Goal: Communication & Community: Answer question/provide support

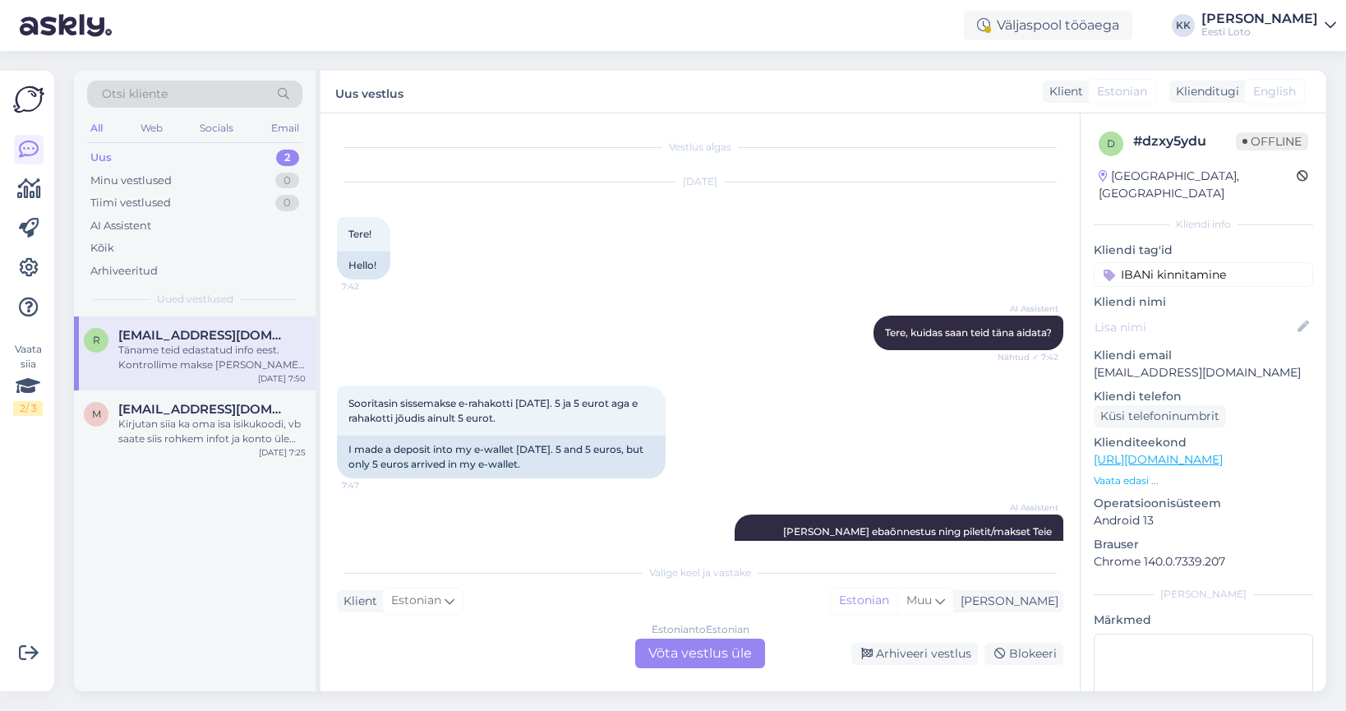
scroll to position [16, 0]
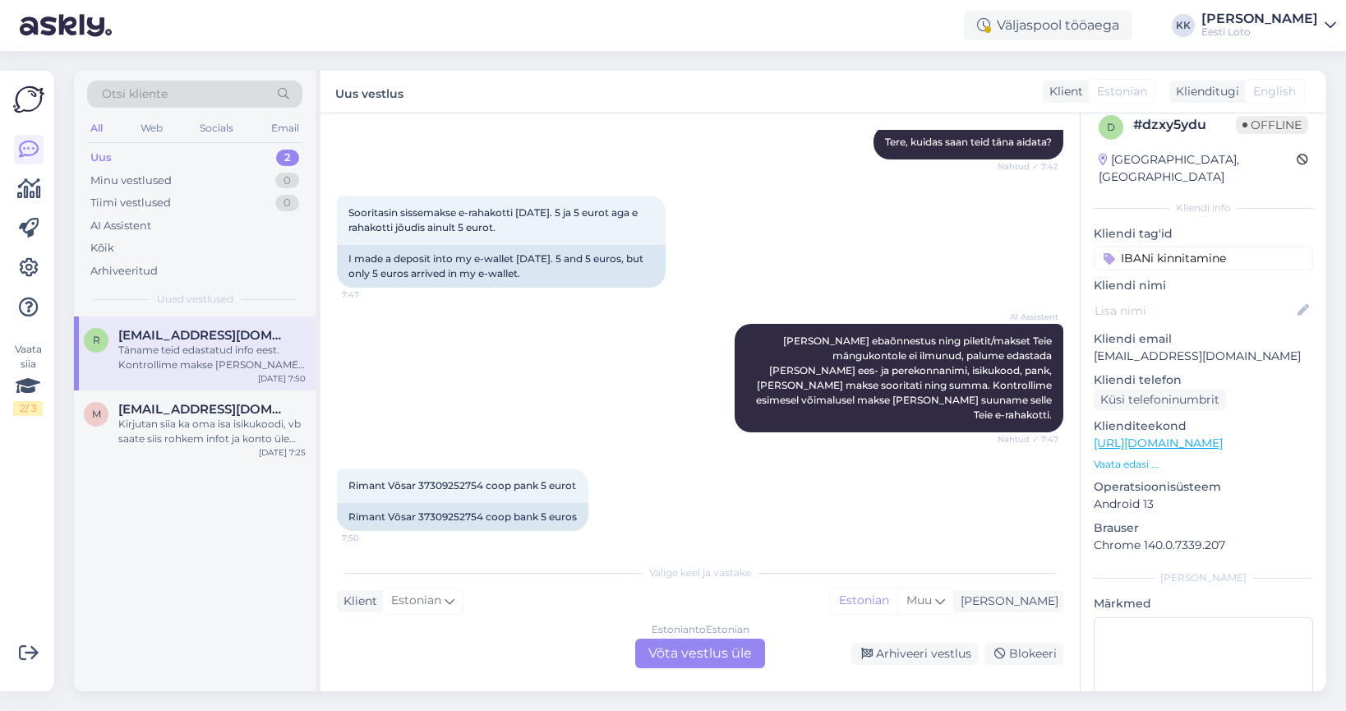
click at [739, 650] on div "Estonian to Estonian Võta vestlus üle" at bounding box center [700, 654] width 130 height 30
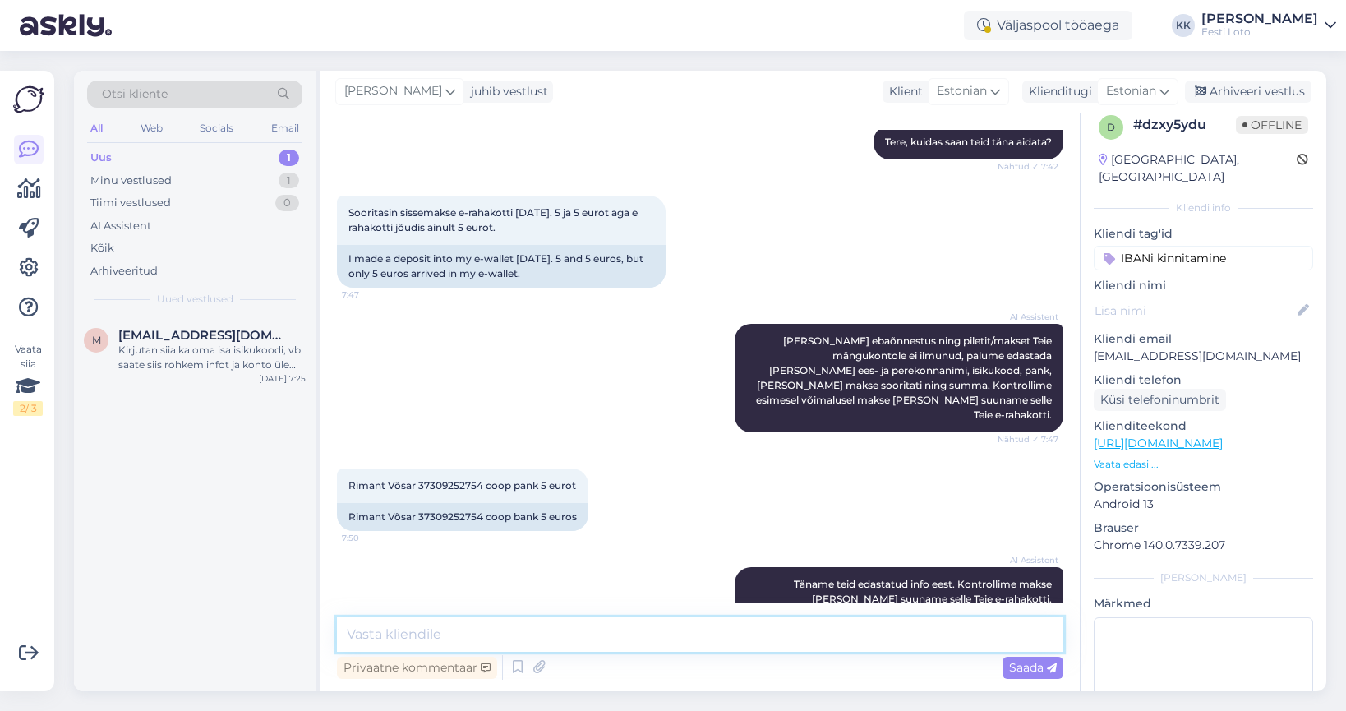
click at [636, 635] on textarea at bounding box center [700, 634] width 727 height 35
paste textarea "Meie finantsosakond kontrollib esimesel võimalusel Teie makse üle [PERSON_NAME]…"
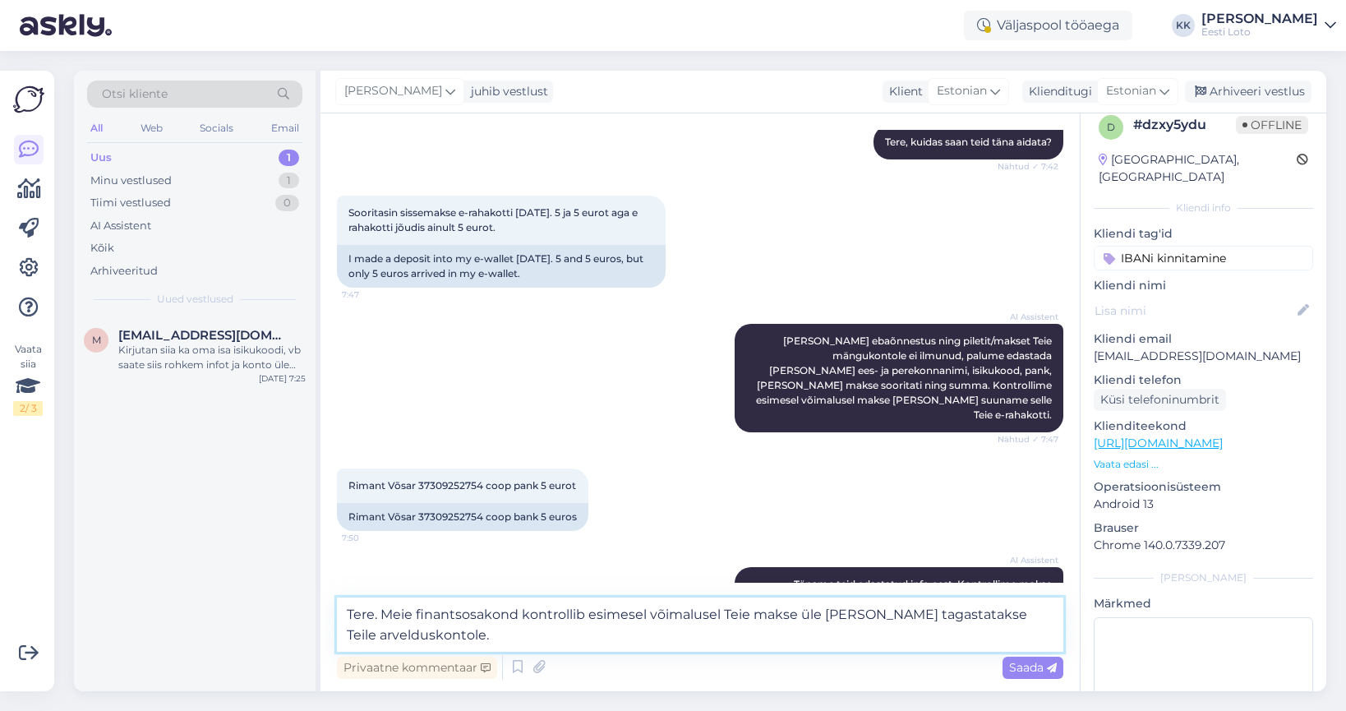
paste textarea "Vabandame ebameeldivuste pärast!"
type textarea "Tere. Meie finantsosakond kontrollib esimesel võimalusel Teie makse üle [PERSON…"
click at [1033, 662] on span "Saada" at bounding box center [1033, 667] width 48 height 15
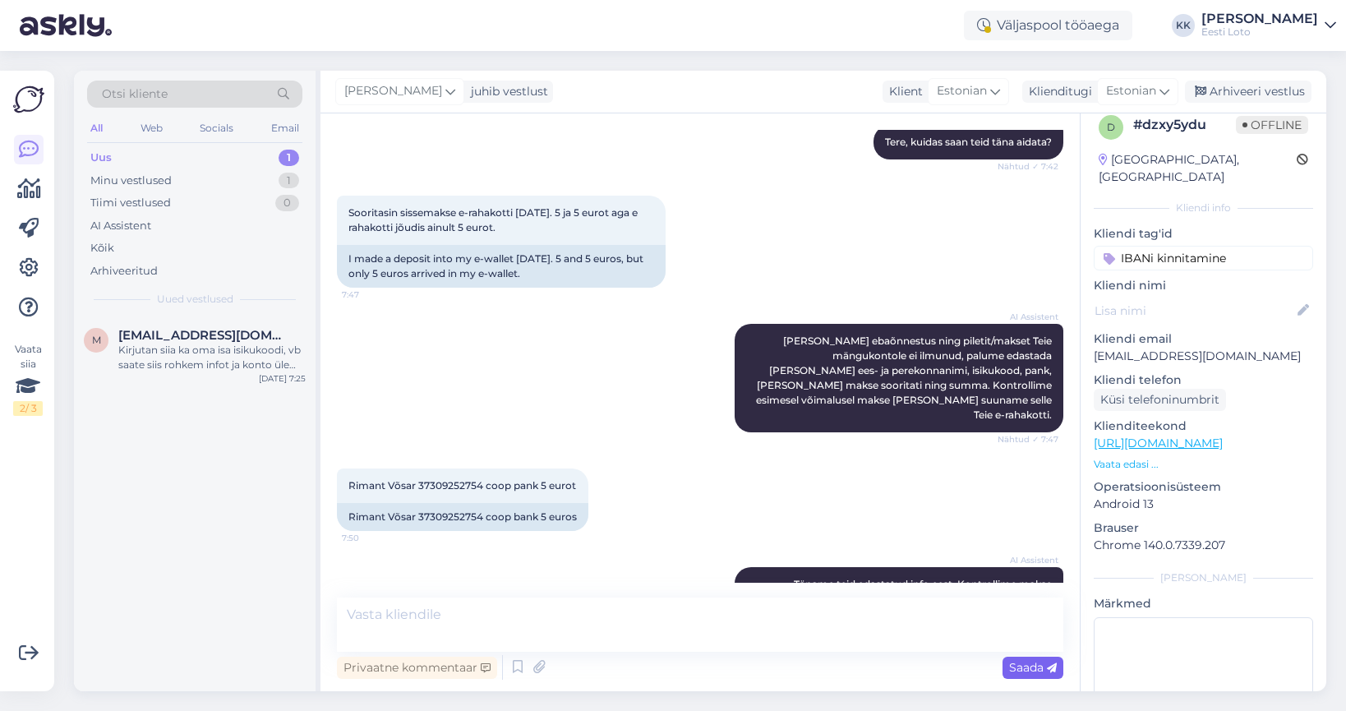
scroll to position [308, 0]
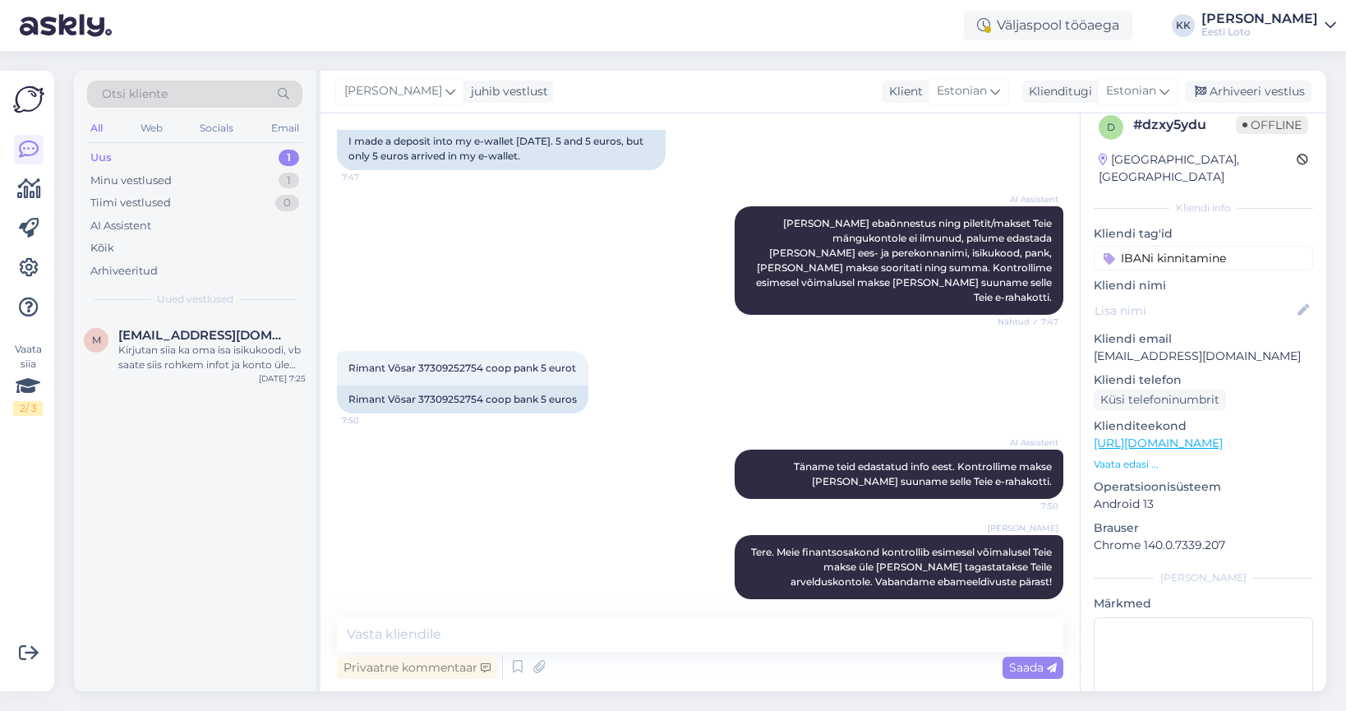
click at [1267, 246] on input "IBANi kinnitamine" at bounding box center [1203, 258] width 219 height 25
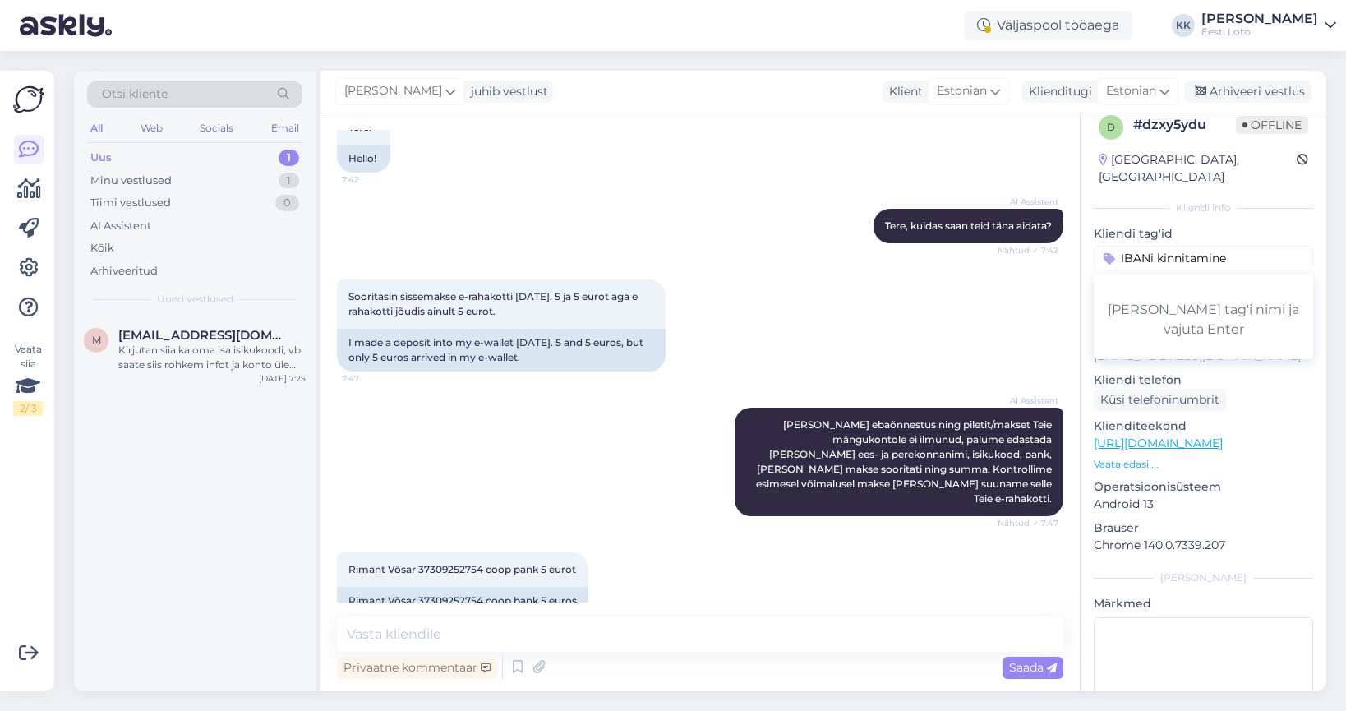
scroll to position [0, 0]
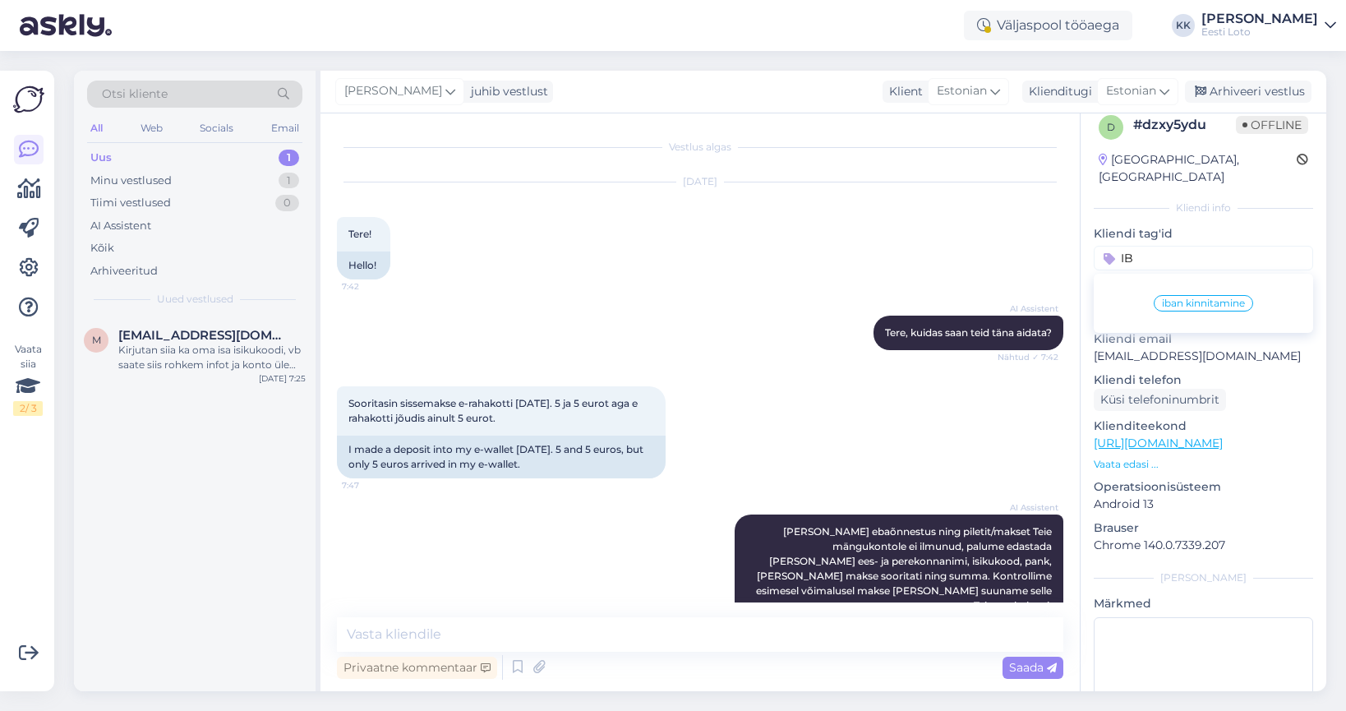
type input "I"
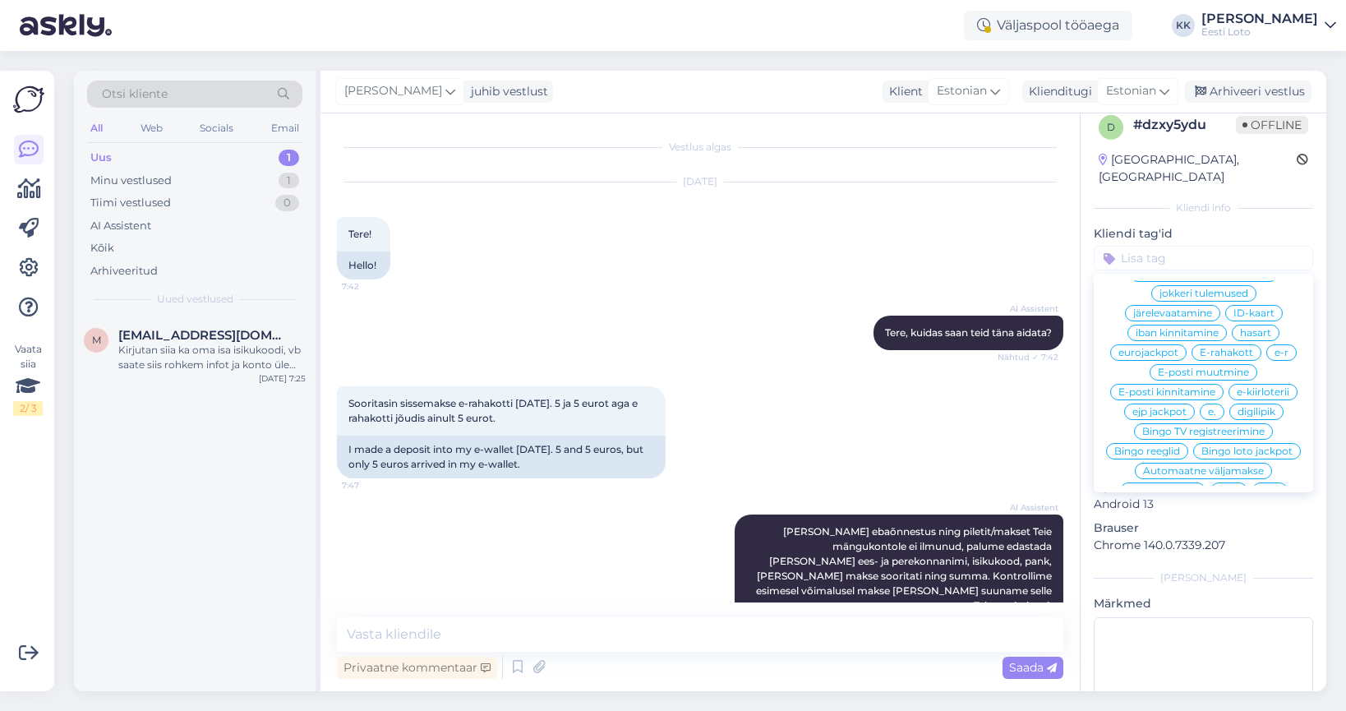
scroll to position [748, 0]
click at [1226, 339] on span "E-rahakott" at bounding box center [1226, 344] width 53 height 10
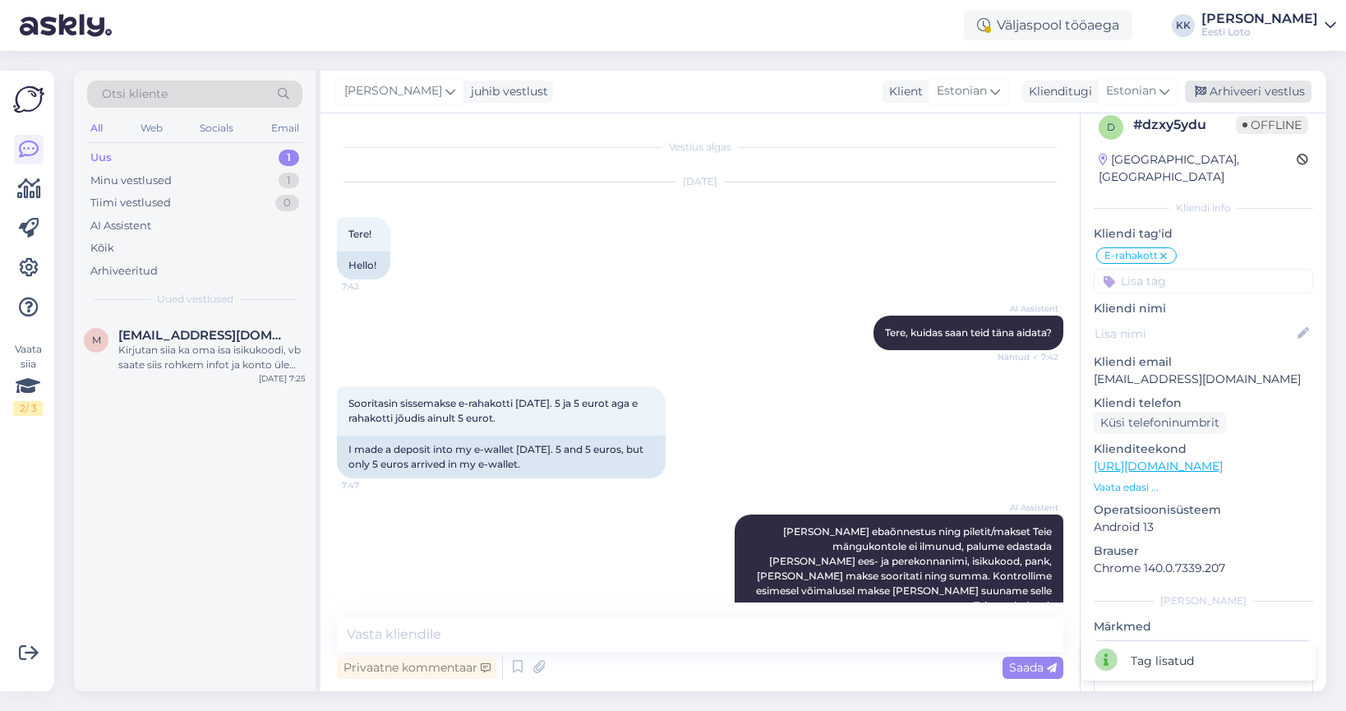
click at [1283, 92] on div "Arhiveeri vestlus" at bounding box center [1248, 92] width 127 height 22
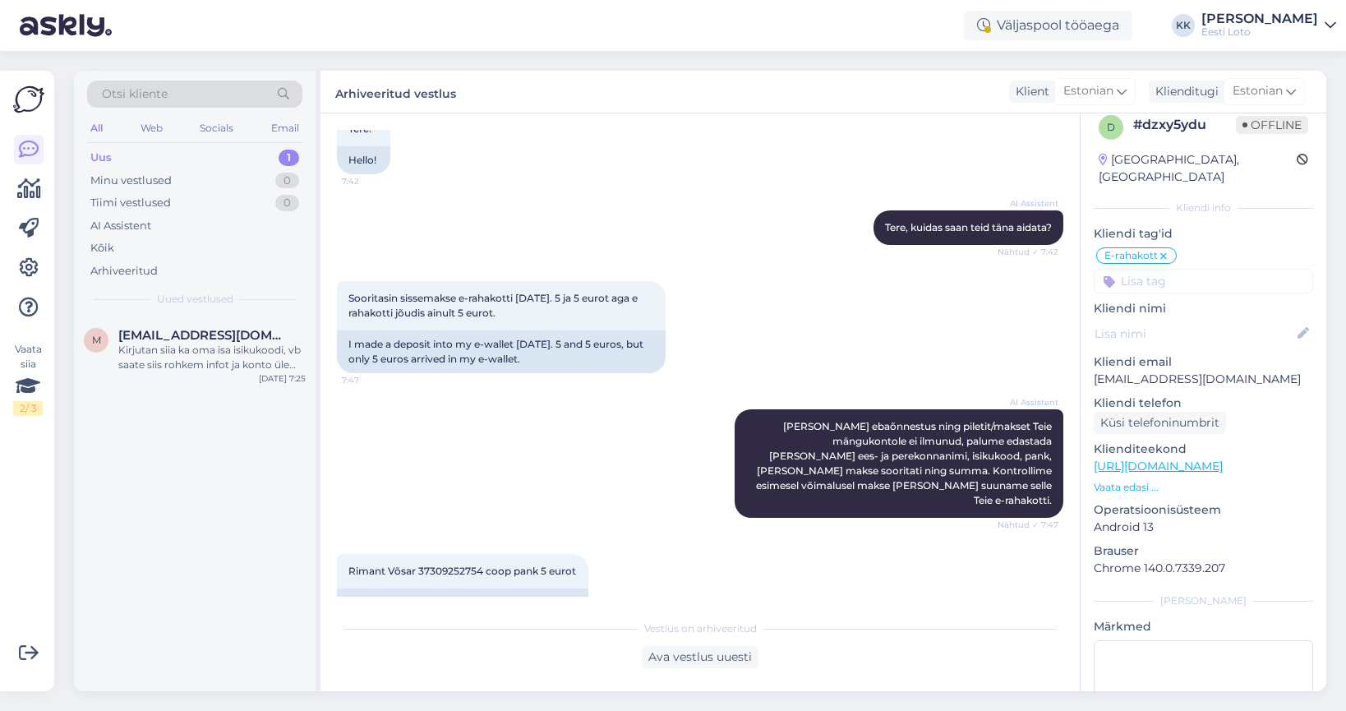
scroll to position [0, 0]
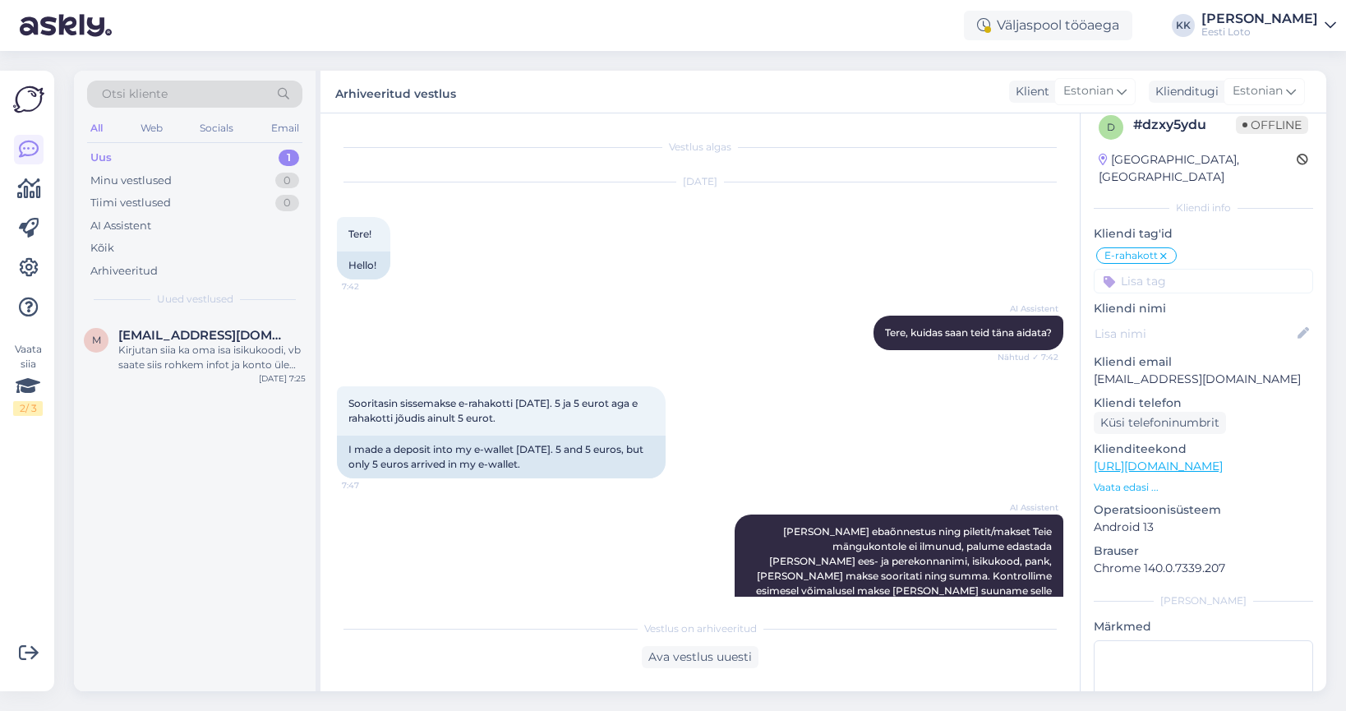
click at [1175, 124] on div "# dzxy5ydu" at bounding box center [1184, 125] width 103 height 20
copy div "#"
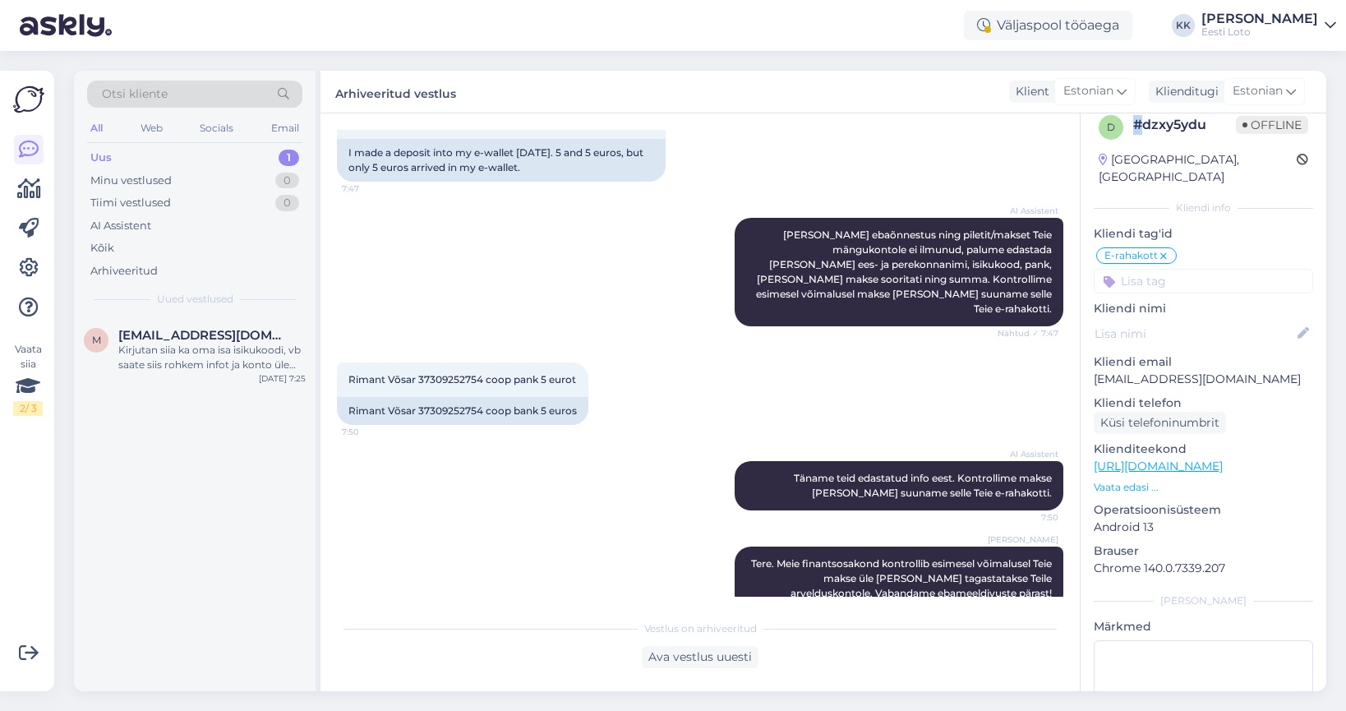
scroll to position [314, 0]
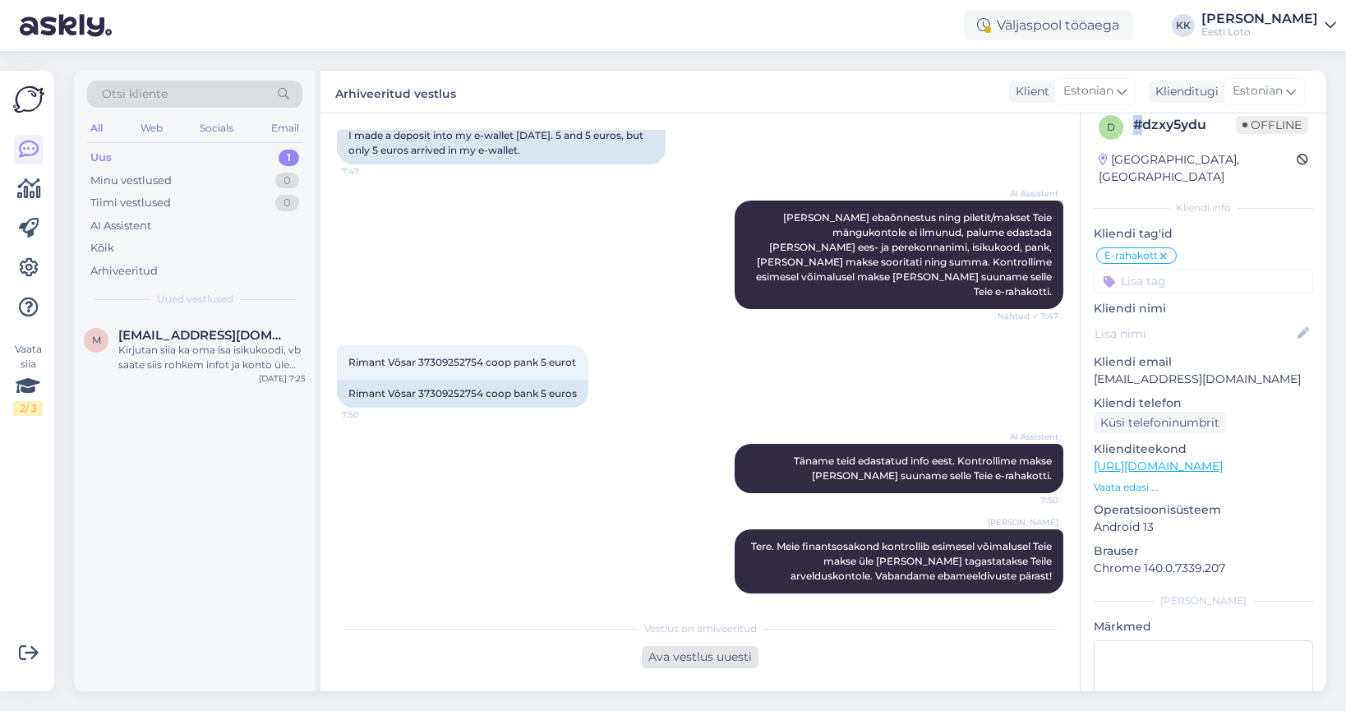
click at [715, 652] on div "Ava vestlus uuesti" at bounding box center [700, 657] width 117 height 22
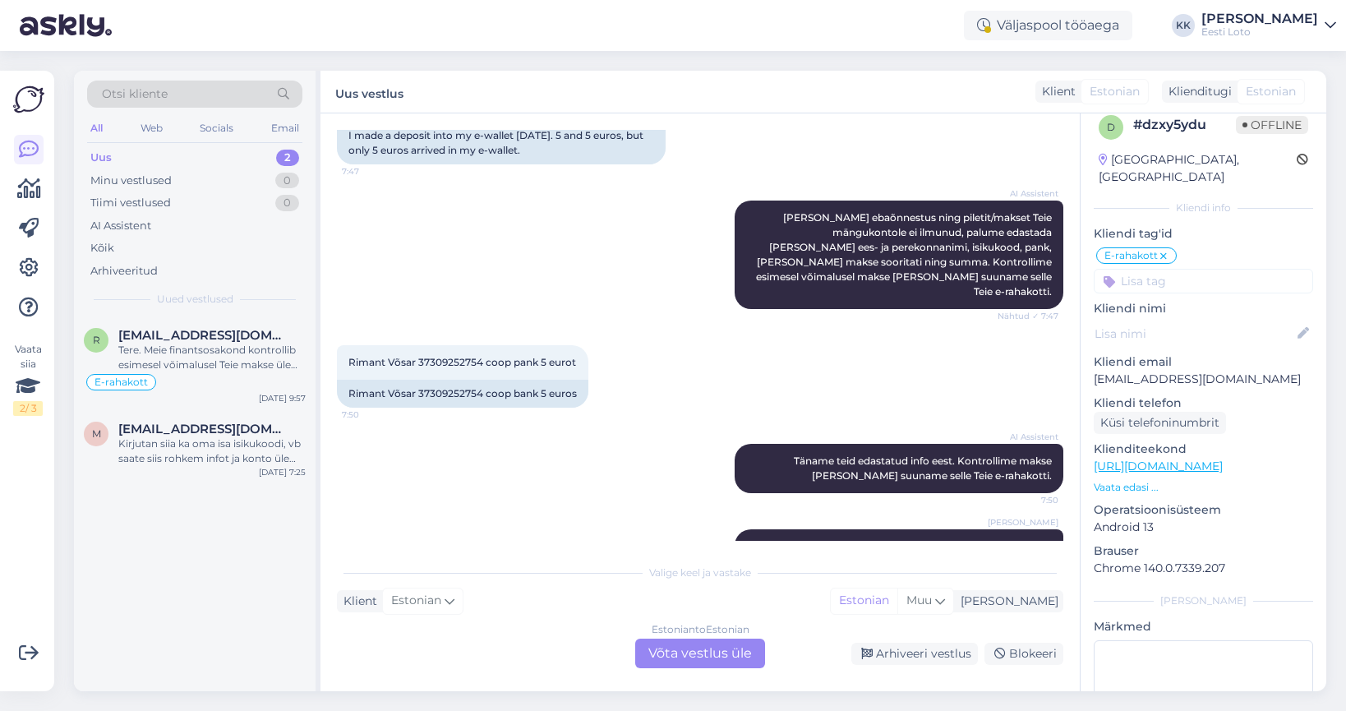
click at [722, 650] on div "Estonian to Estonian Võta vestlus üle" at bounding box center [700, 654] width 130 height 30
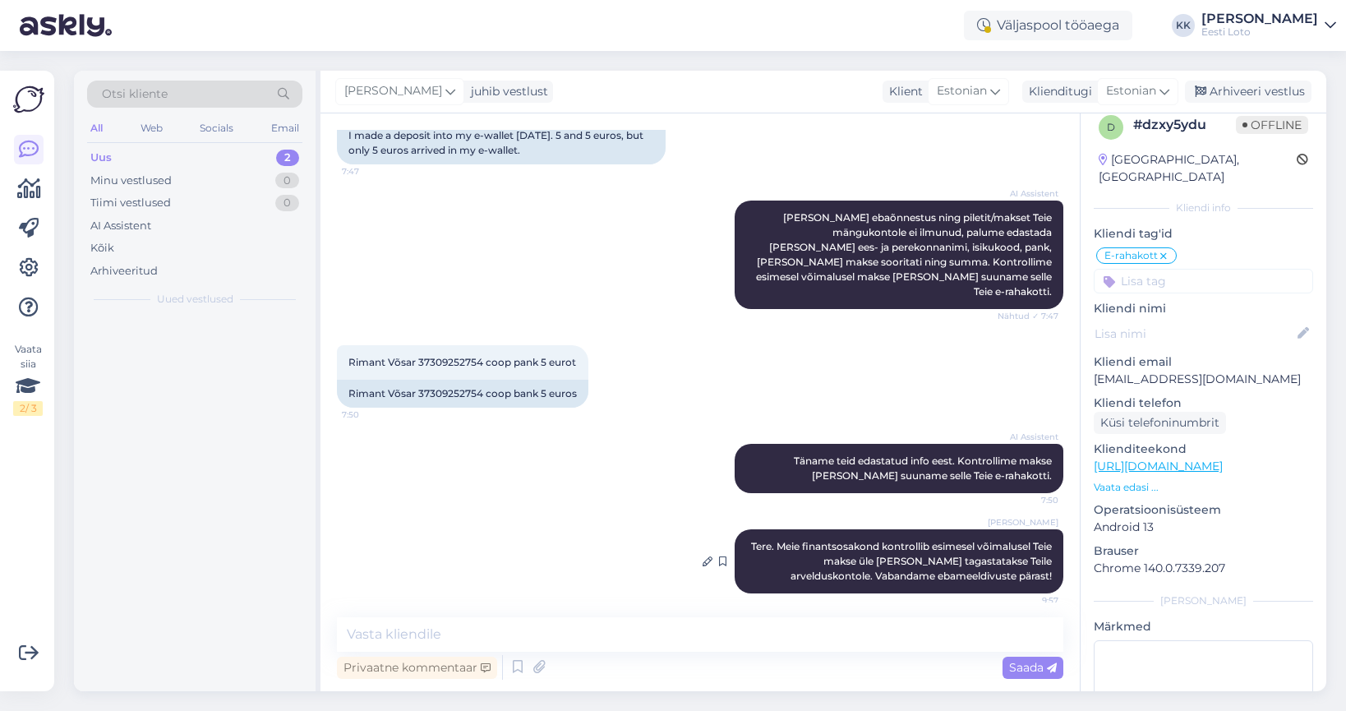
scroll to position [308, 0]
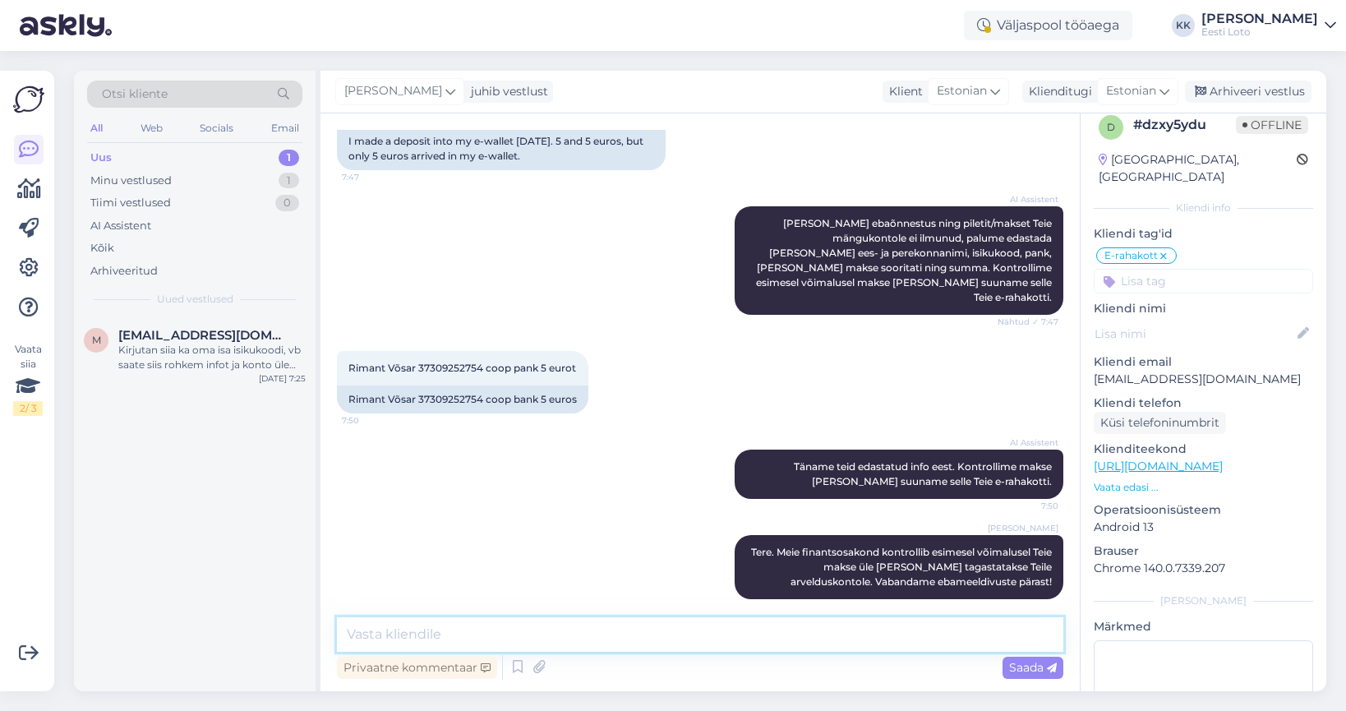
click at [692, 638] on textarea at bounding box center [700, 634] width 727 height 35
paste textarea "[PERSON_NAME] makse otse pangast, mitte läbi meie kodulehe, siis raha Teie e-ra…"
type textarea "[PERSON_NAME] makse otse pangast, mitte läbi meie kodulehe, siis raha Teie e-ra…"
click at [1021, 670] on span "Saada" at bounding box center [1033, 667] width 48 height 15
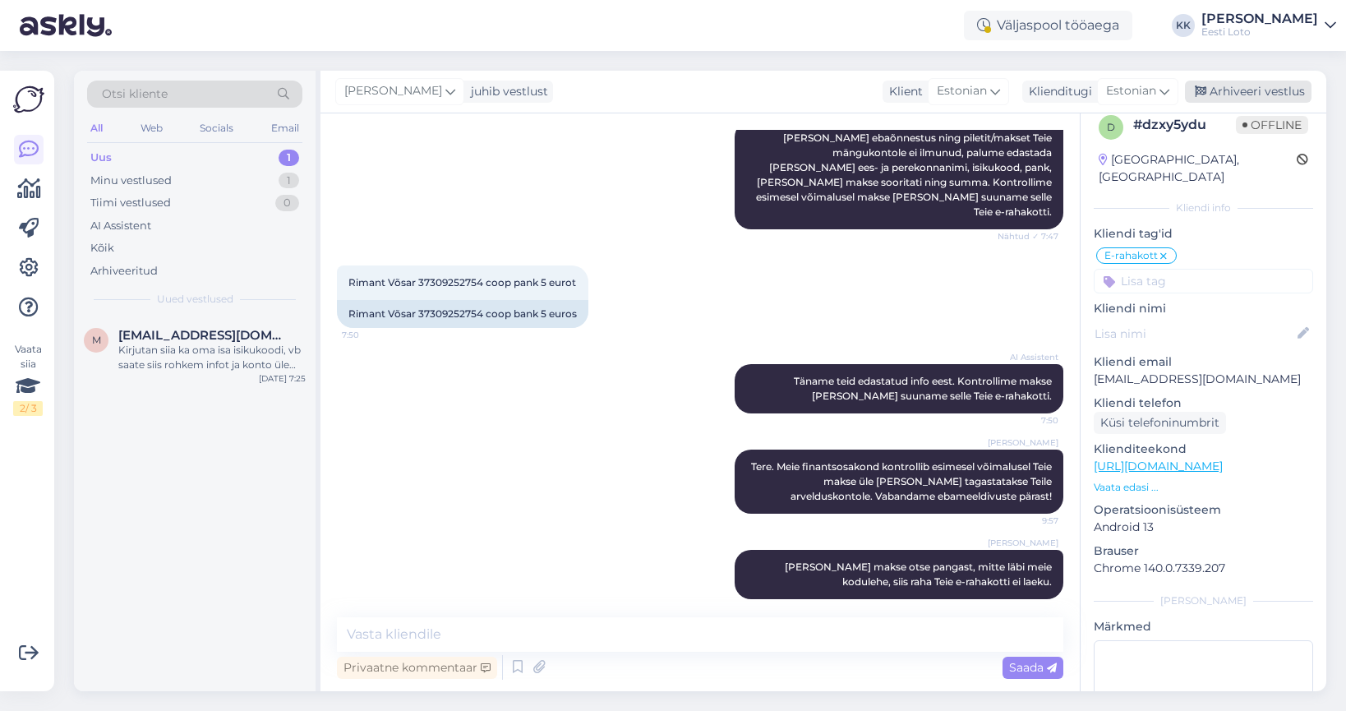
click at [1225, 95] on div "Arhiveeri vestlus" at bounding box center [1248, 92] width 127 height 22
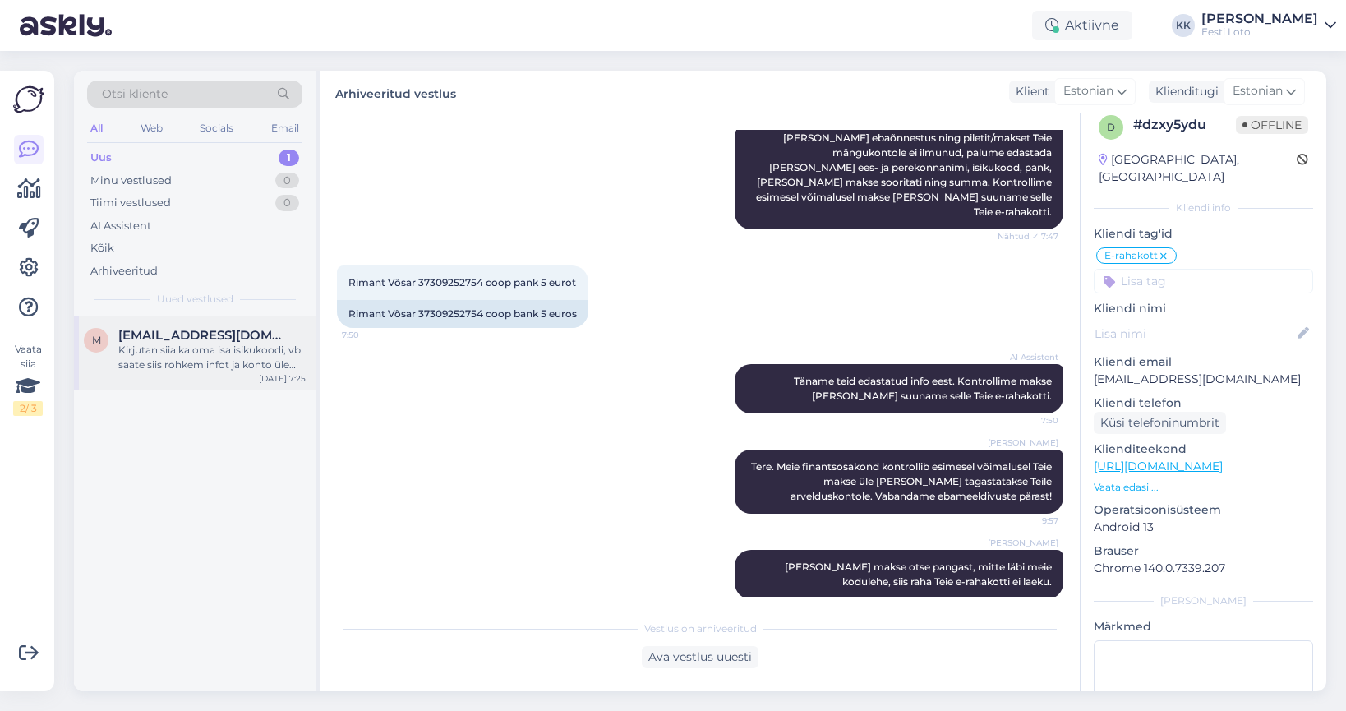
click at [219, 339] on span "[EMAIL_ADDRESS][DOMAIN_NAME]" at bounding box center [203, 335] width 171 height 15
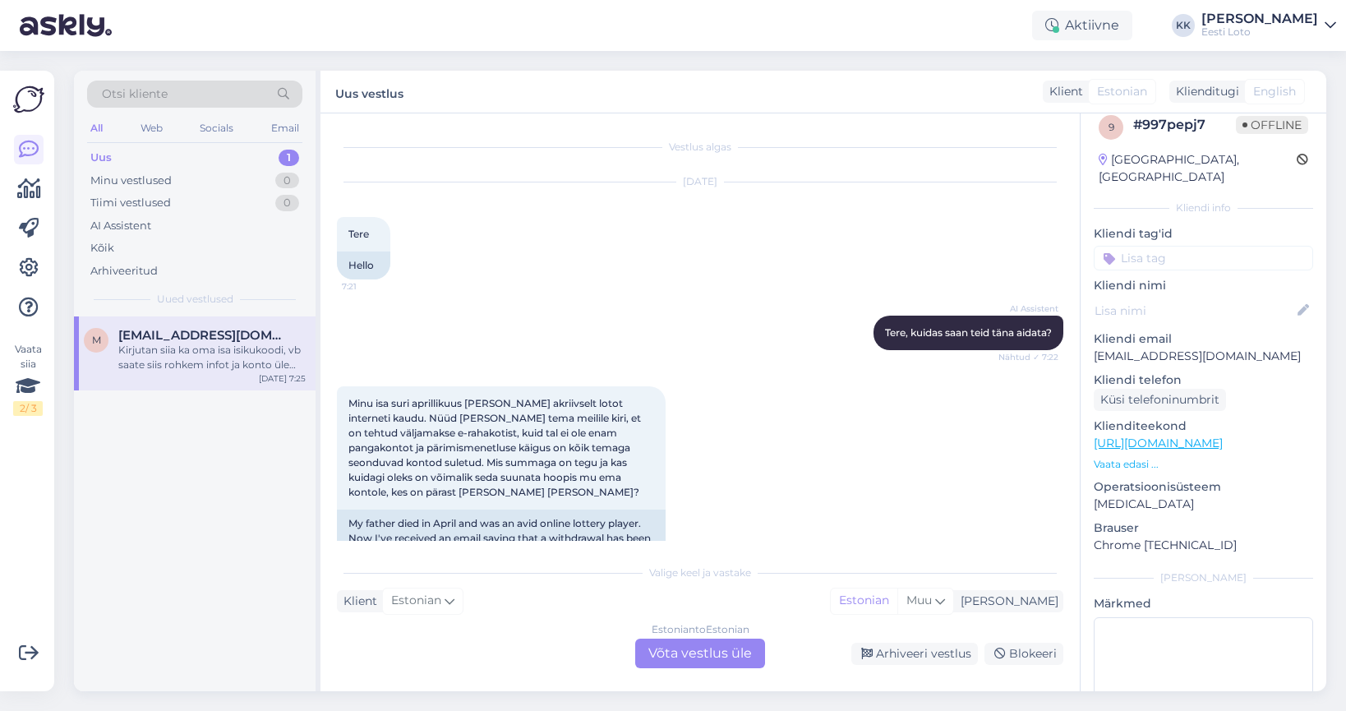
scroll to position [390, 0]
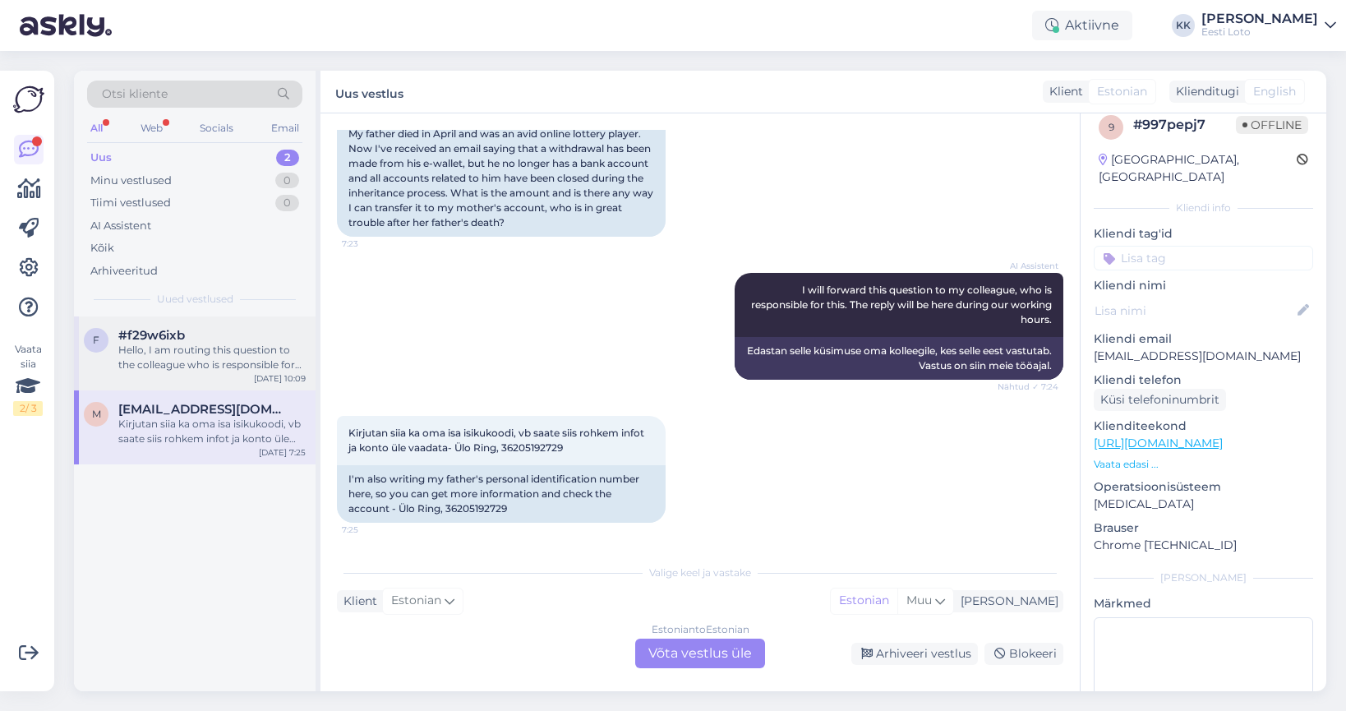
click at [218, 367] on div "Hello, I am routing this question to the colleague who is responsible for this …" at bounding box center [211, 358] width 187 height 30
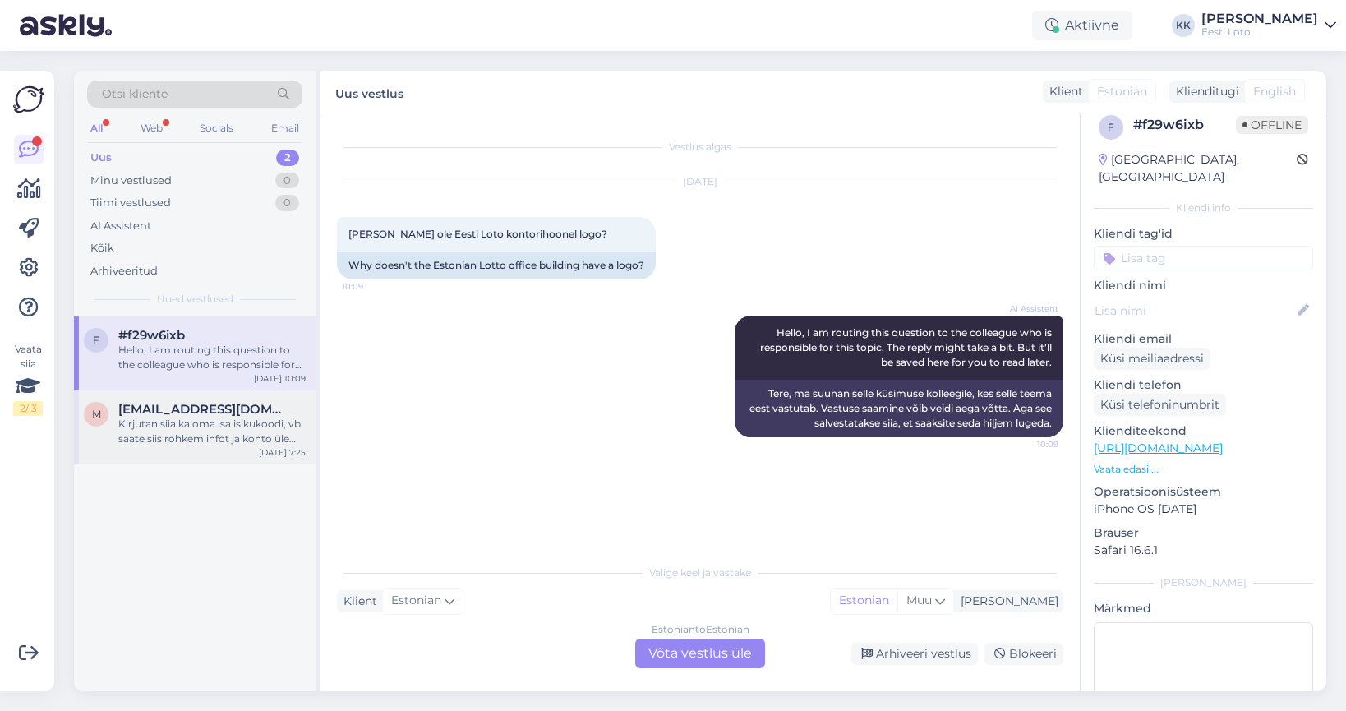
click at [206, 412] on span "[EMAIL_ADDRESS][DOMAIN_NAME]" at bounding box center [203, 409] width 171 height 15
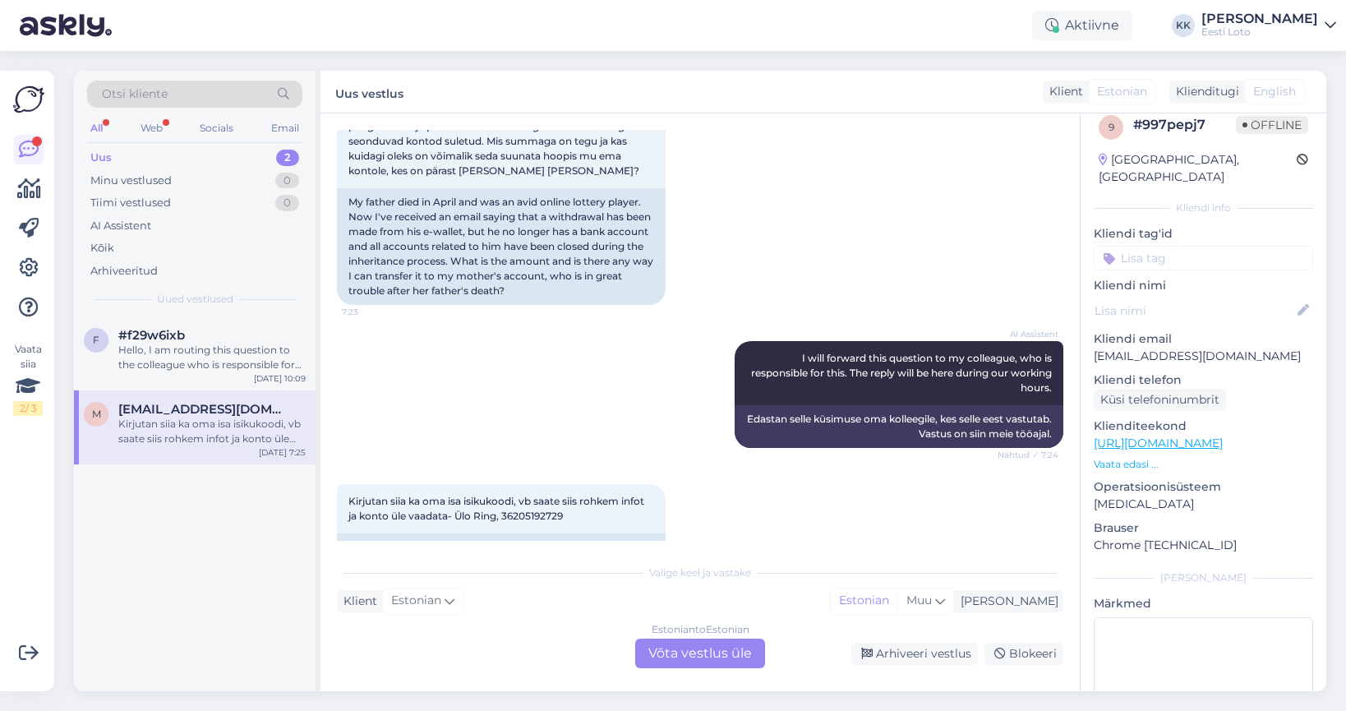
scroll to position [390, 0]
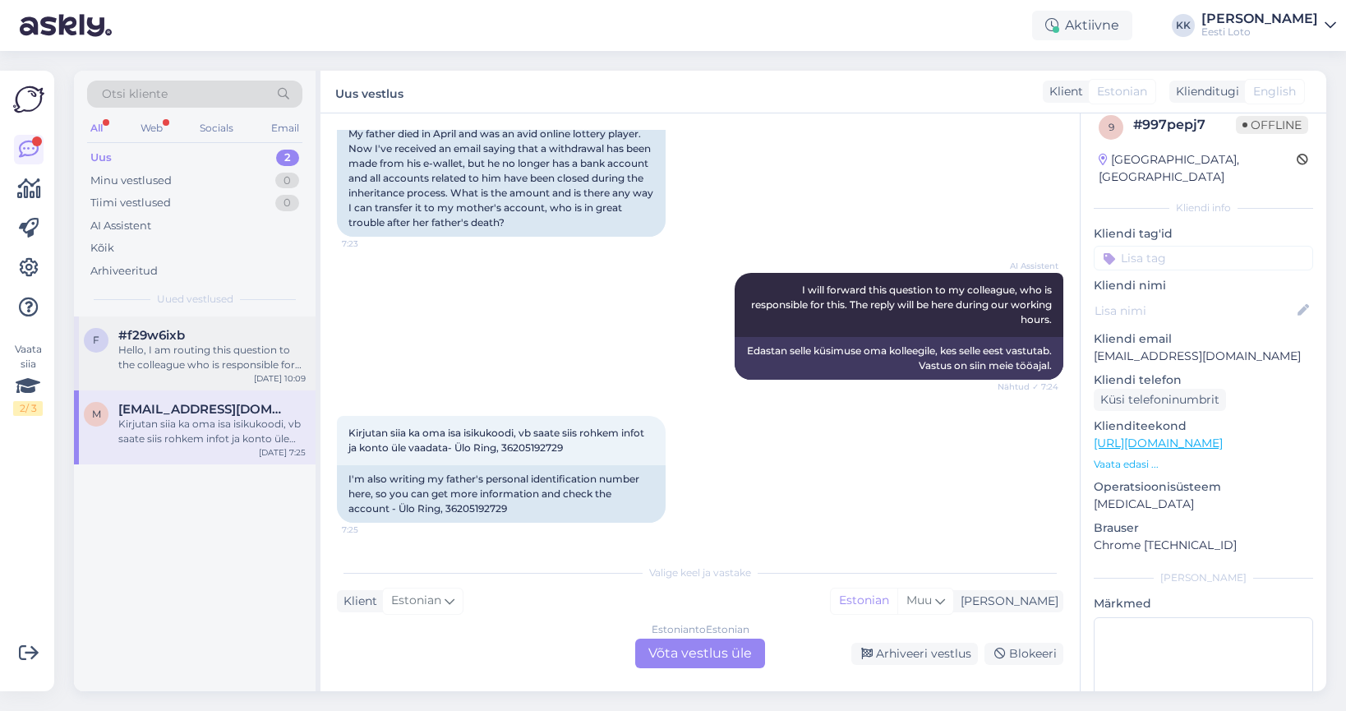
click at [200, 347] on div "Hello, I am routing this question to the colleague who is responsible for this …" at bounding box center [211, 358] width 187 height 30
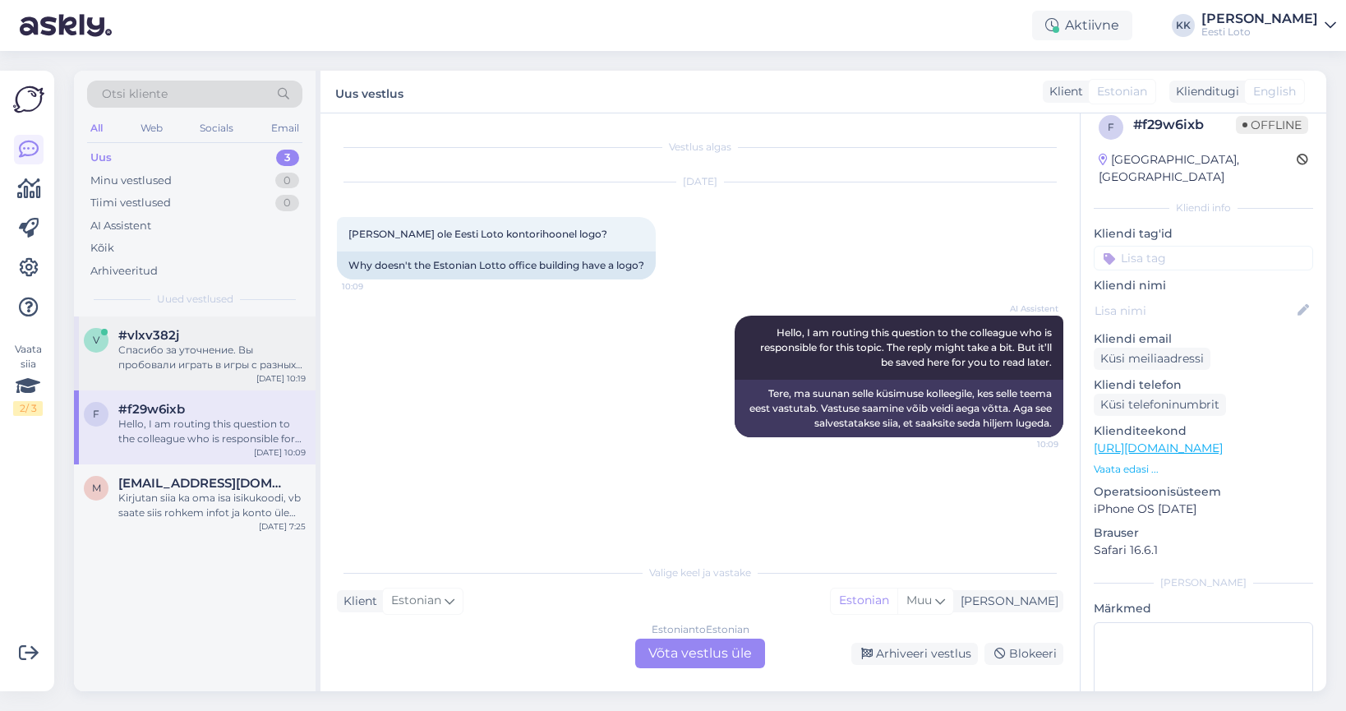
click at [214, 350] on div "Спасибо за уточнение. Вы пробовали играть в игры с разных устройств и в разных …" at bounding box center [211, 358] width 187 height 30
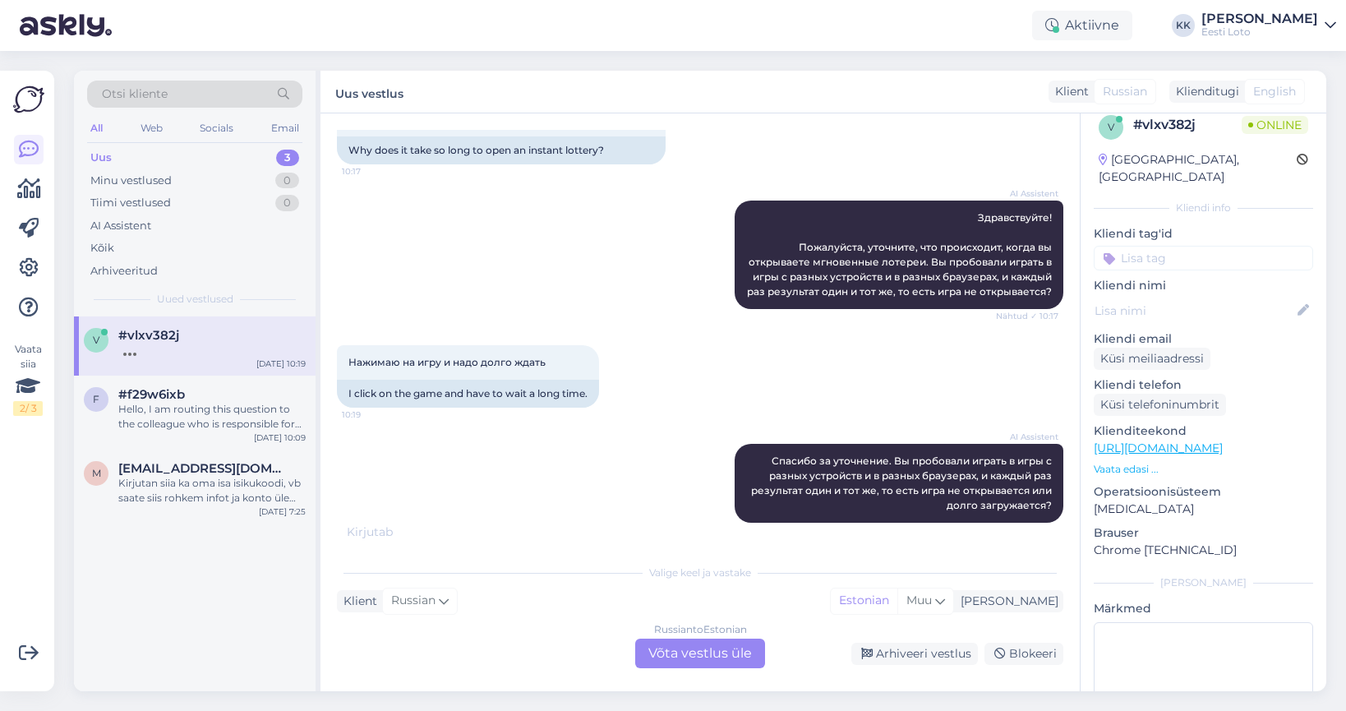
scroll to position [147, 0]
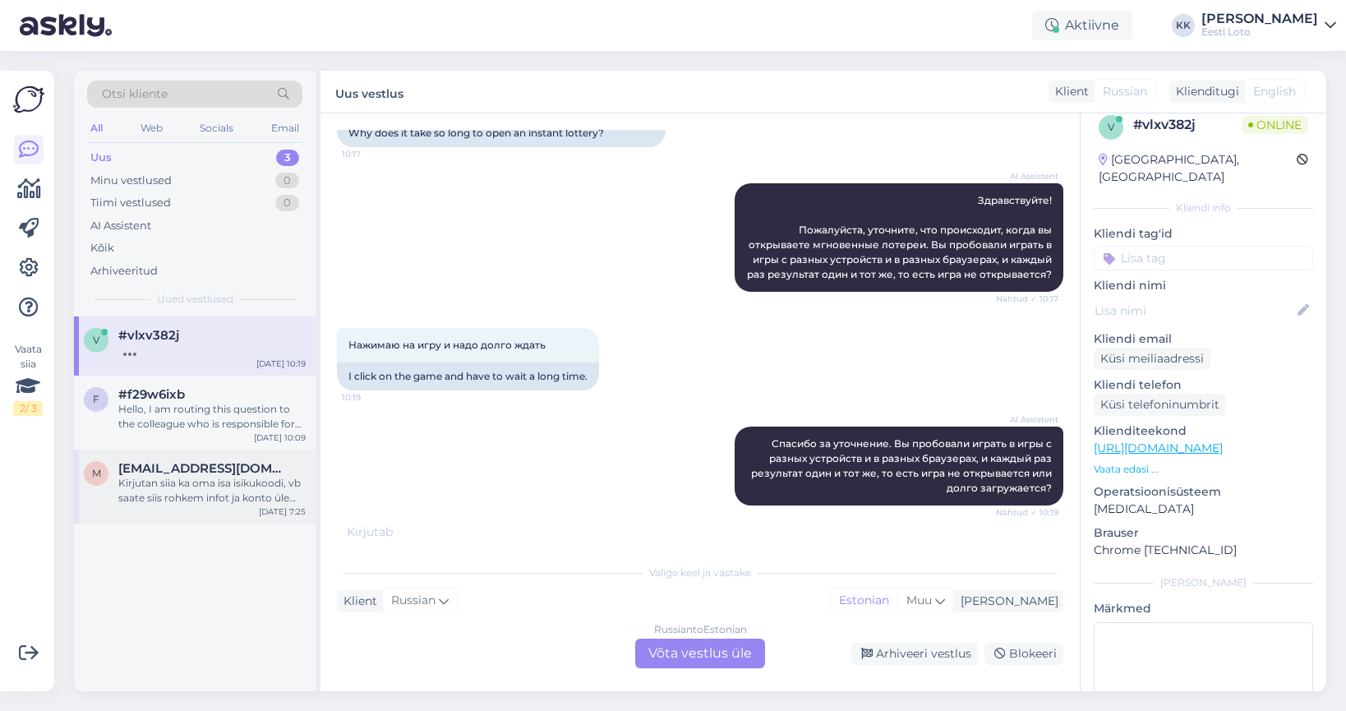
click at [194, 491] on div "Kirjutan siia ka oma isa isikukoodi, vb saate siis rohkem infot ja konto üle va…" at bounding box center [211, 491] width 187 height 30
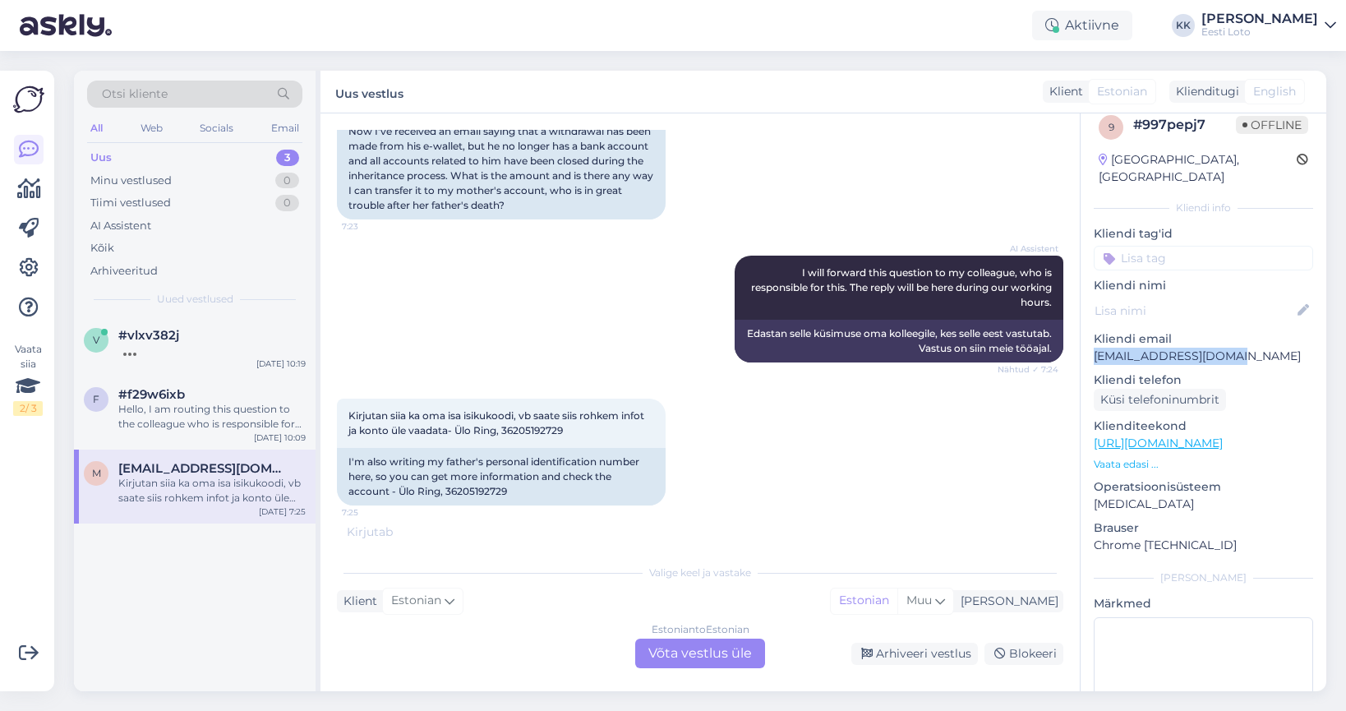
drag, startPoint x: 1234, startPoint y: 341, endPoint x: 1095, endPoint y: 344, distance: 138.9
click at [1094, 348] on p "[EMAIL_ADDRESS][DOMAIN_NAME]" at bounding box center [1203, 356] width 219 height 17
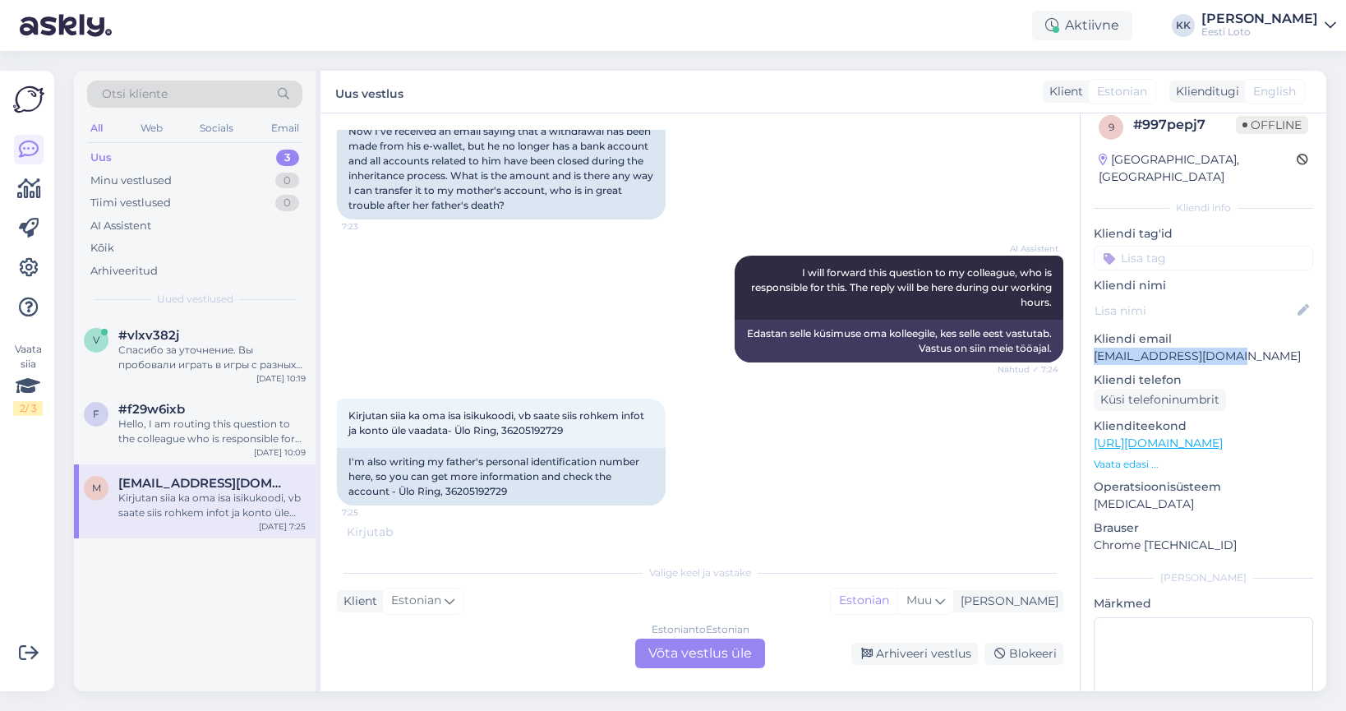
copy p "[EMAIL_ADDRESS][DOMAIN_NAME]"
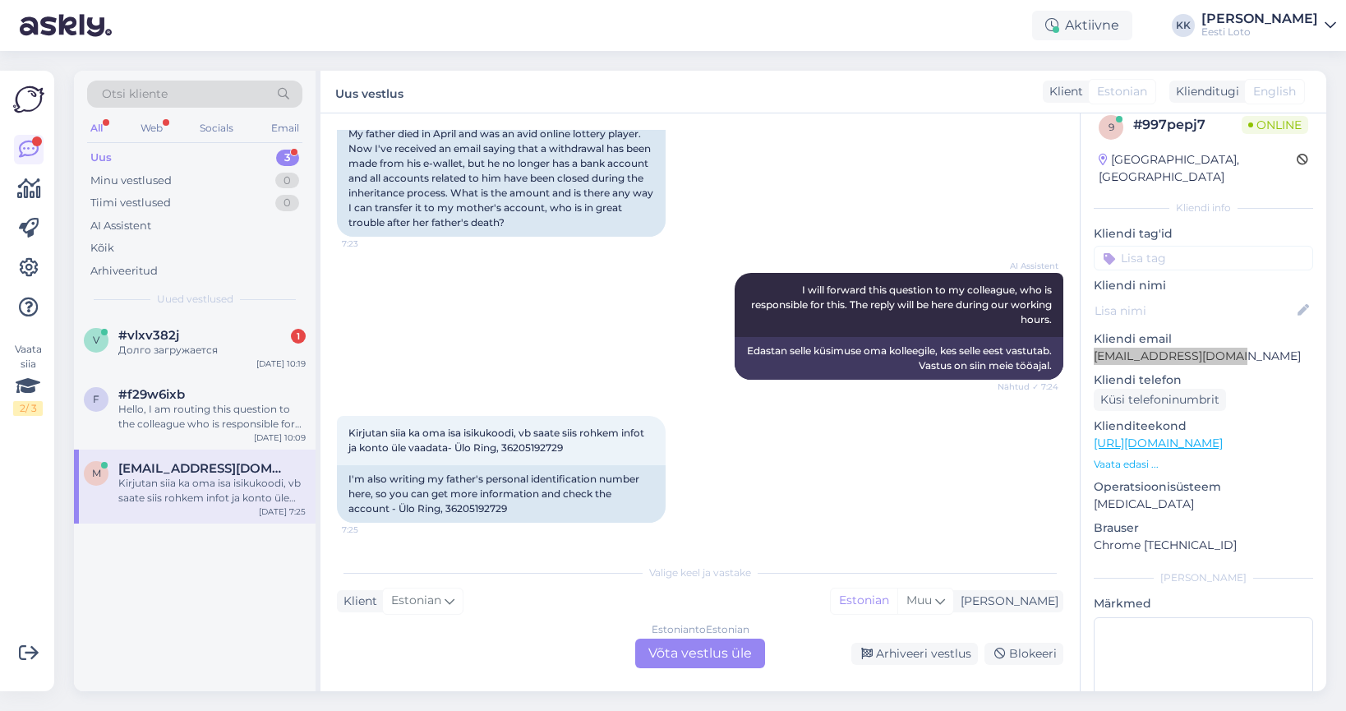
scroll to position [390, 0]
click at [229, 355] on div "Долго загружается" at bounding box center [211, 350] width 187 height 15
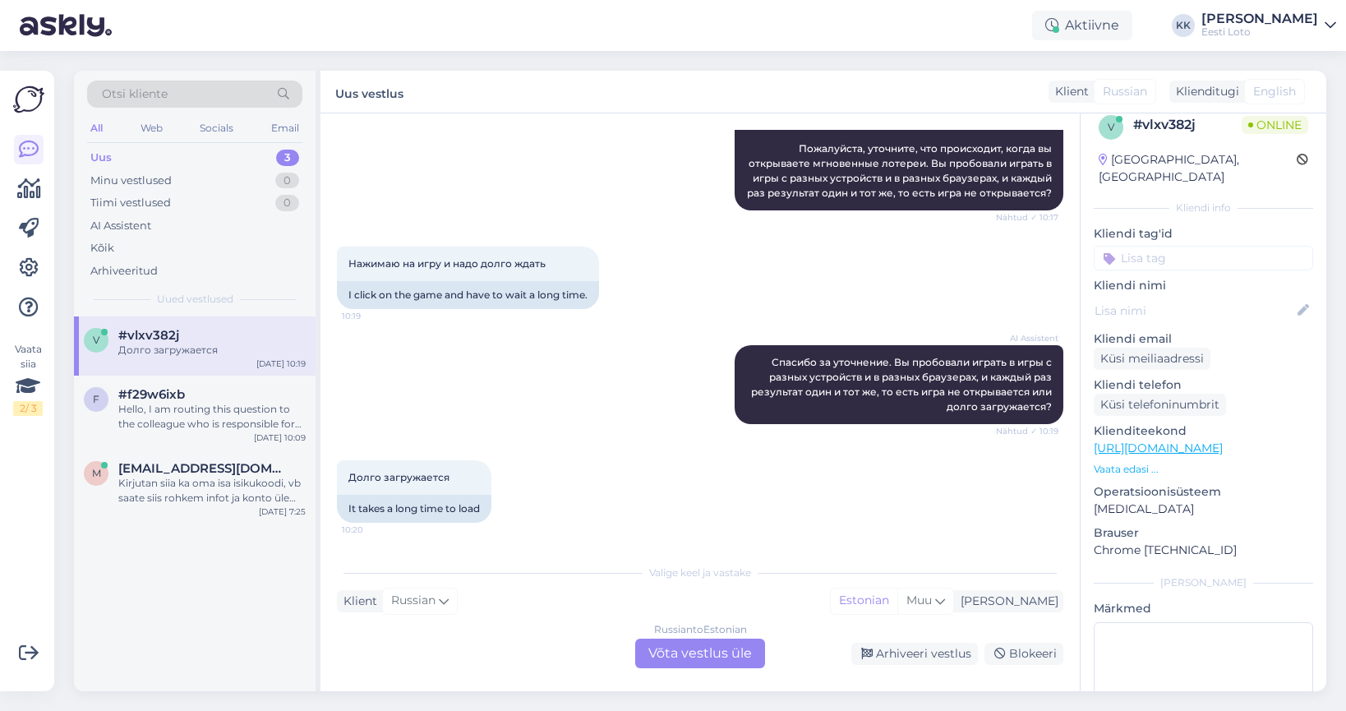
scroll to position [229, 0]
click at [196, 491] on div "Kirjutan siia ka oma isa isikukoodi, vb saate siis rohkem infot ja konto üle va…" at bounding box center [211, 491] width 187 height 30
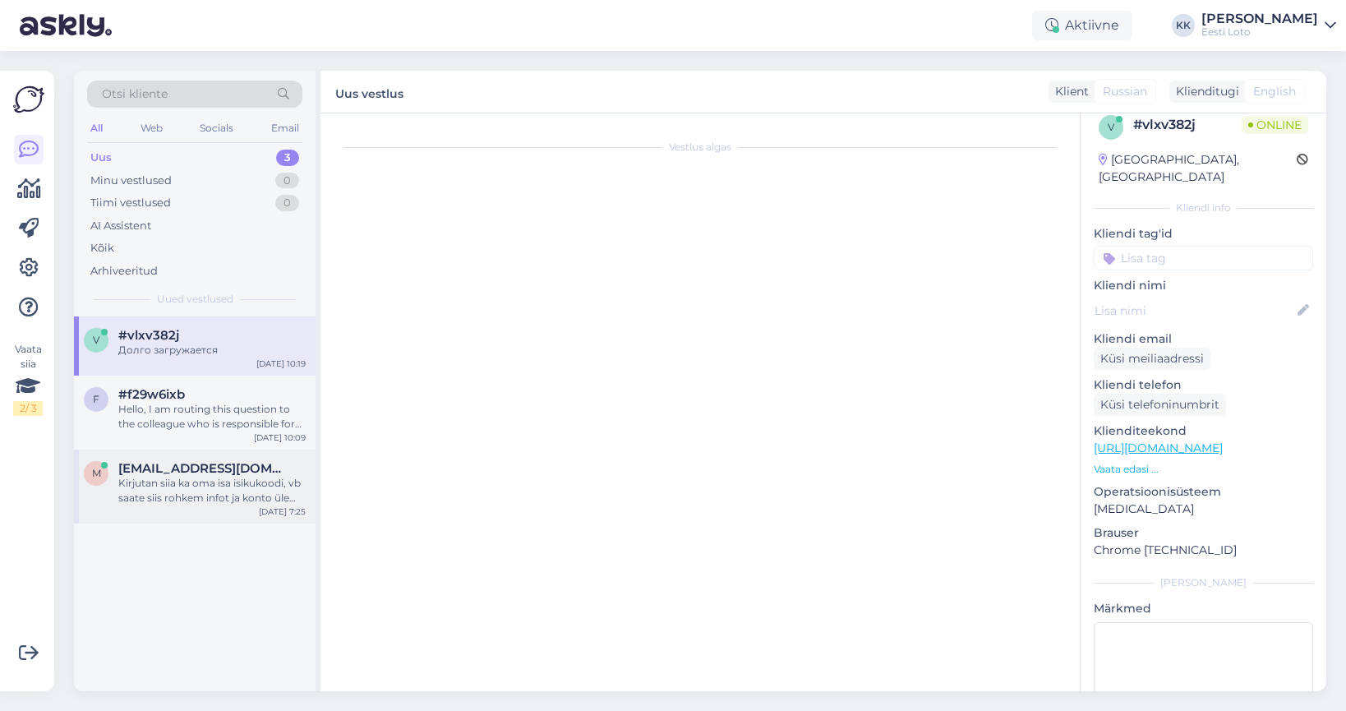
scroll to position [390, 0]
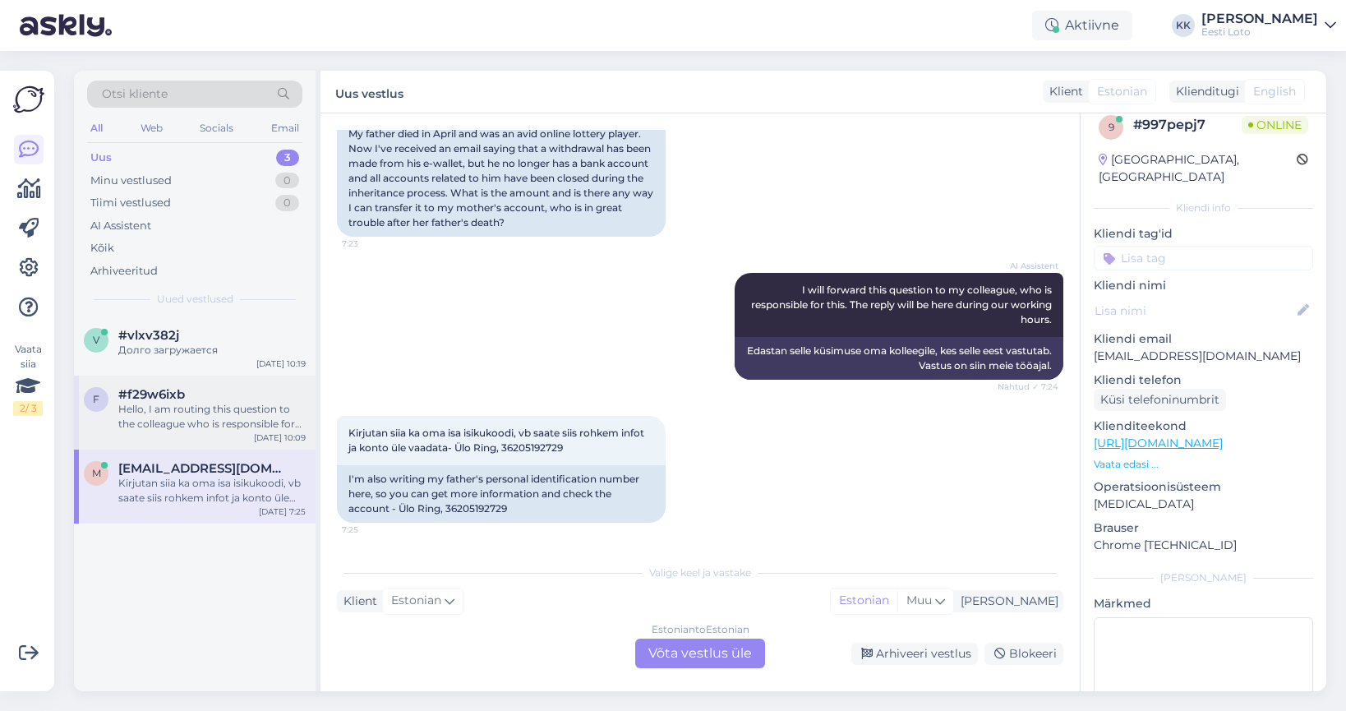
click at [224, 416] on div "Hello, I am routing this question to the colleague who is responsible for this …" at bounding box center [211, 417] width 187 height 30
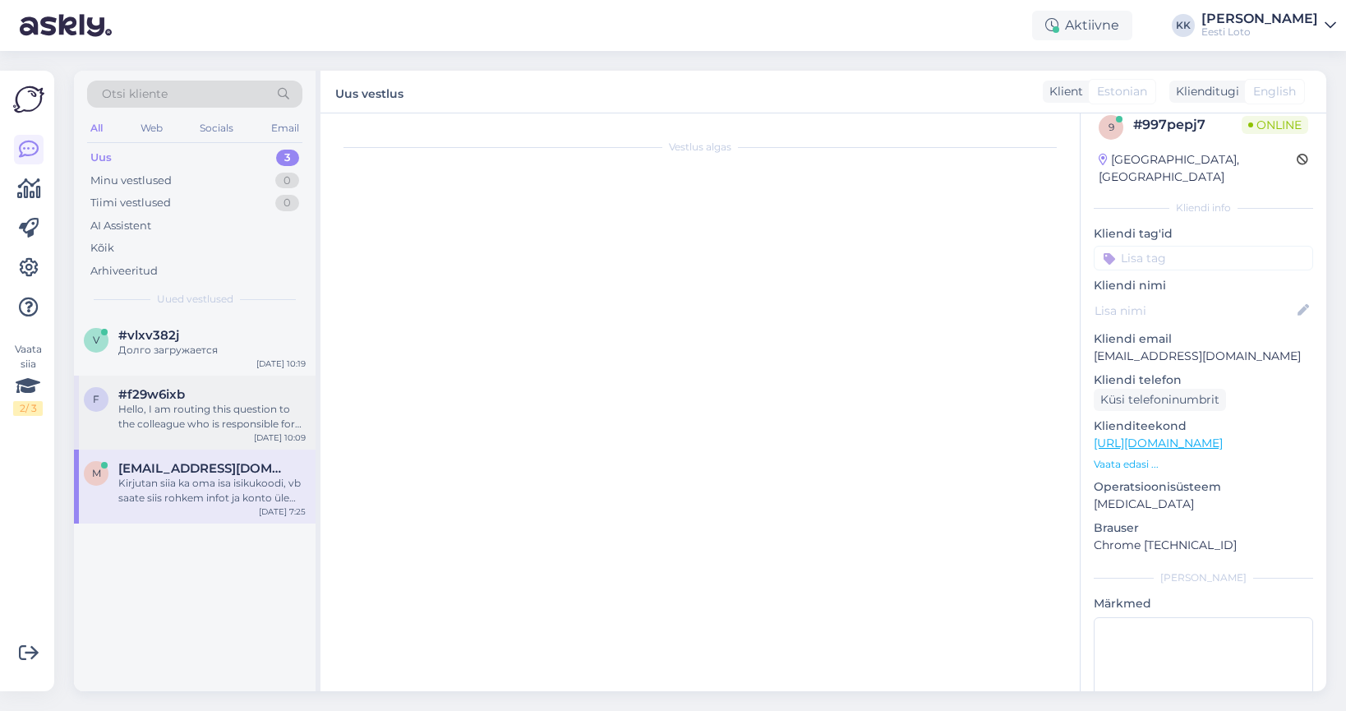
scroll to position [0, 0]
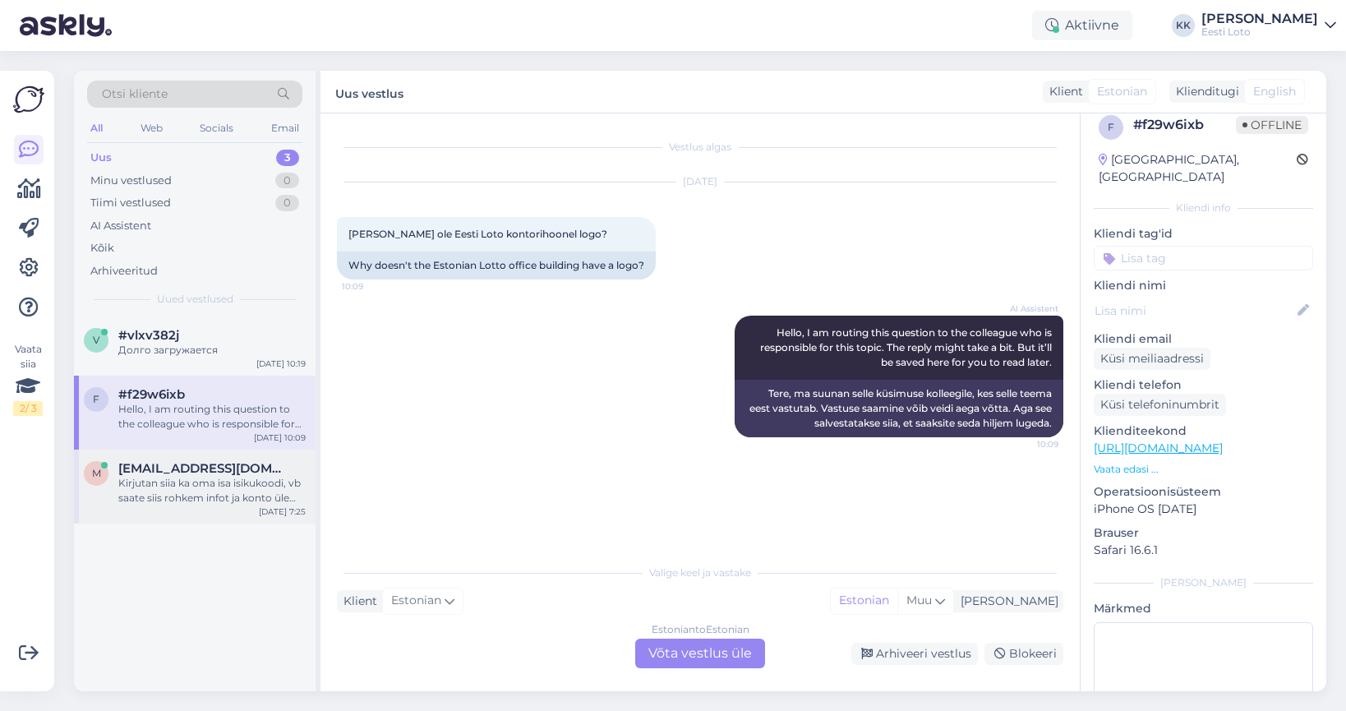
click at [199, 478] on div "Kirjutan siia ka oma isa isikukoodi, vb saate siis rohkem infot ja konto üle va…" at bounding box center [211, 491] width 187 height 30
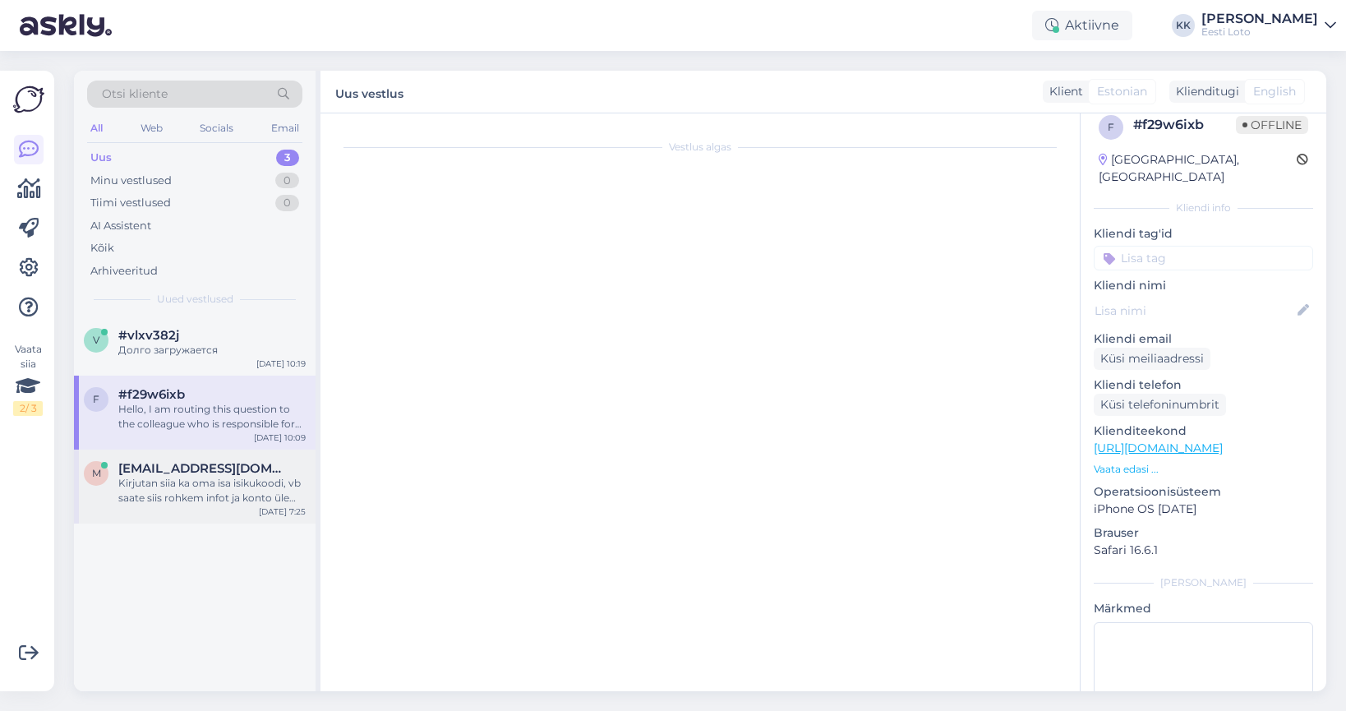
scroll to position [390, 0]
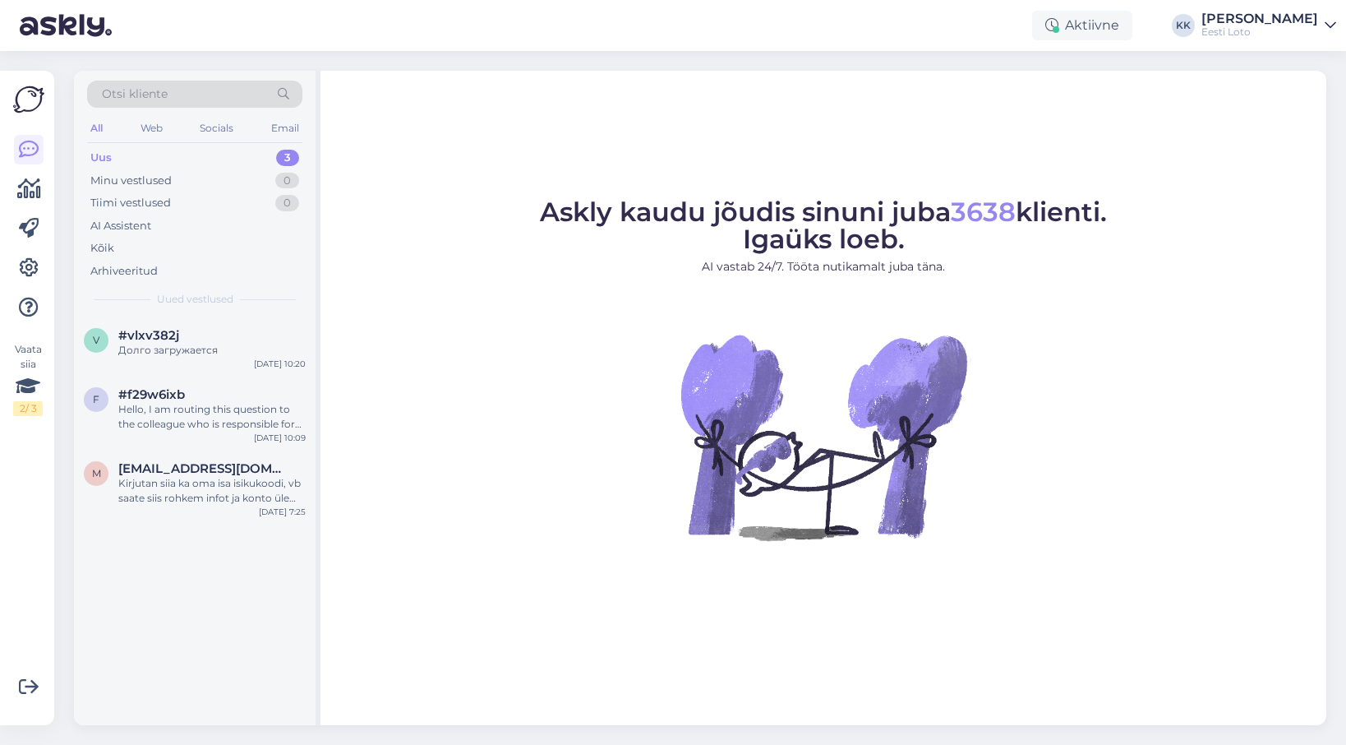
click at [138, 160] on div "Uus 3" at bounding box center [194, 157] width 215 height 23
drag, startPoint x: 222, startPoint y: 488, endPoint x: 226, endPoint y: 476, distance: 13.0
click at [222, 488] on div "Kirjutan siia ka oma isa isikukoodi, vb saate siis rohkem infot ja konto üle va…" at bounding box center [211, 491] width 187 height 30
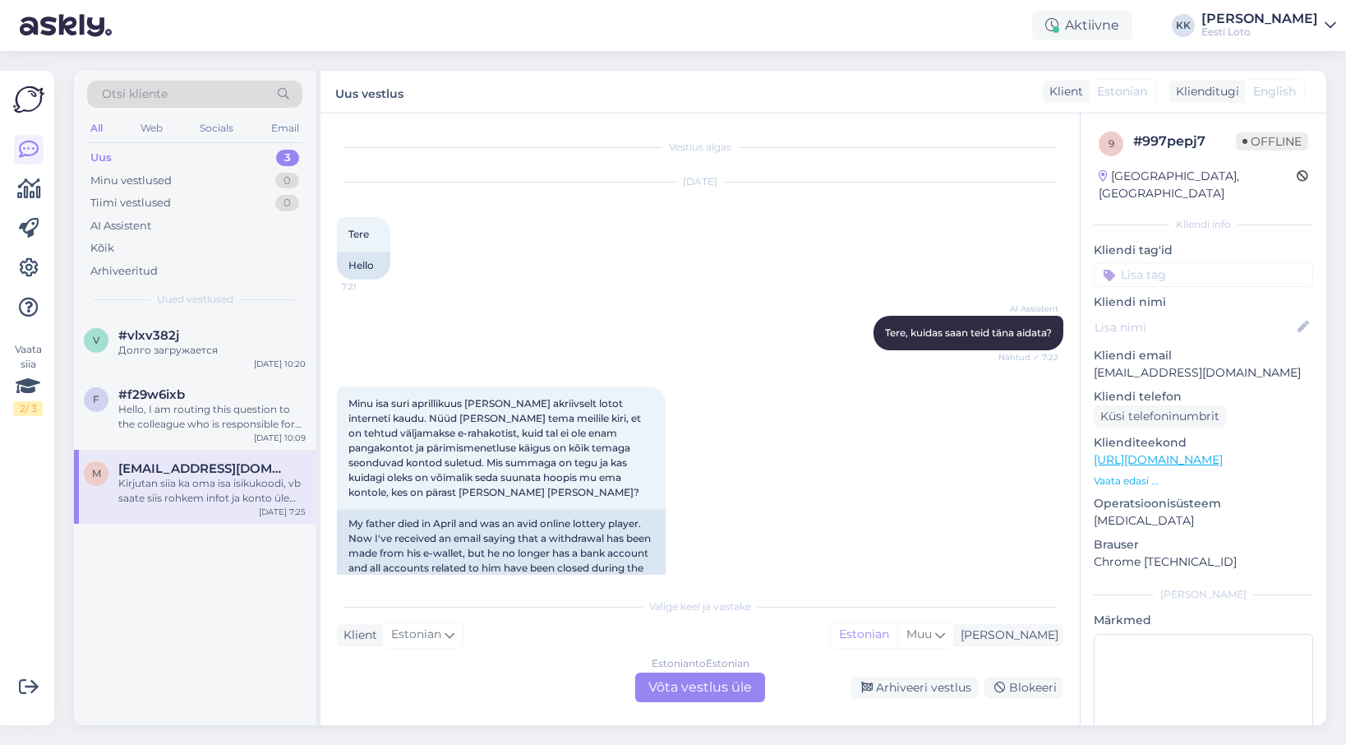
scroll to position [356, 0]
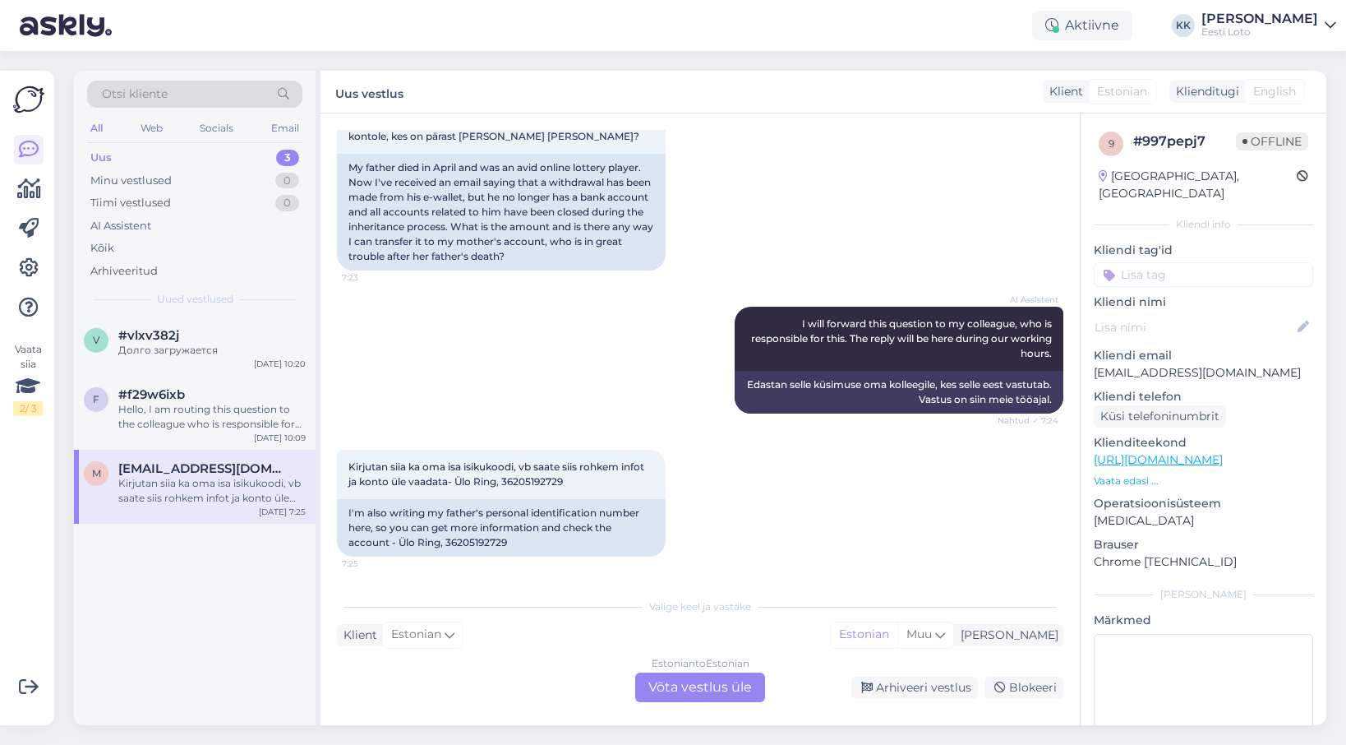
click at [709, 680] on div "Estonian to Estonian Võta vestlus üle" at bounding box center [700, 687] width 130 height 30
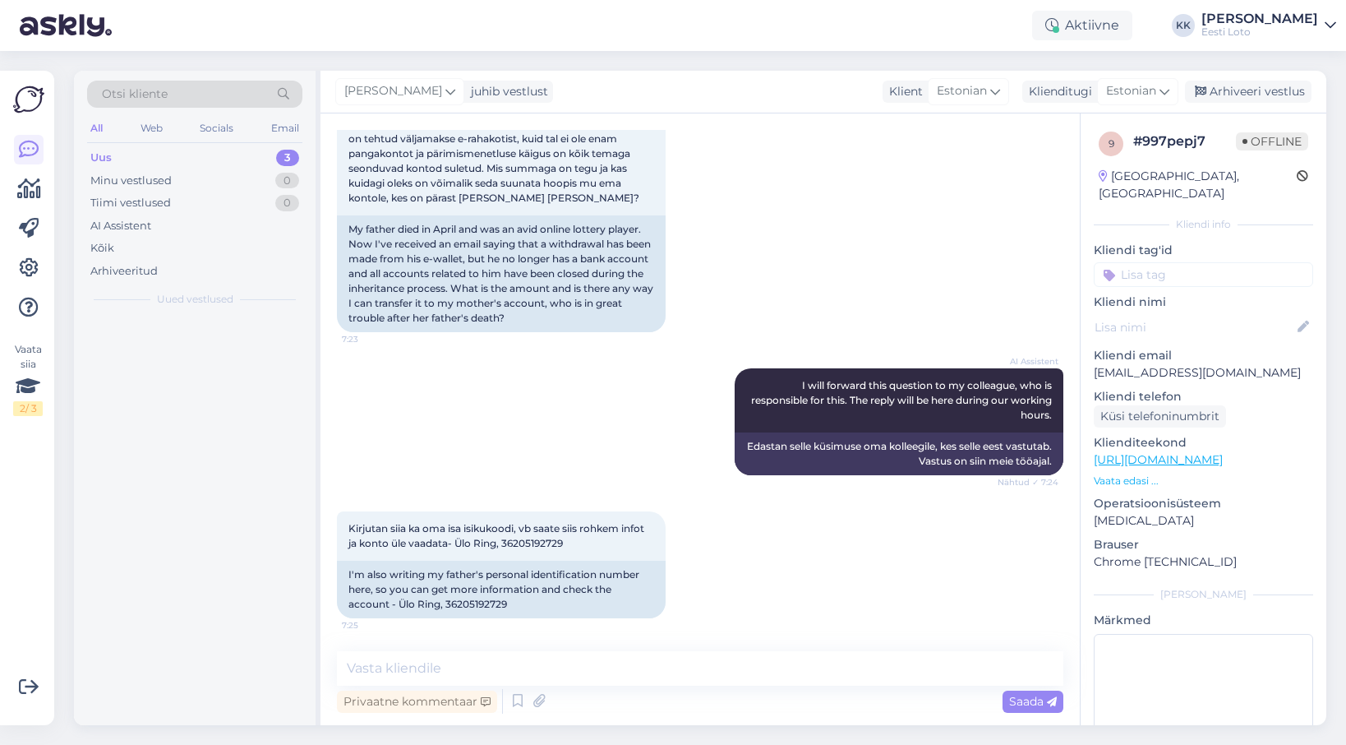
scroll to position [294, 0]
click at [670, 656] on textarea at bounding box center [700, 668] width 727 height 35
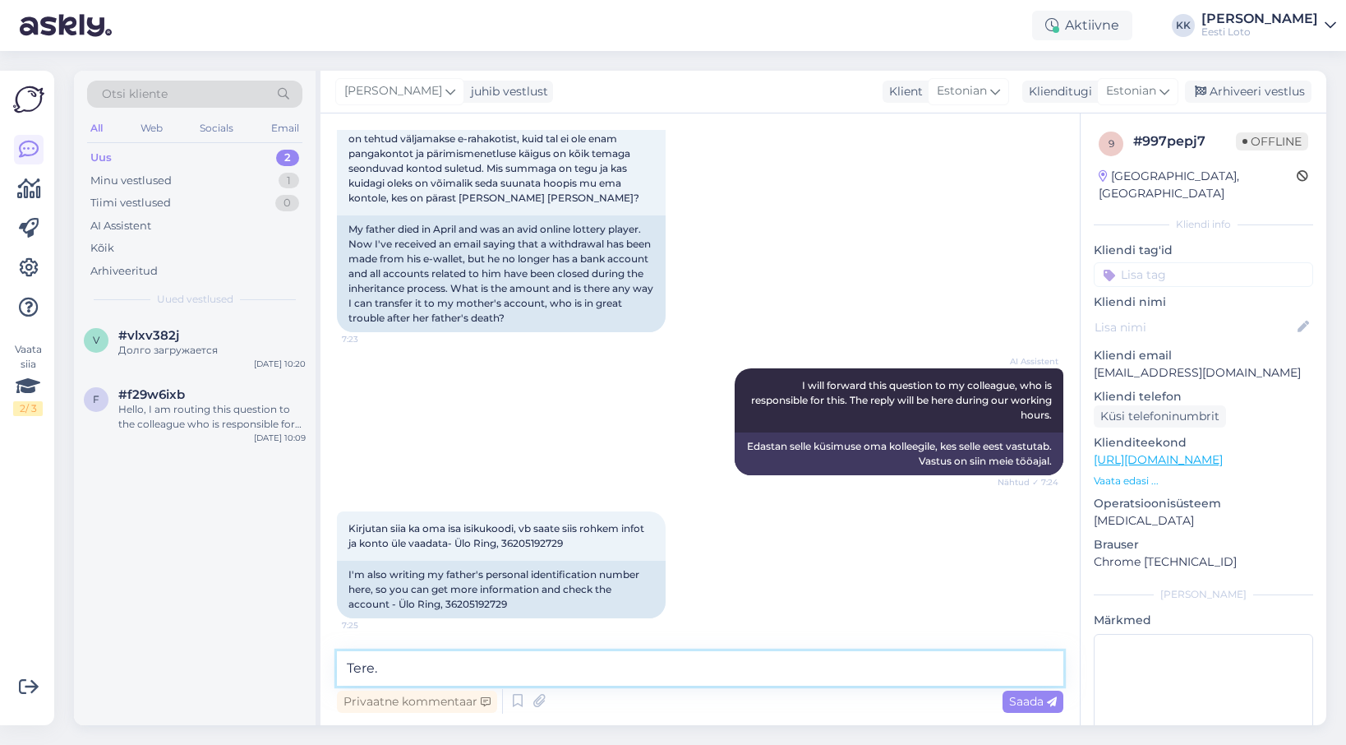
paste textarea "Kui arvelduskonto on suletud, siis palume esitada digiallkirjastatult vabas vor…"
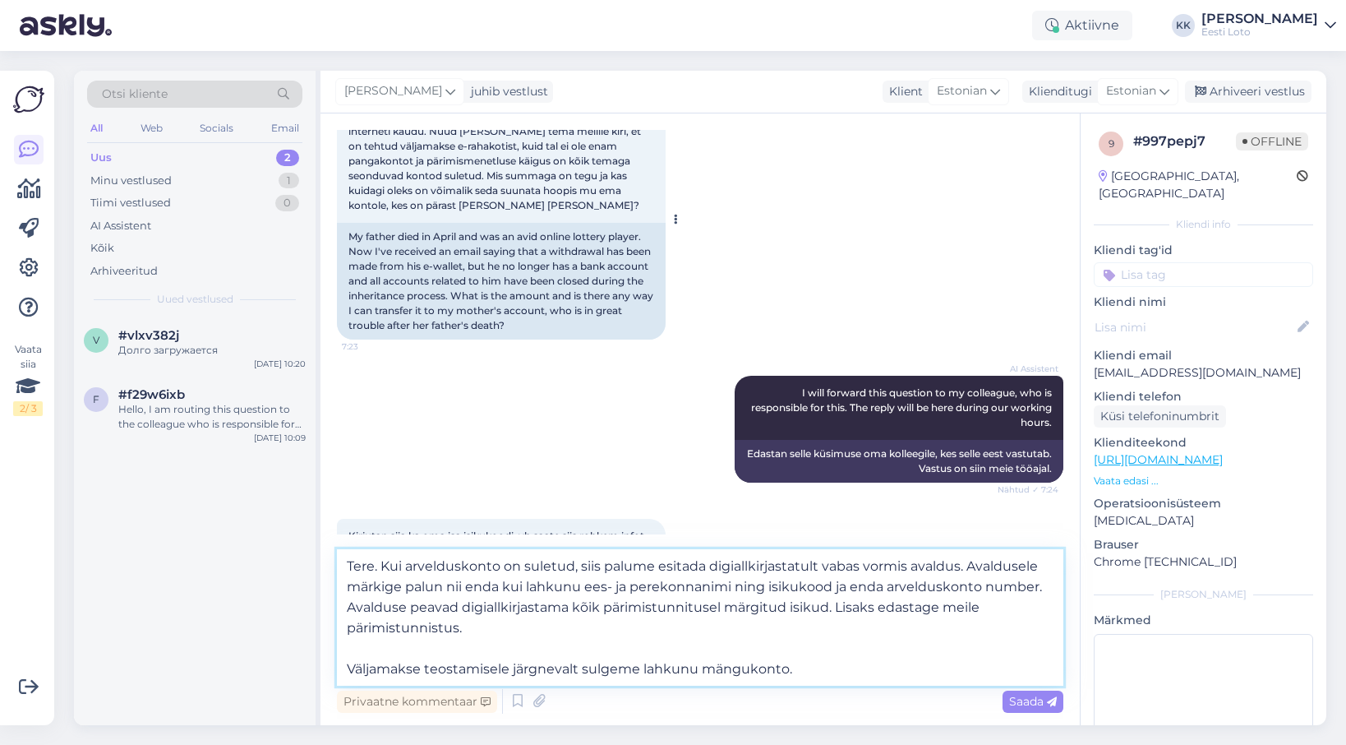
scroll to position [396, 0]
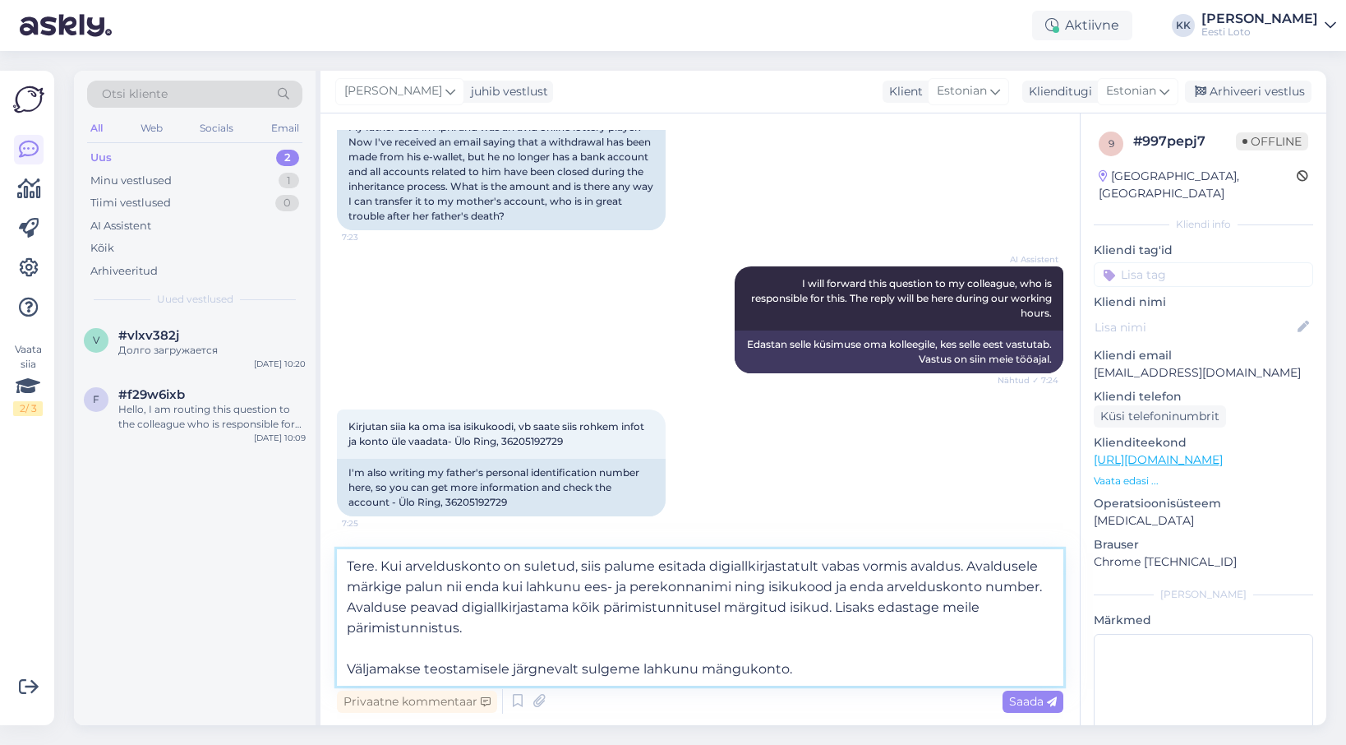
click at [347, 671] on textarea "Tere. Kui arvelduskonto on suletud, siis palume esitada digiallkirjastatult vab…" at bounding box center [700, 617] width 727 height 136
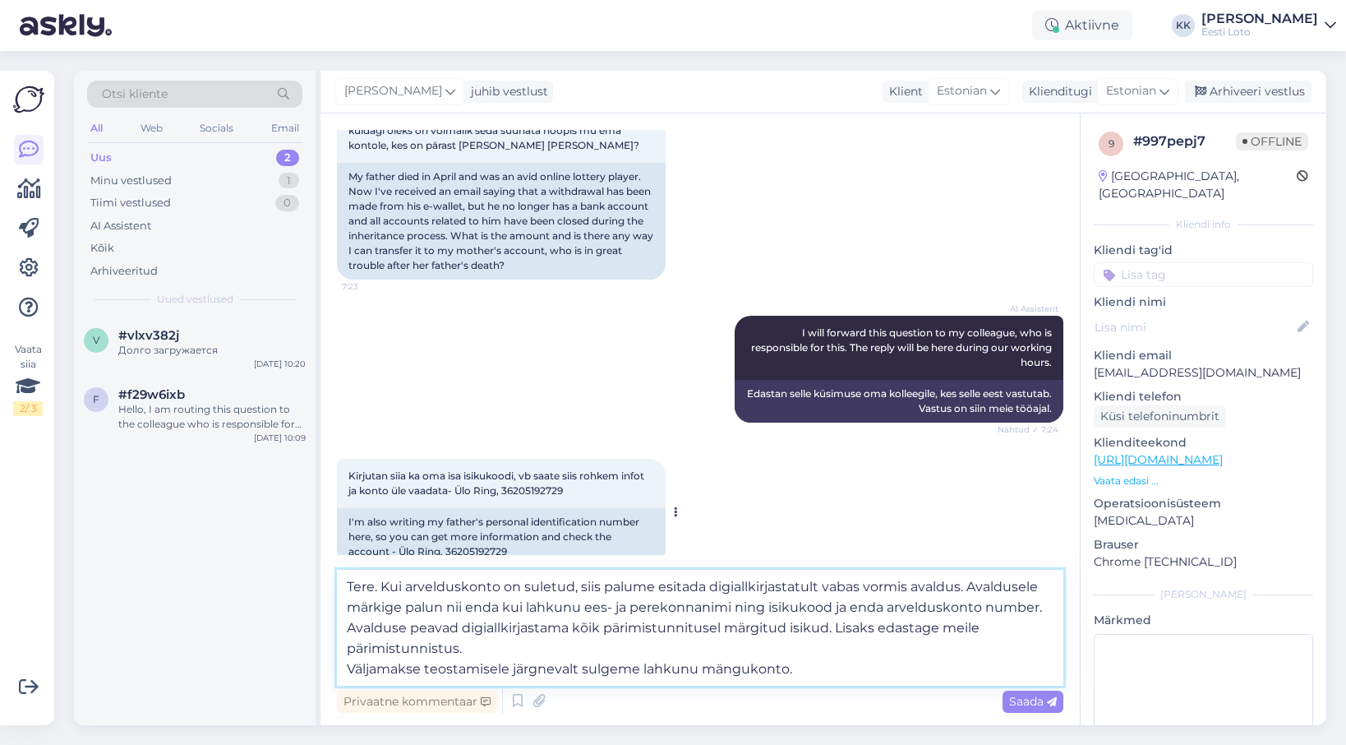
scroll to position [376, 0]
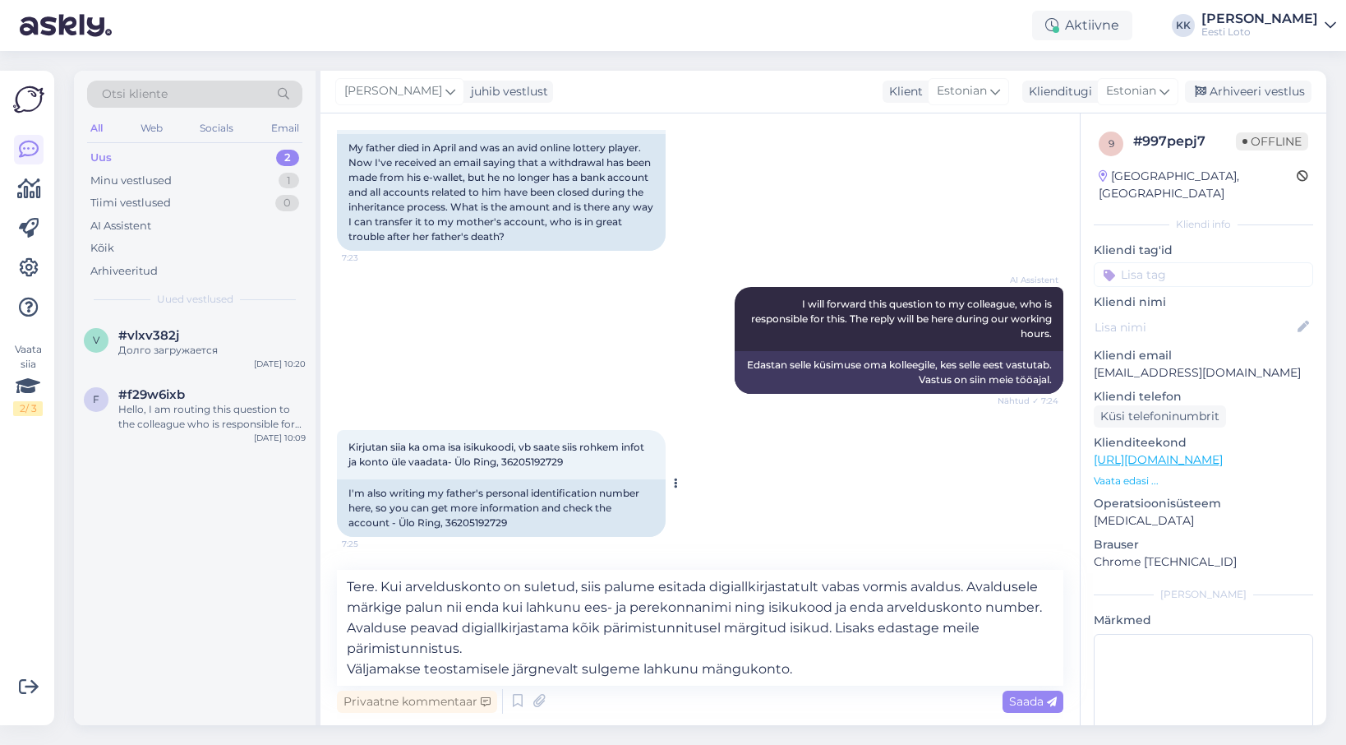
click at [535, 462] on span "Kirjutan siia ka oma isa isikukoodi, vb saate siis rohkem infot ja konto üle va…" at bounding box center [498, 454] width 298 height 27
copy span "36205192729"
click at [822, 676] on textarea "Tere. Kui arvelduskonto on suletud, siis palume esitada digiallkirjastatult vab…" at bounding box center [700, 628] width 727 height 116
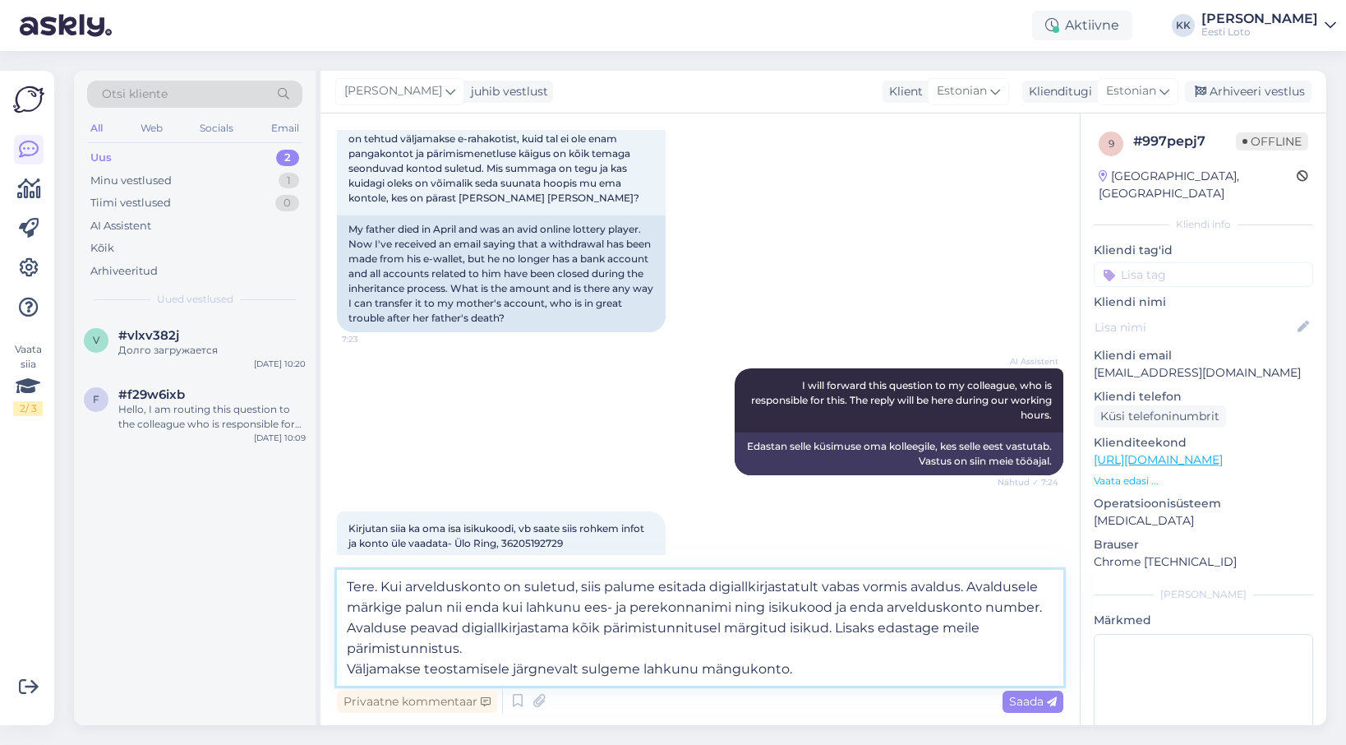
click at [546, 651] on textarea "Tere. Kui arvelduskonto on suletud, siis palume esitada digiallkirjastatult vab…" at bounding box center [700, 628] width 727 height 116
type textarea "Tere. Kui arvelduskonto on suletud, siis palume esitada digiallkirjastatult vab…"
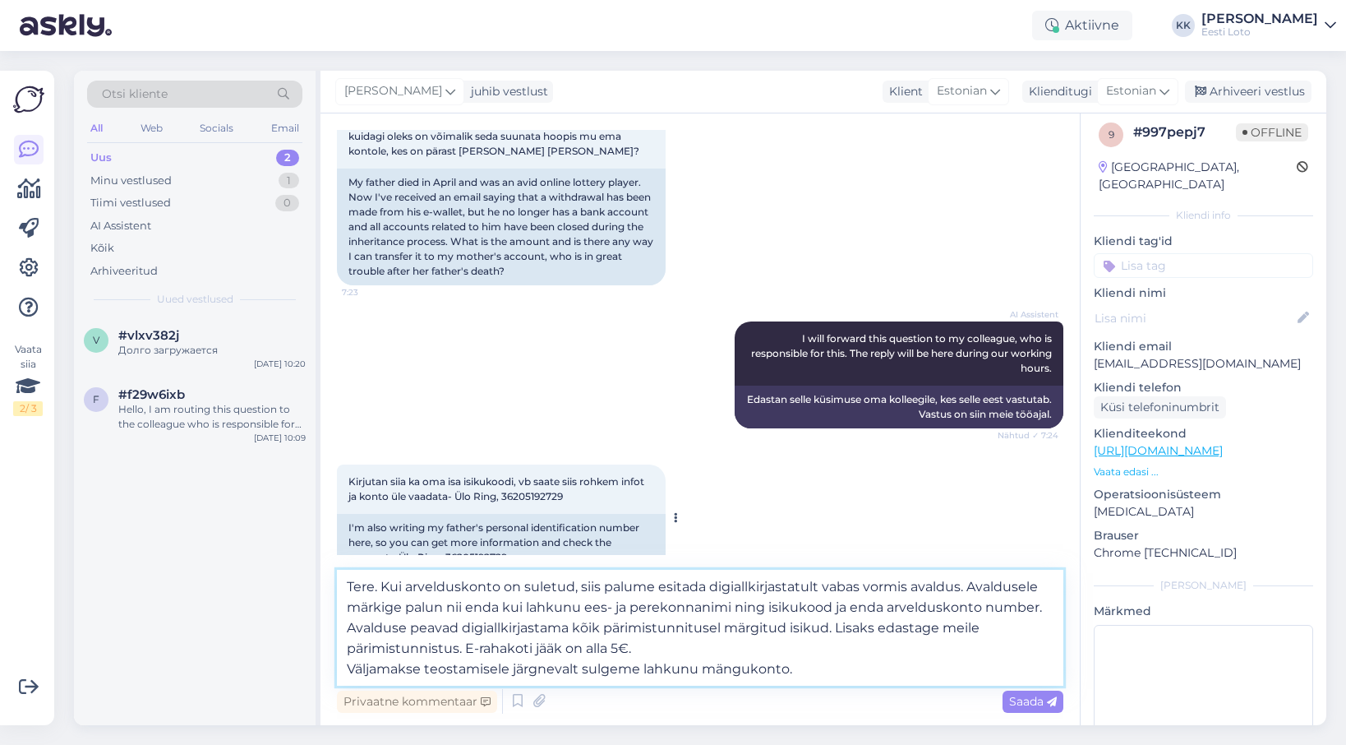
scroll to position [376, 0]
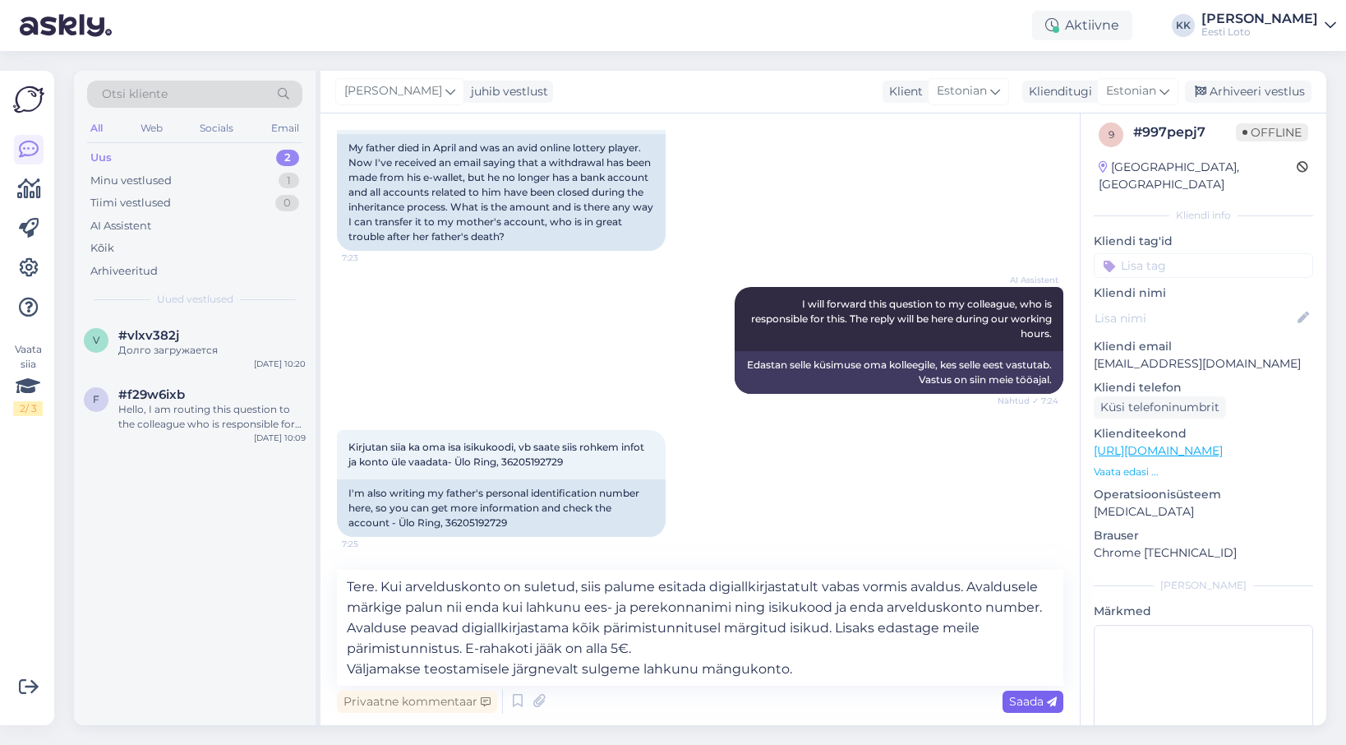
click at [1022, 700] on span "Saada" at bounding box center [1033, 701] width 48 height 15
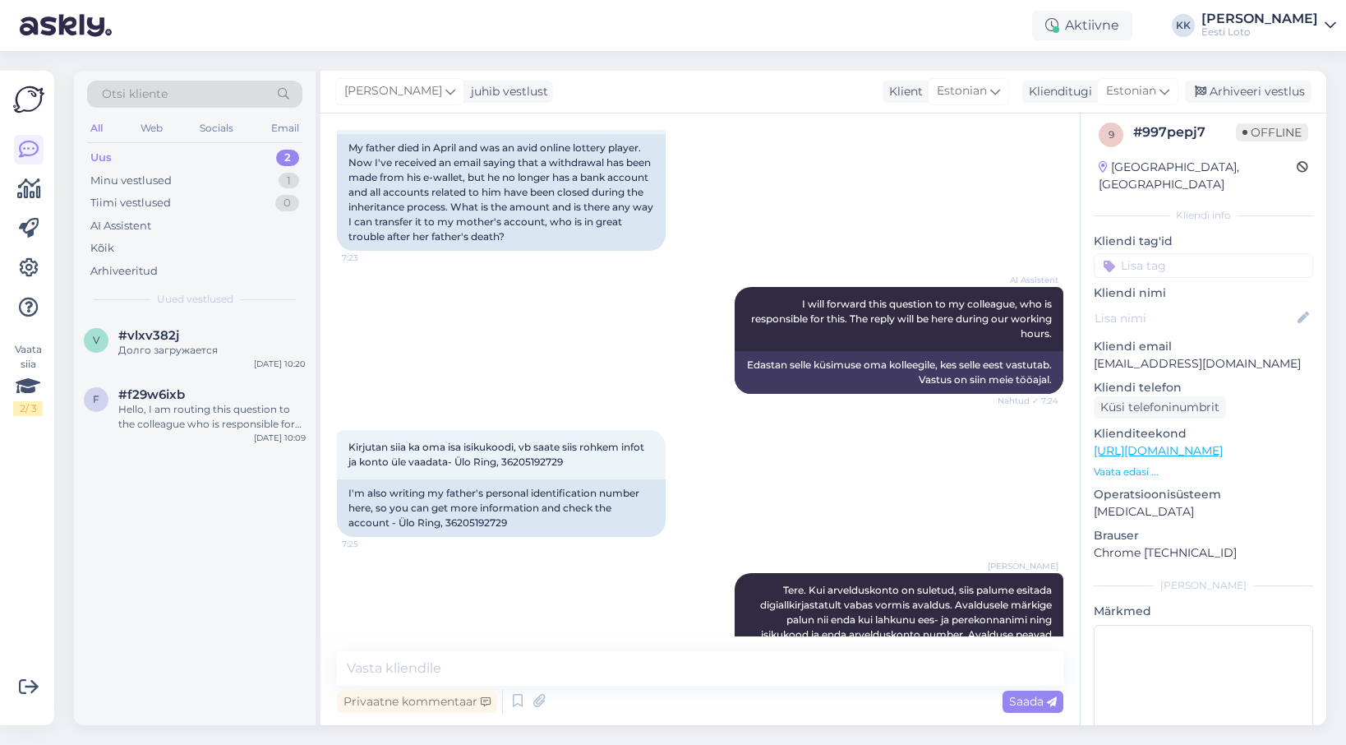
scroll to position [483, 0]
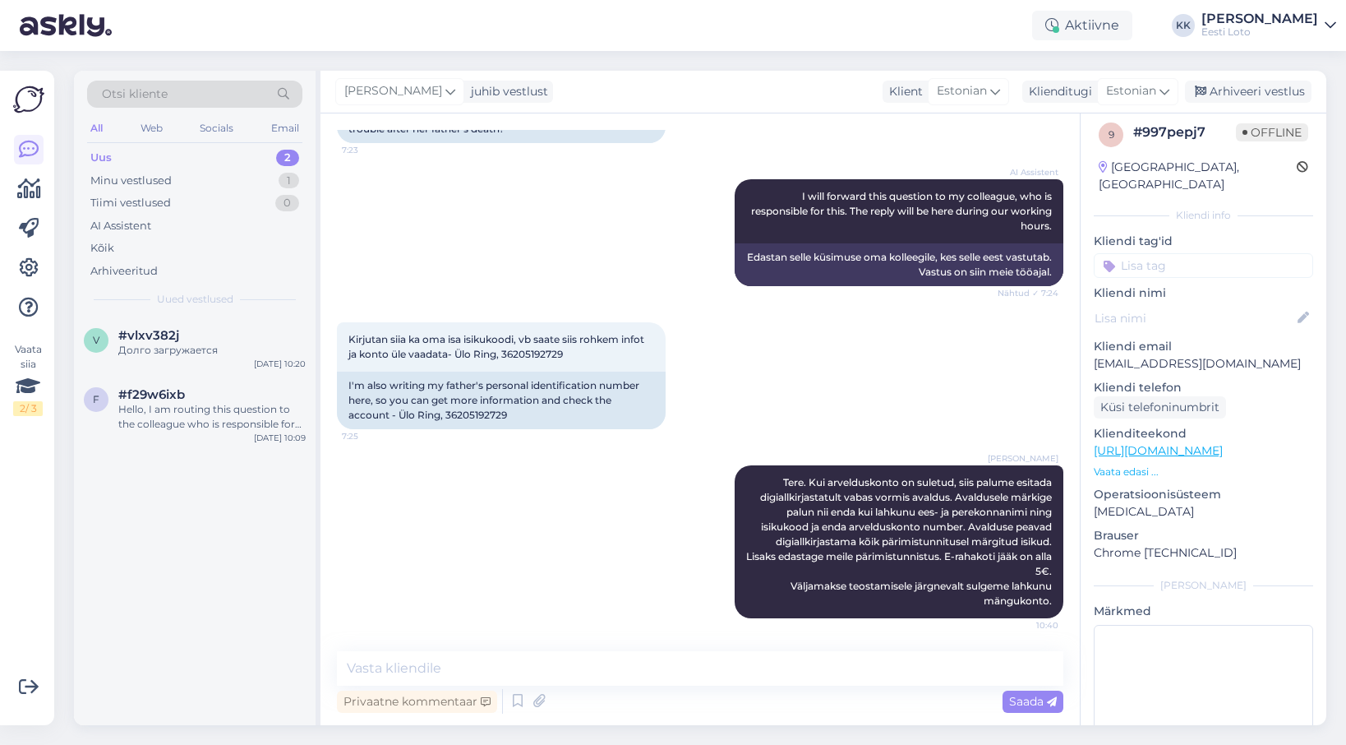
click at [1206, 255] on input at bounding box center [1203, 265] width 219 height 25
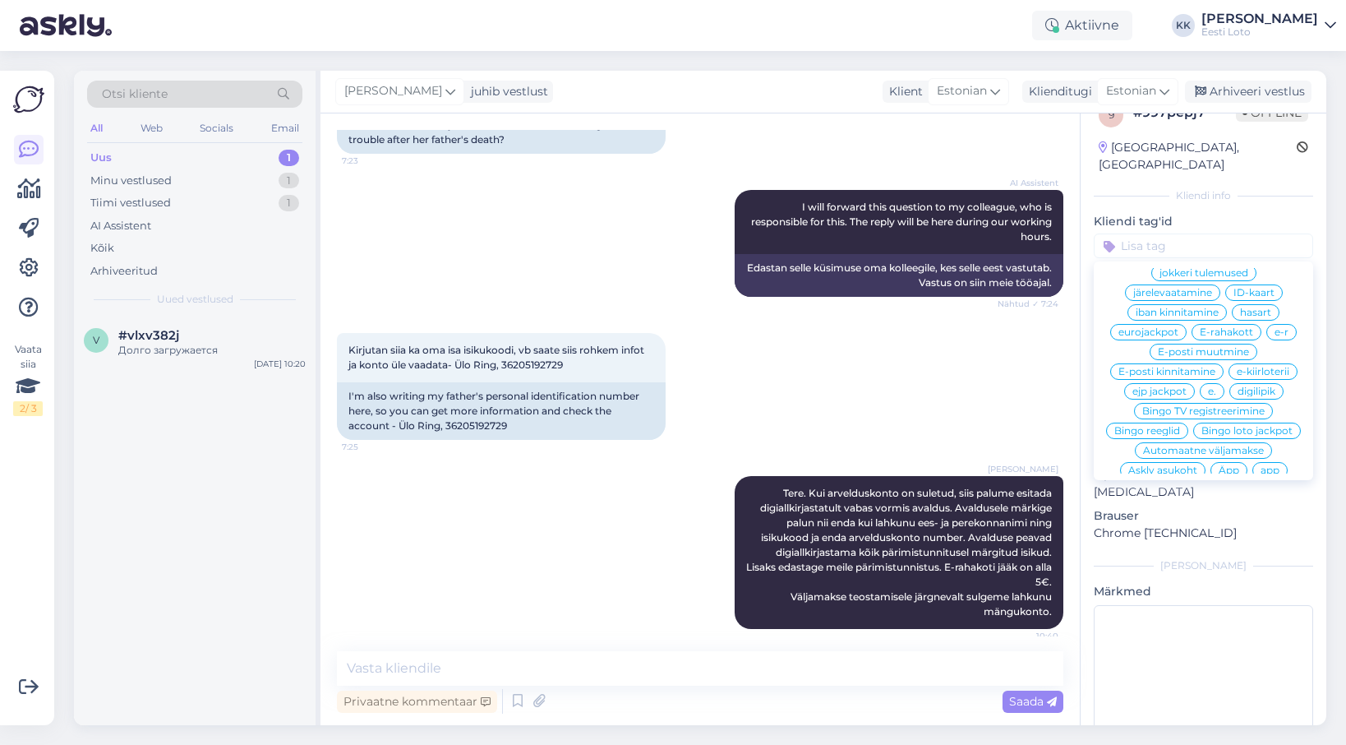
scroll to position [768, 0]
click at [1179, 233] on input at bounding box center [1203, 245] width 219 height 25
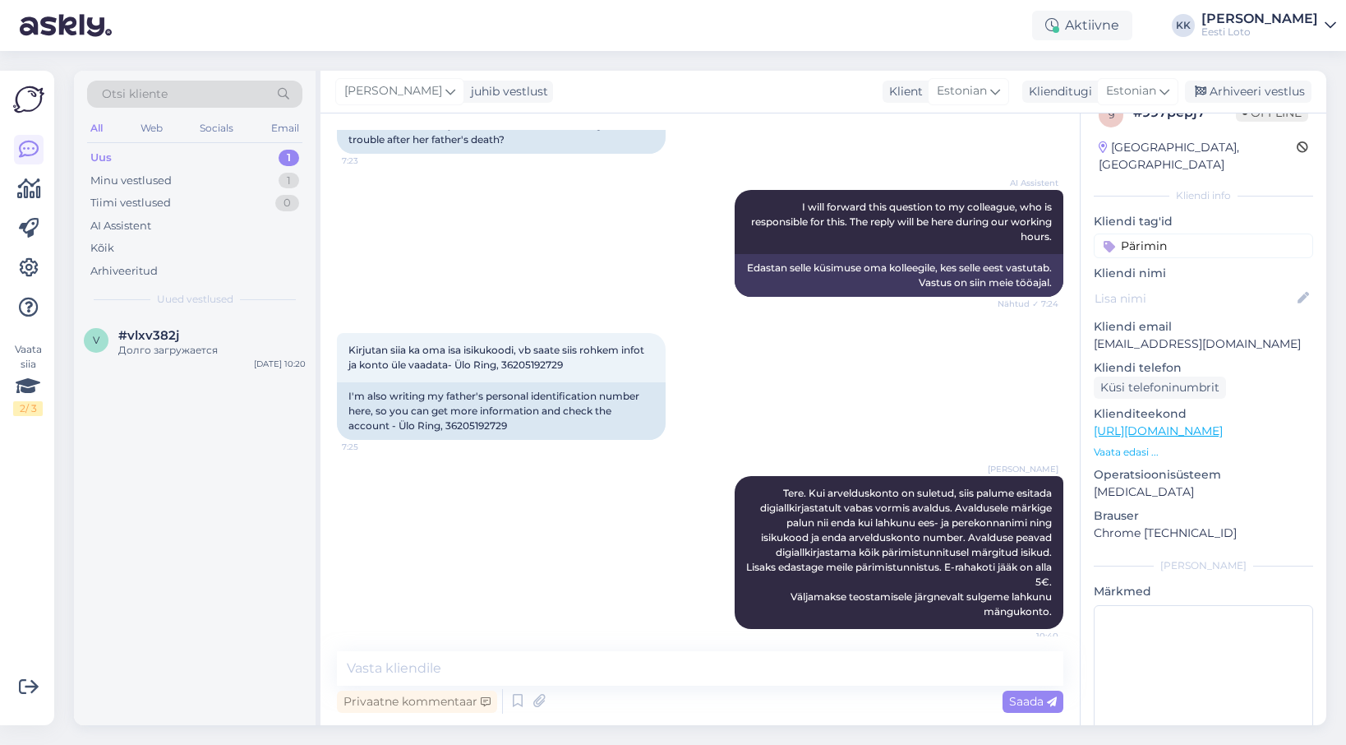
type input "Pärimine"
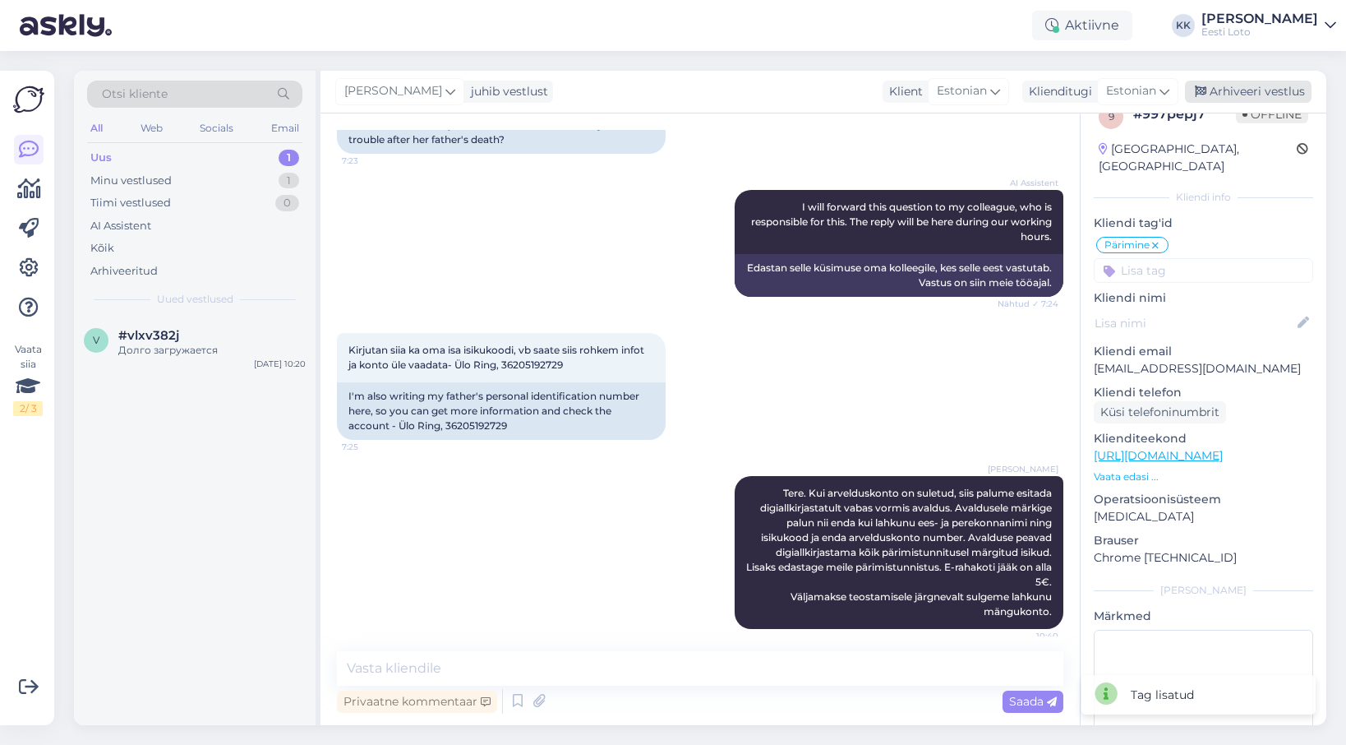
scroll to position [25, 0]
click at [1254, 94] on div "Arhiveeri vestlus" at bounding box center [1248, 92] width 127 height 22
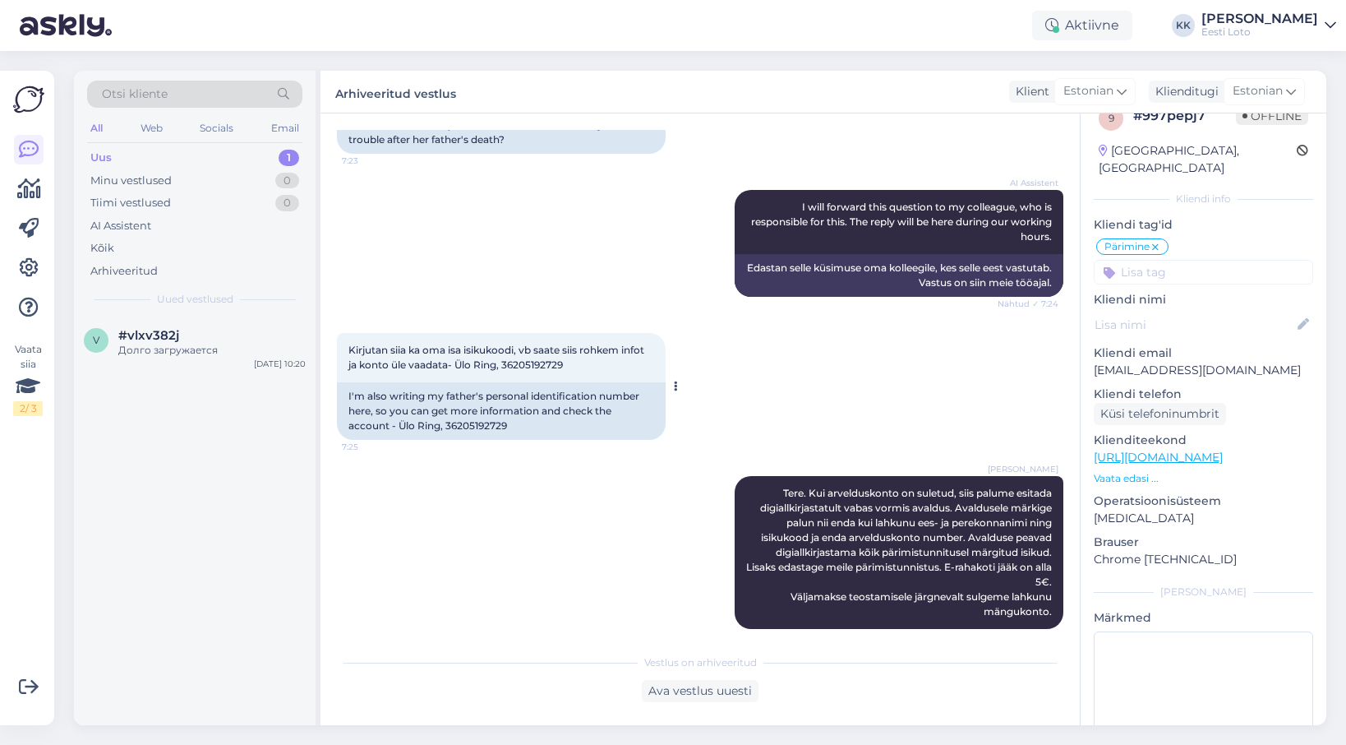
scroll to position [475, 0]
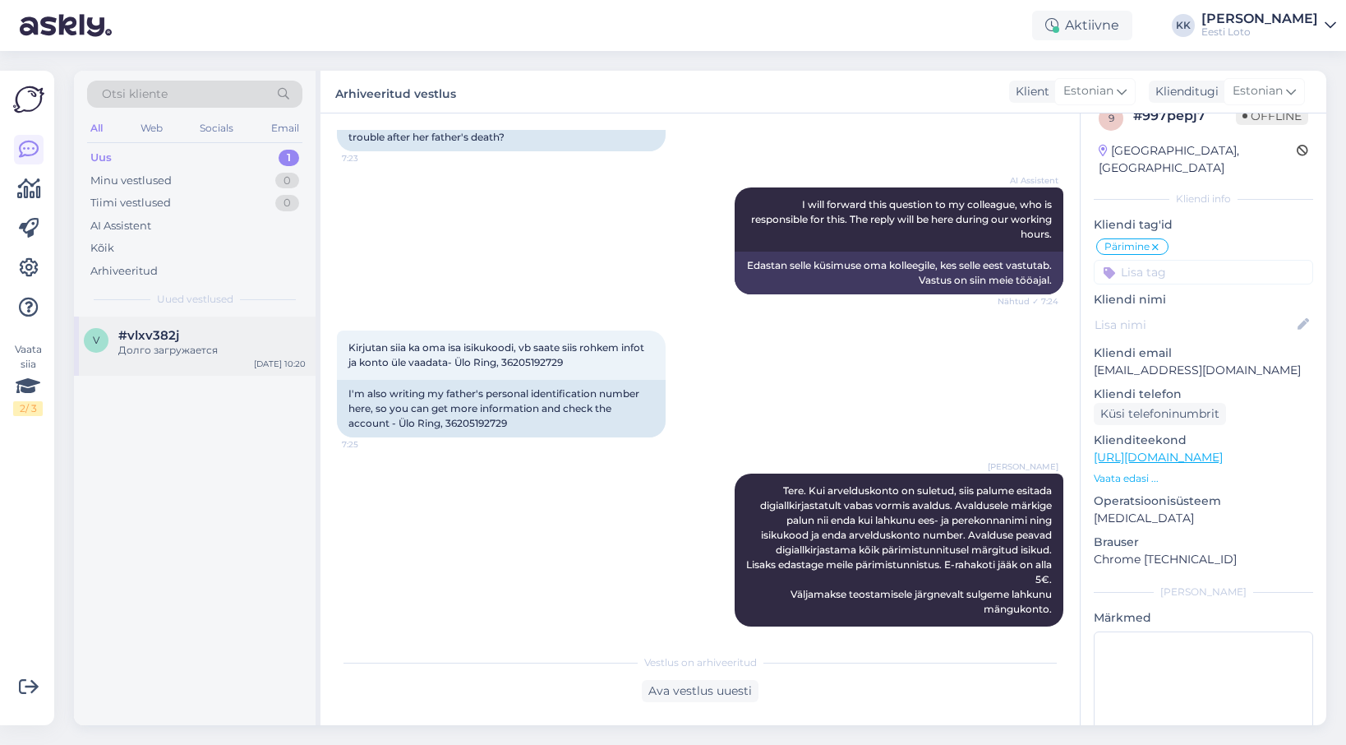
click at [232, 353] on div "Долго загружается" at bounding box center [211, 350] width 187 height 15
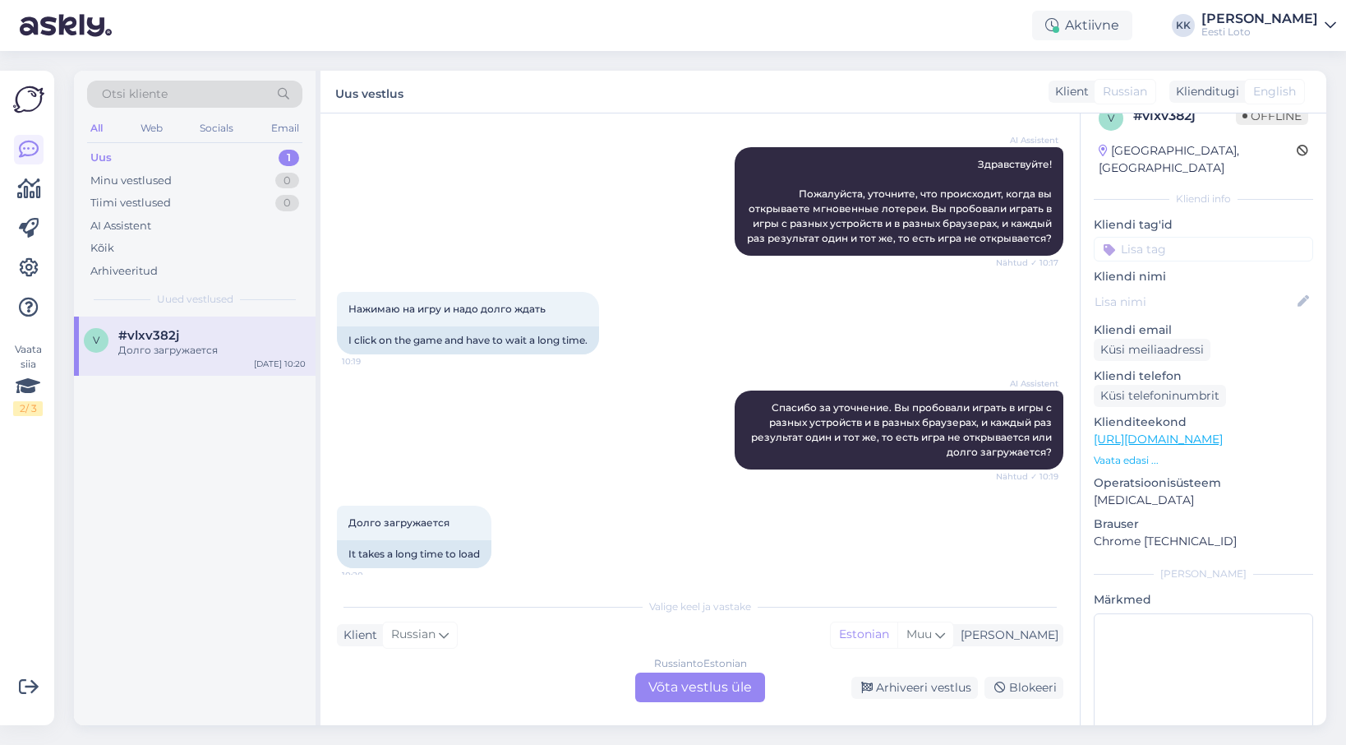
scroll to position [181, 0]
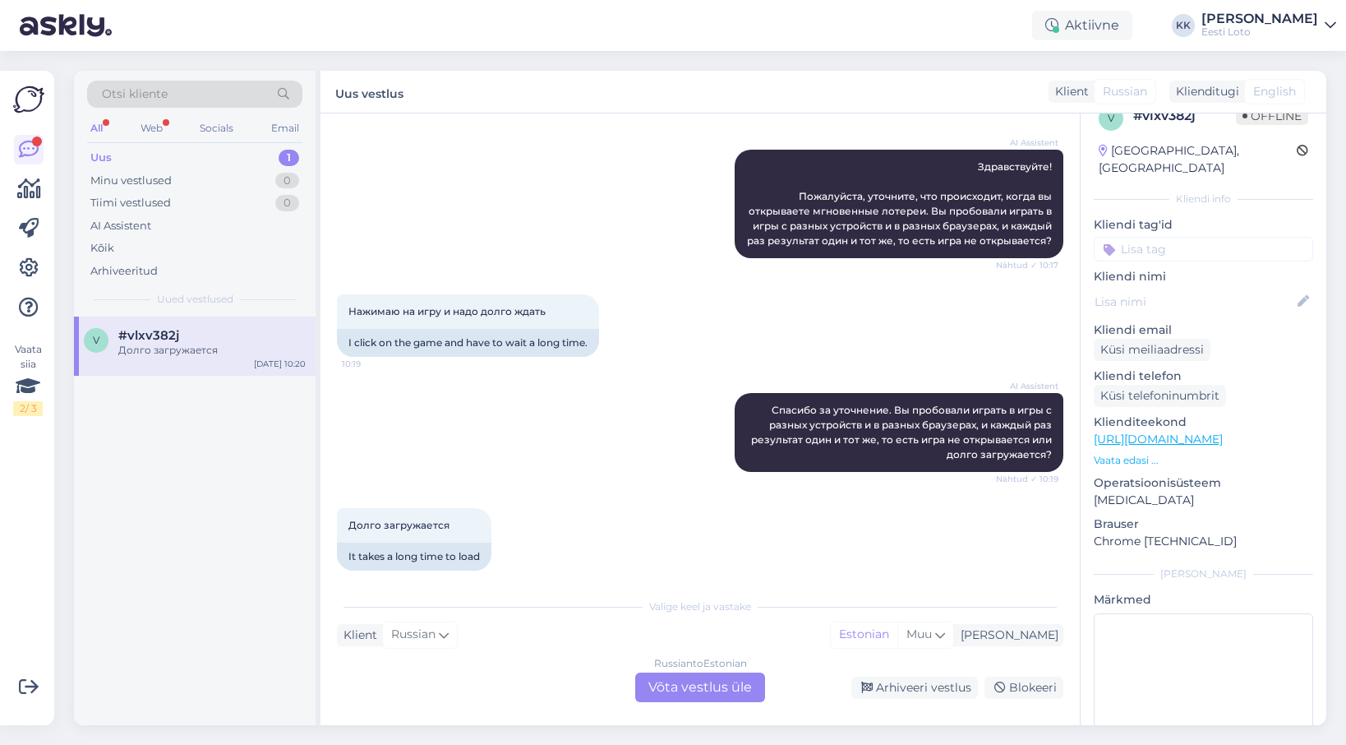
click at [177, 151] on div "Uus 1" at bounding box center [194, 157] width 215 height 23
click at [168, 354] on div "Долго загружается" at bounding box center [211, 350] width 187 height 15
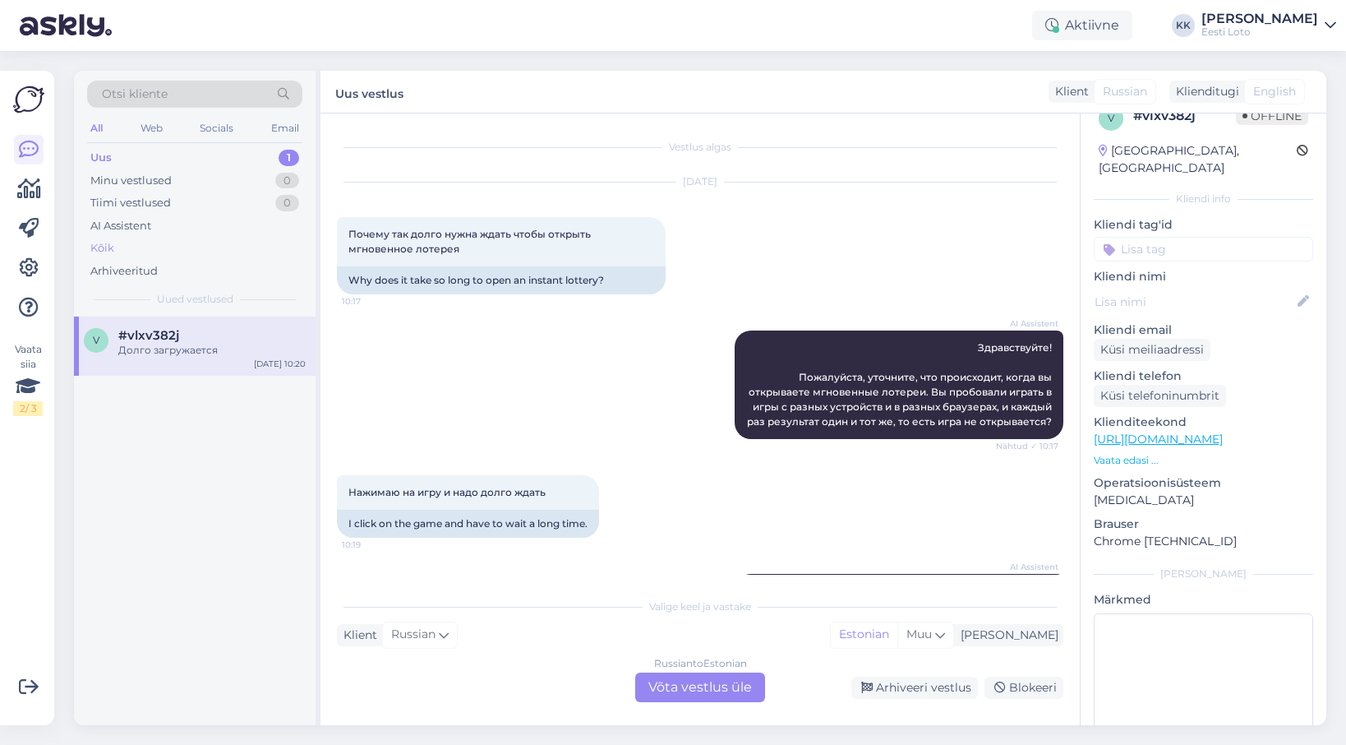
click at [150, 256] on div "Kõik" at bounding box center [194, 248] width 215 height 23
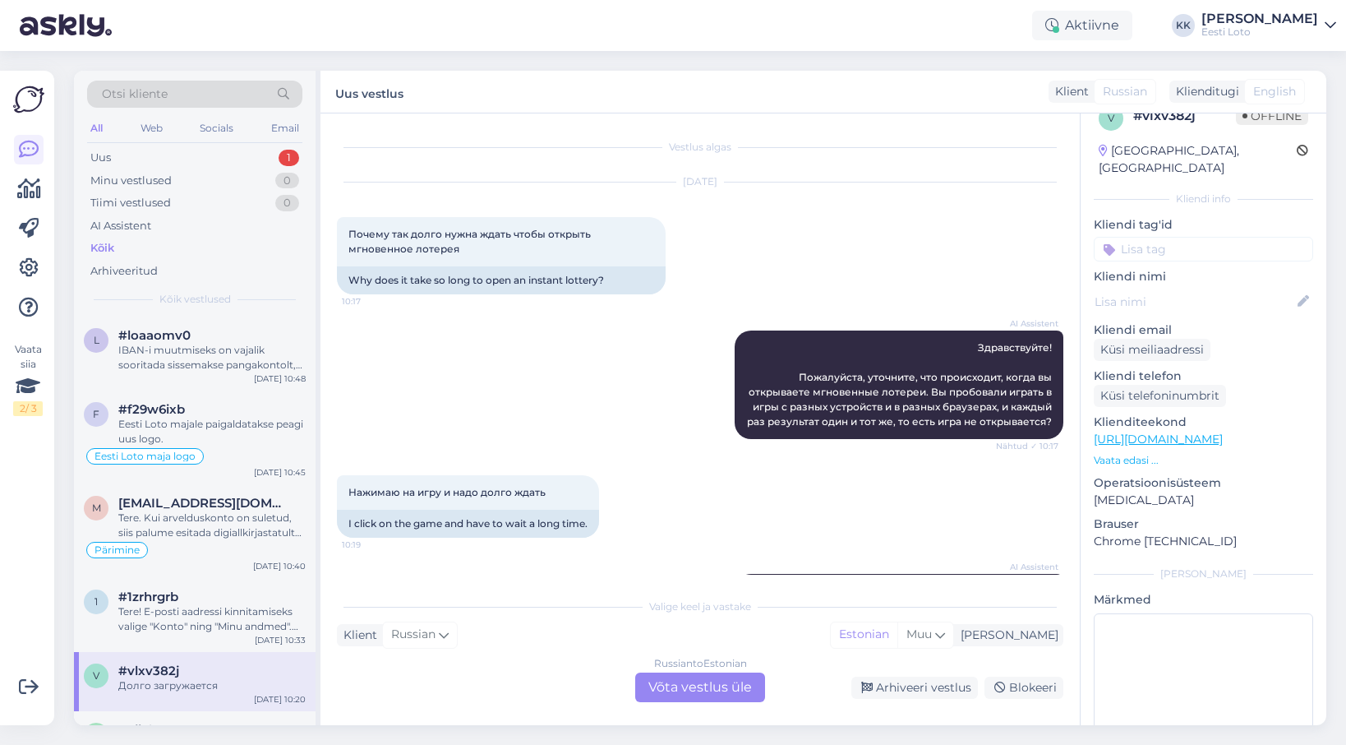
click at [229, 91] on div "Otsi kliente" at bounding box center [194, 94] width 215 height 27
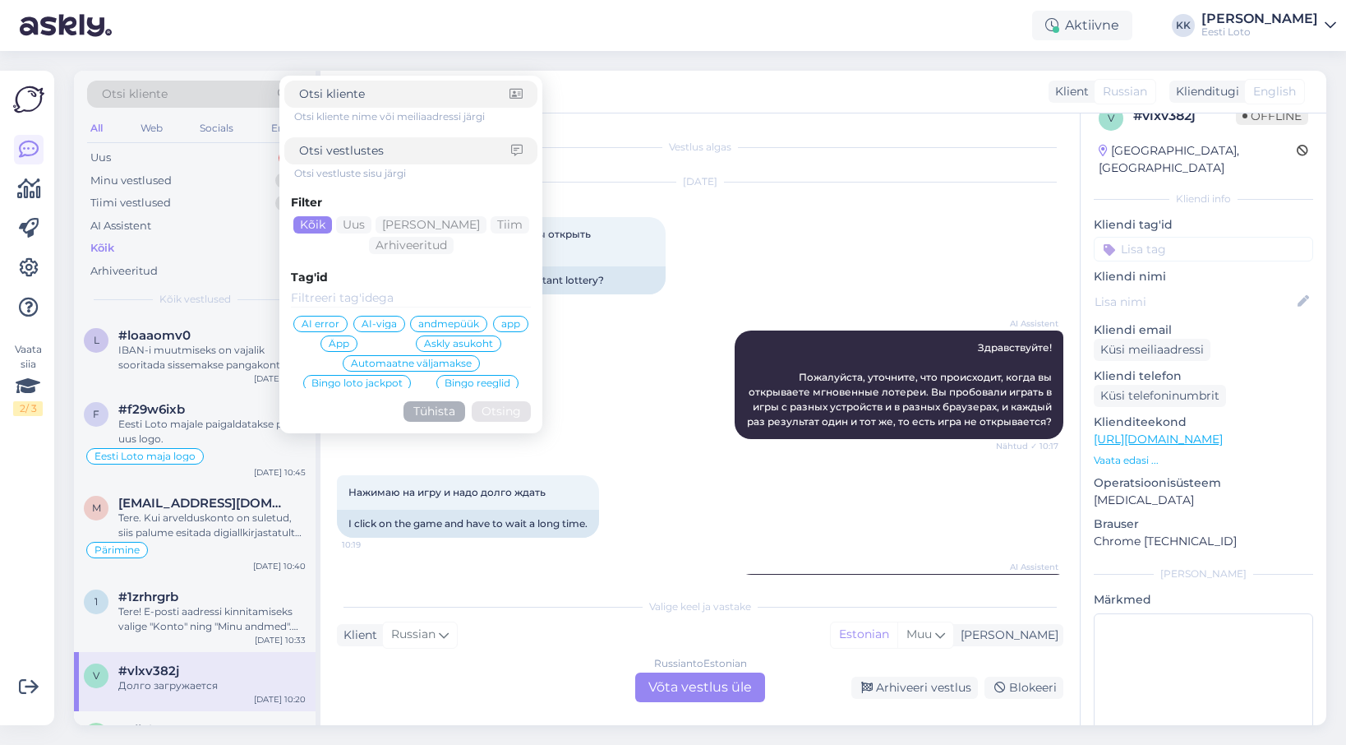
click at [374, 94] on input at bounding box center [404, 93] width 210 height 17
type input "puhastega vahemälu"
click button "Otsing" at bounding box center [501, 411] width 59 height 21
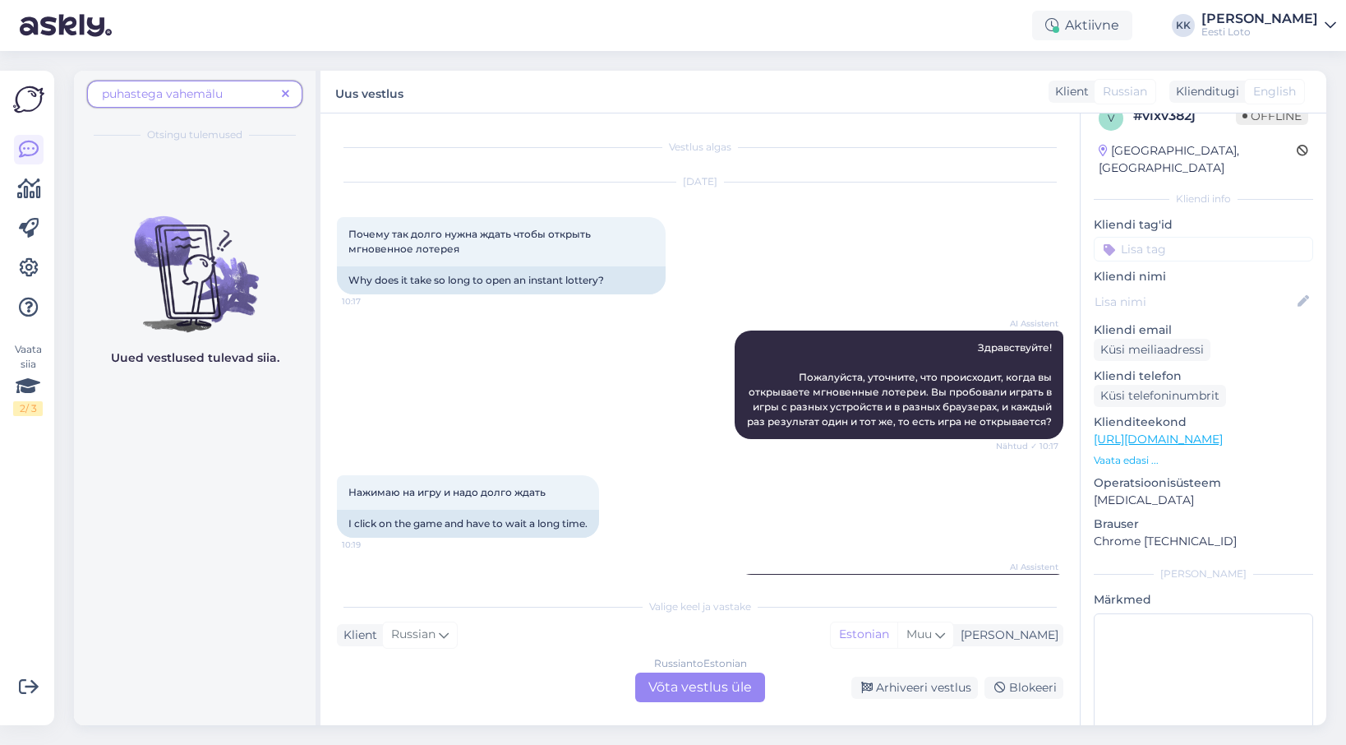
click at [289, 93] on icon at bounding box center [285, 95] width 7 height 12
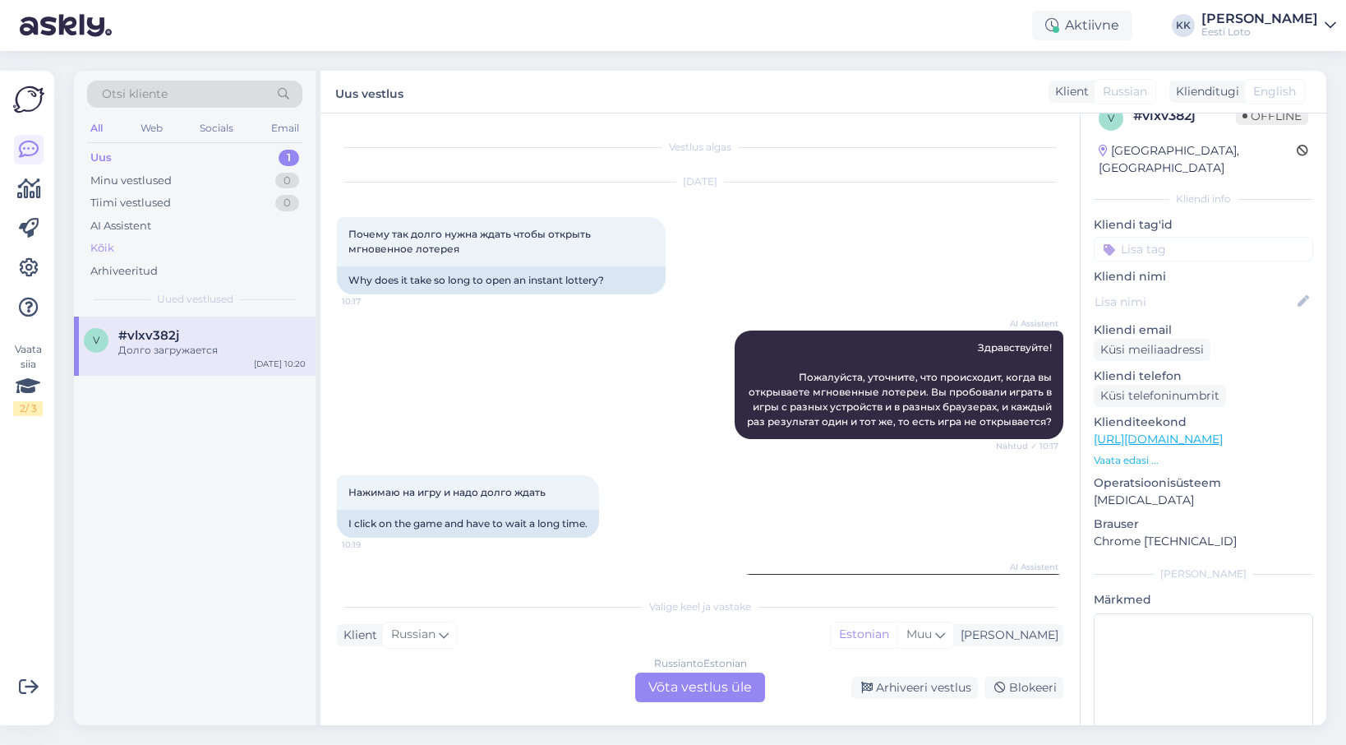
click at [121, 246] on div "Kõik" at bounding box center [194, 248] width 215 height 23
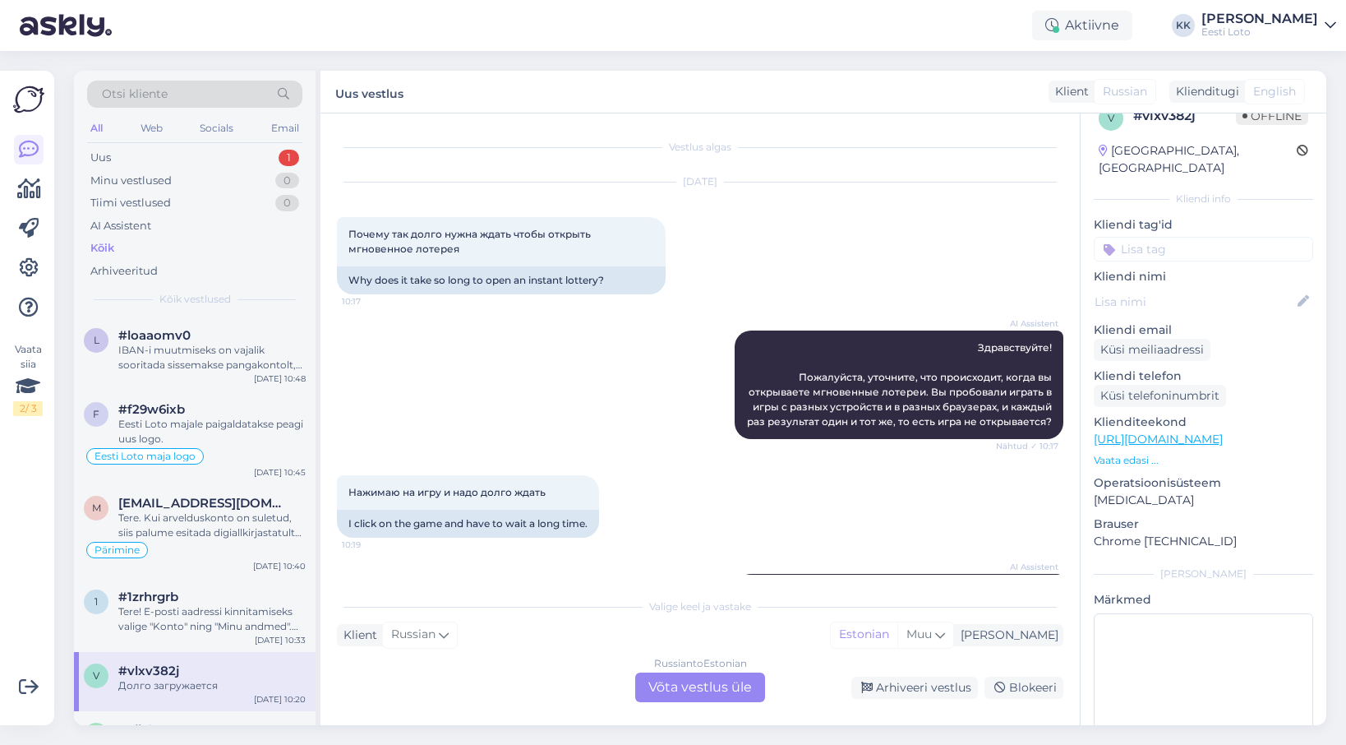
click at [188, 92] on div "Otsi kliente" at bounding box center [194, 94] width 215 height 27
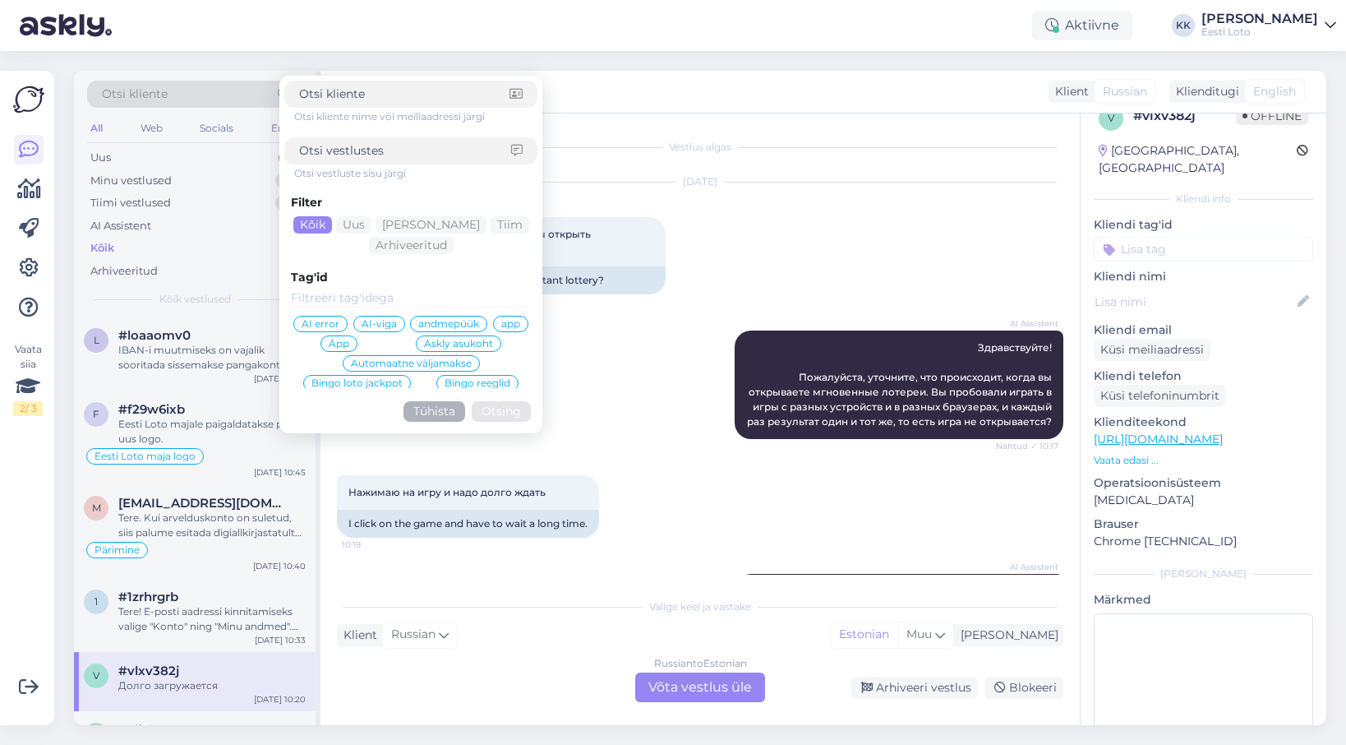
click at [395, 150] on input at bounding box center [405, 150] width 212 height 17
type input "vahemälu"
click button "Otsing" at bounding box center [501, 411] width 59 height 21
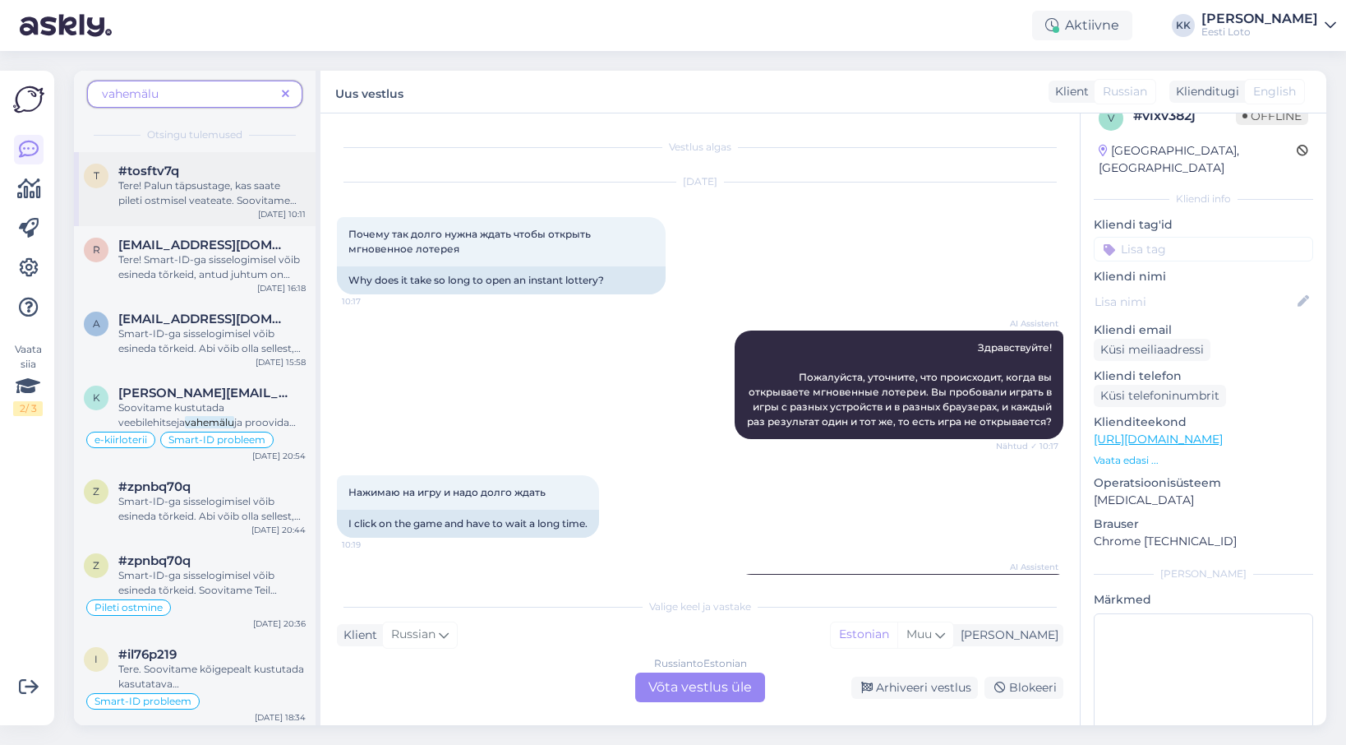
click at [213, 202] on span "Tere! Palun täpsustage, kas saate pileti ostmisel veateate. Soovitame Teil kust…" at bounding box center [207, 207] width 178 height 57
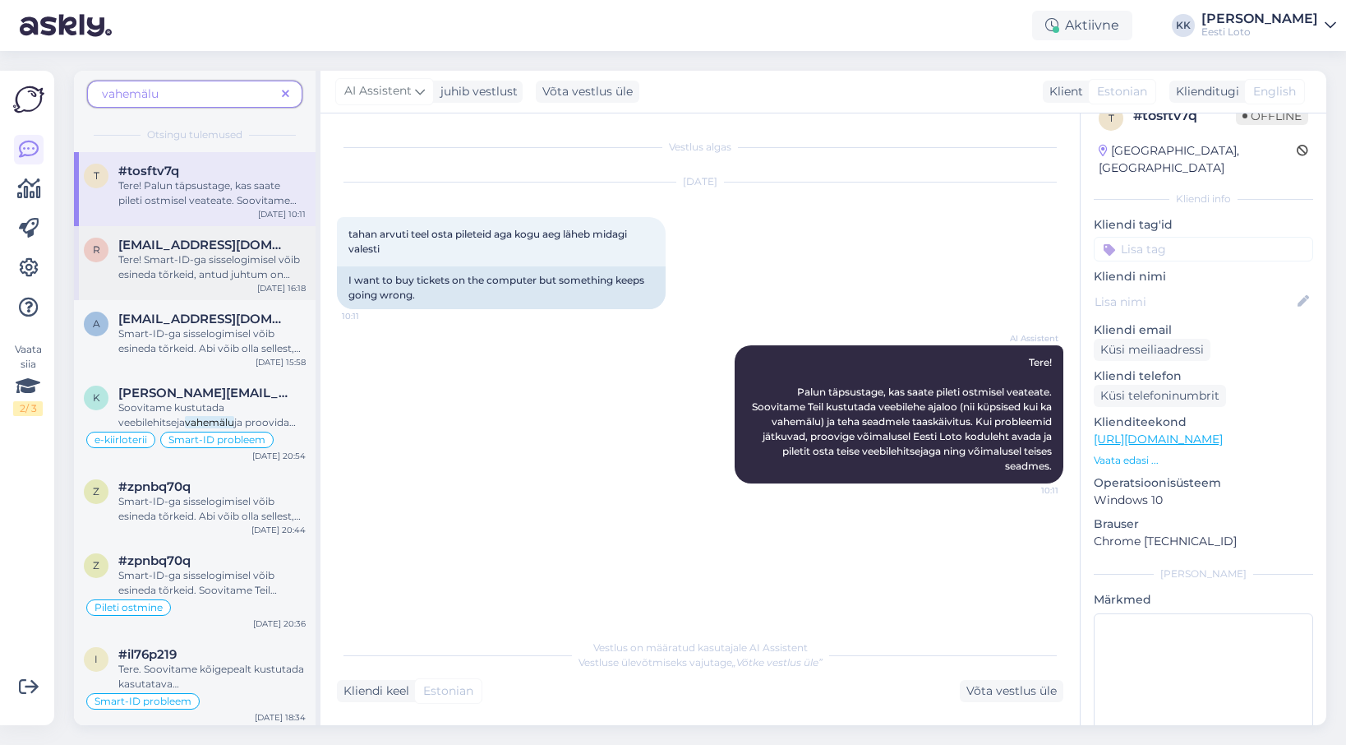
click at [238, 274] on span "Tere! Smart-ID-ga sisselogimisel võib esineda tõrkeid, antud juhtum on juba mei…" at bounding box center [209, 348] width 183 height 190
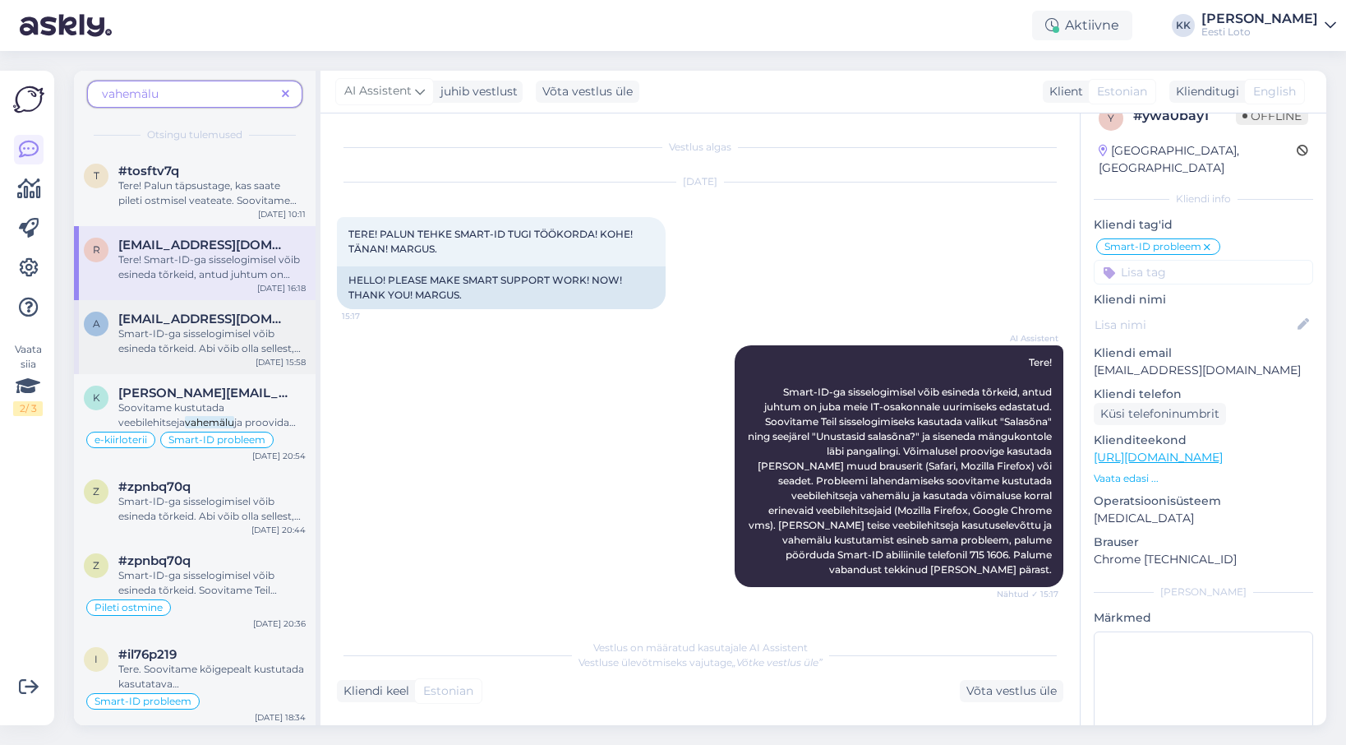
scroll to position [1612, 0]
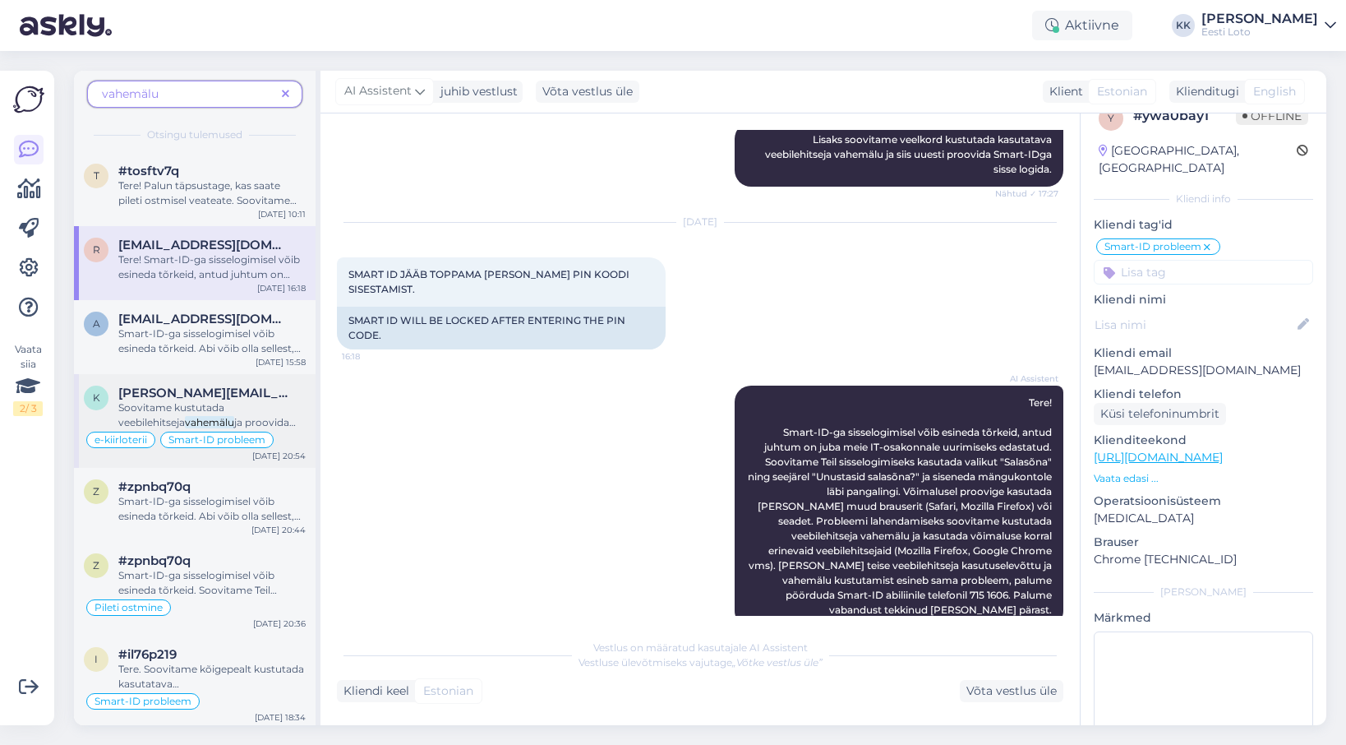
click at [201, 404] on span "Soovitame kustutada veebilehitseja" at bounding box center [171, 414] width 106 height 27
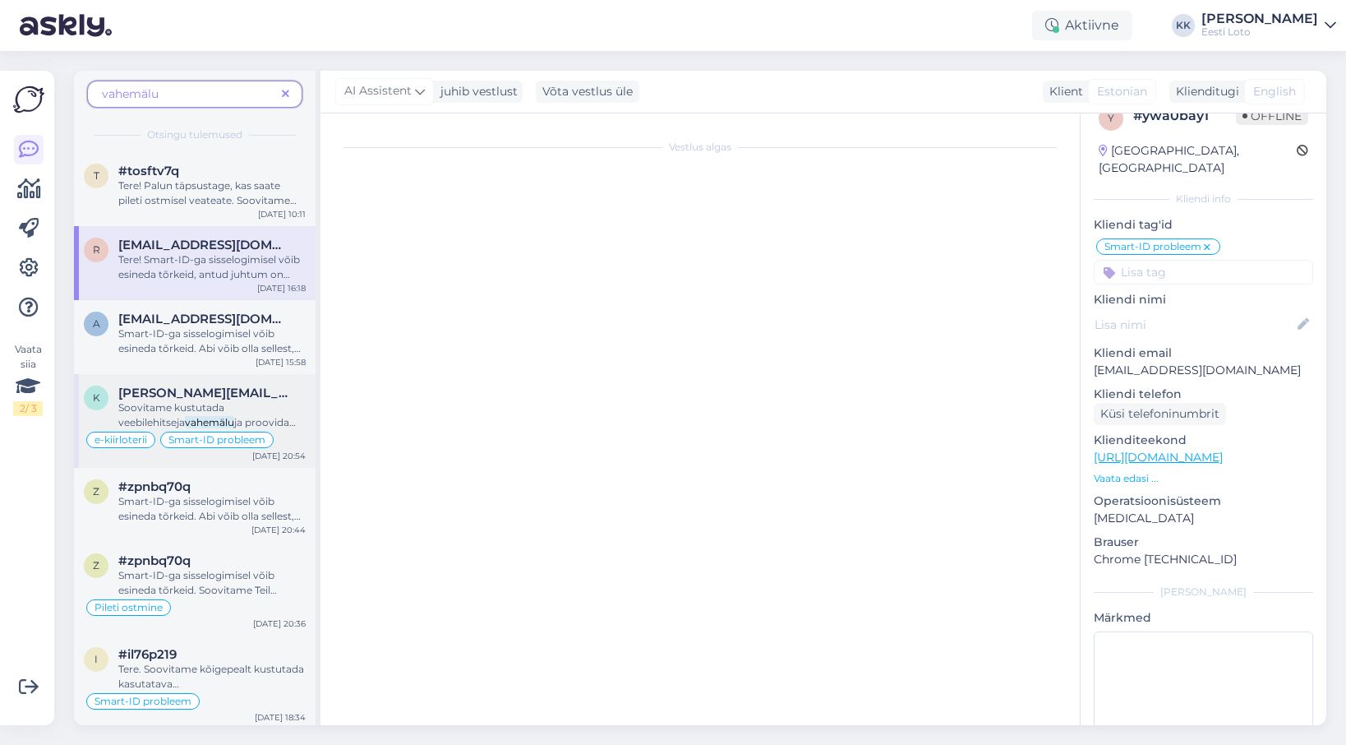
scroll to position [635, 0]
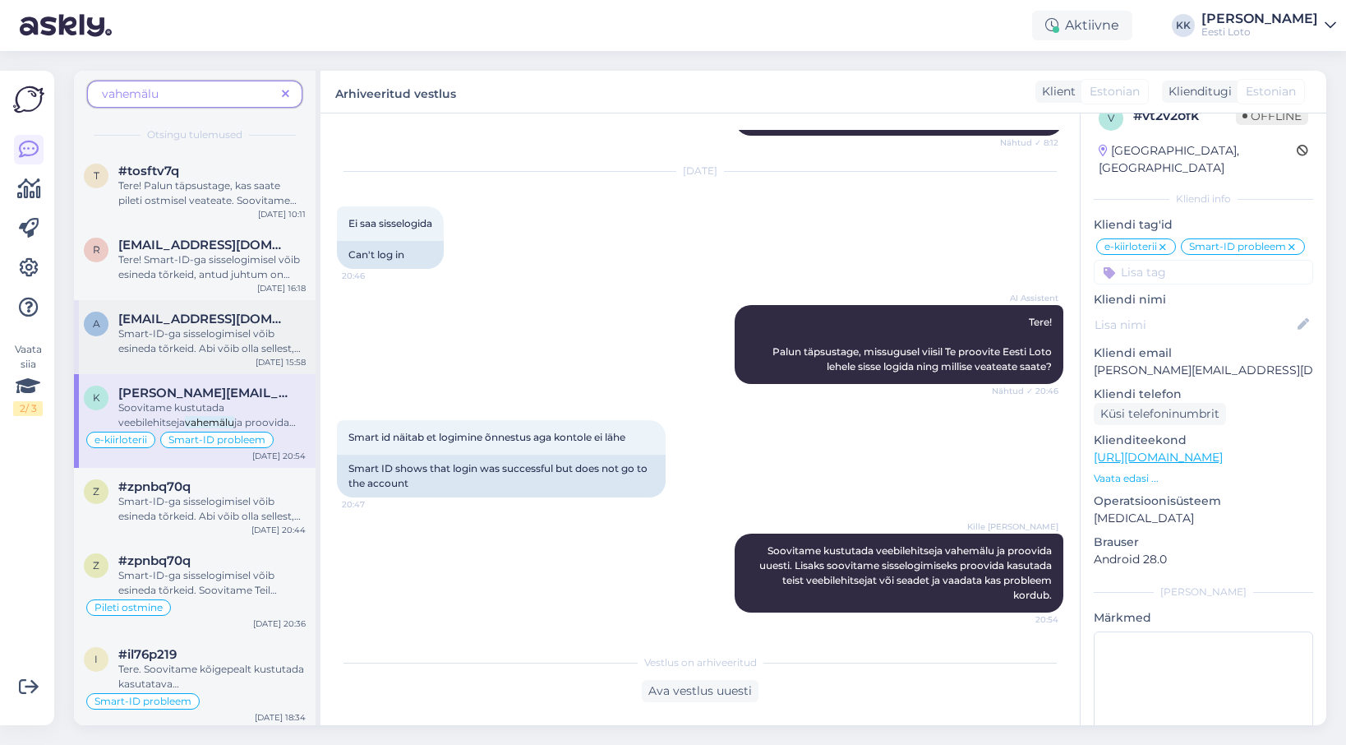
click at [238, 343] on span "Smart-ID-ga sisselogimisel võib esineda tõrkeid. Abi võib olla sellest, kui kus…" at bounding box center [209, 348] width 182 height 42
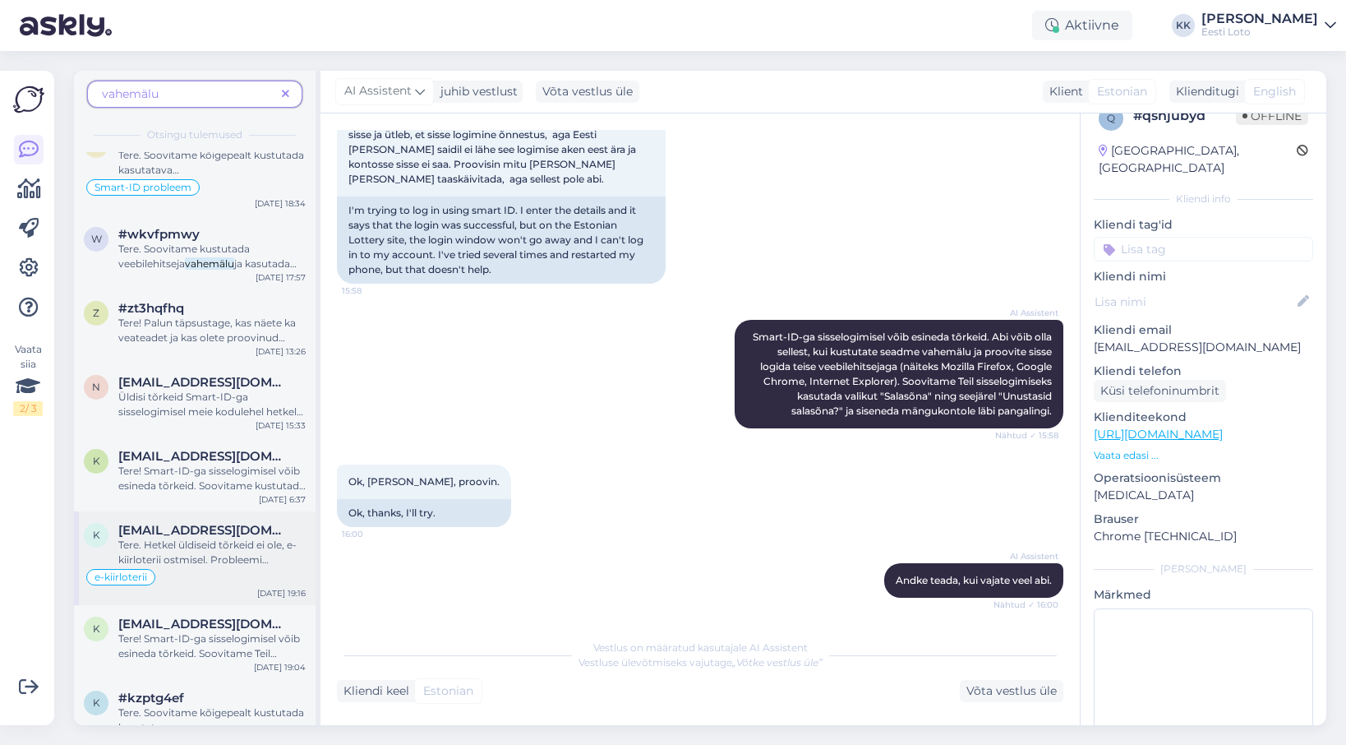
scroll to position [516, 0]
click at [265, 555] on div "Tere. Hetkel üldiseid tõrkeid ei ole, e-kiirloterii ostmisel. Probleemi lahenda…" at bounding box center [211, 550] width 187 height 30
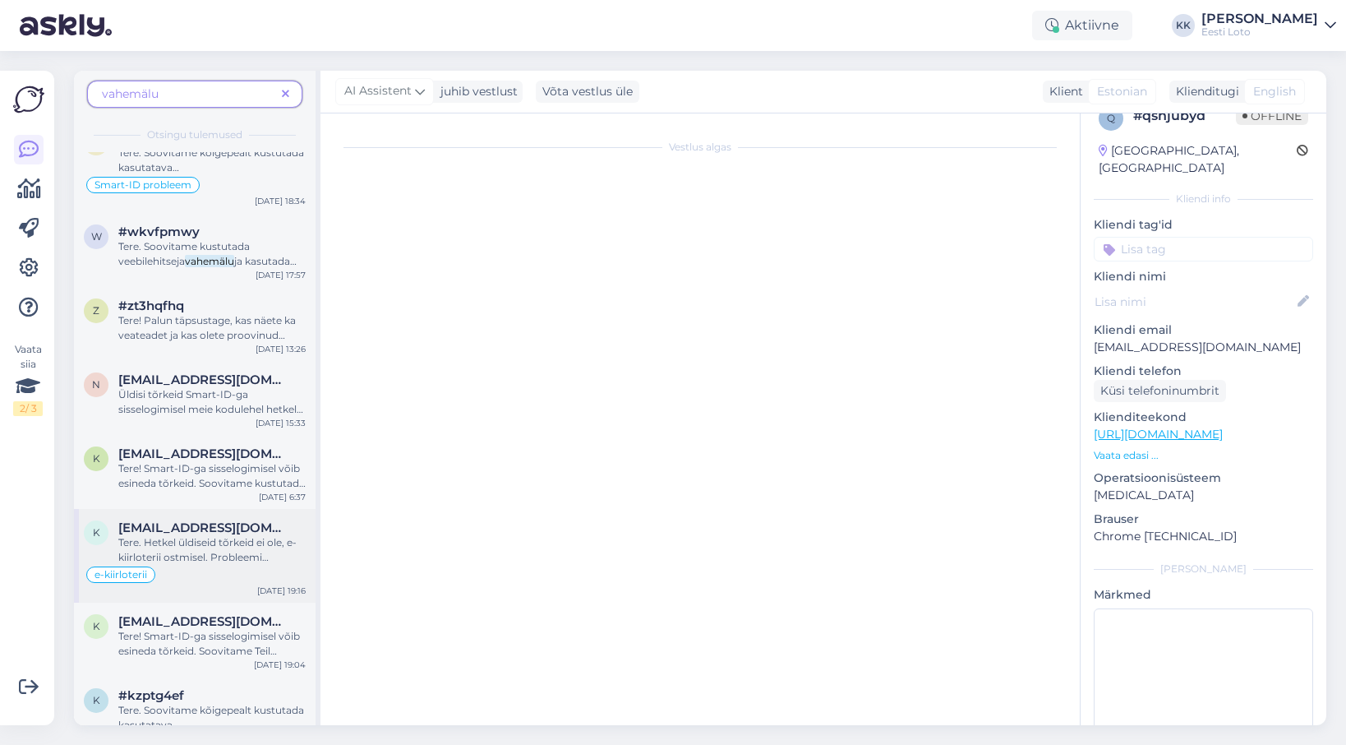
scroll to position [254, 0]
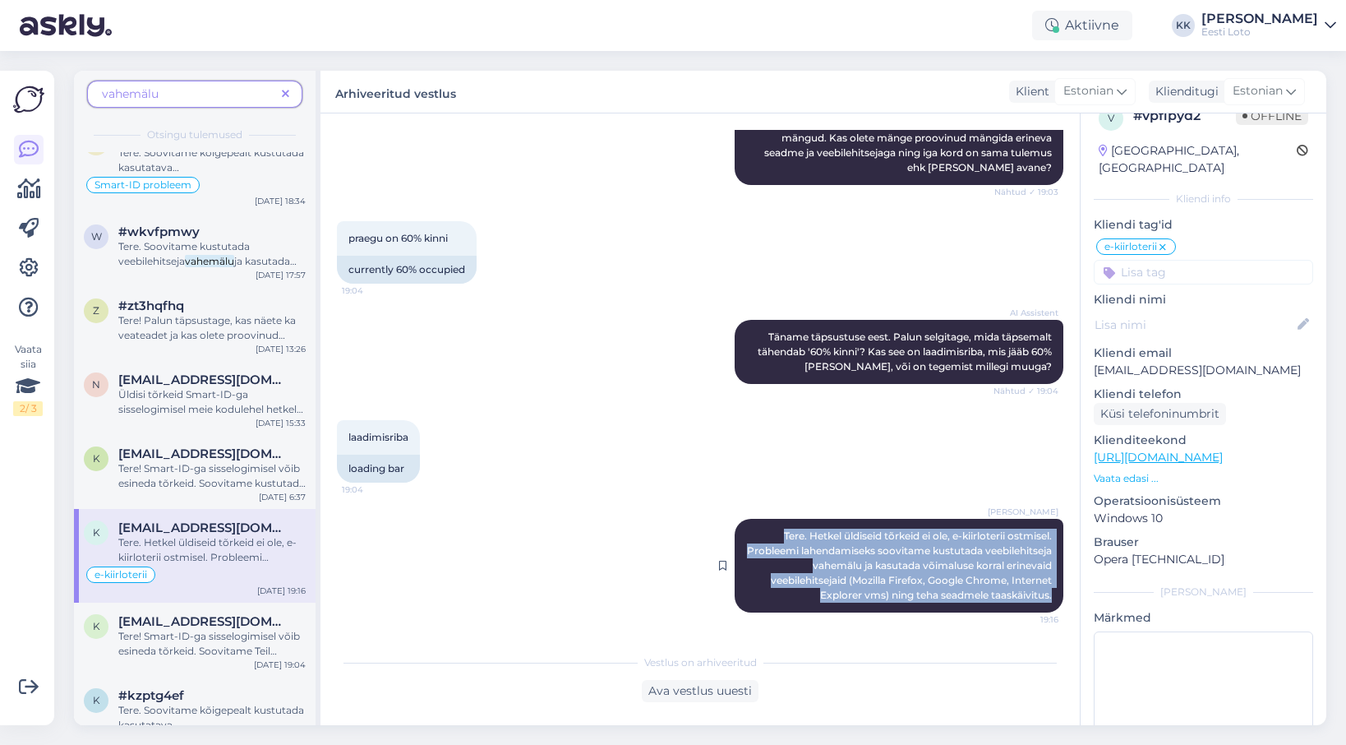
drag, startPoint x: 775, startPoint y: 531, endPoint x: 1048, endPoint y: 595, distance: 280.3
click at [1055, 596] on div "Kadri Klink Tere. Hetkel üldiseid tõrkeid ei ole, e-kiirloterii ostmisel. Probl…" at bounding box center [899, 566] width 329 height 94
copy span "Tere. Hetkel üldiseid tõrkeid ei ole, e-kiirloterii ostmisel. Probleemi lahenda…"
click at [285, 91] on icon at bounding box center [285, 95] width 7 height 12
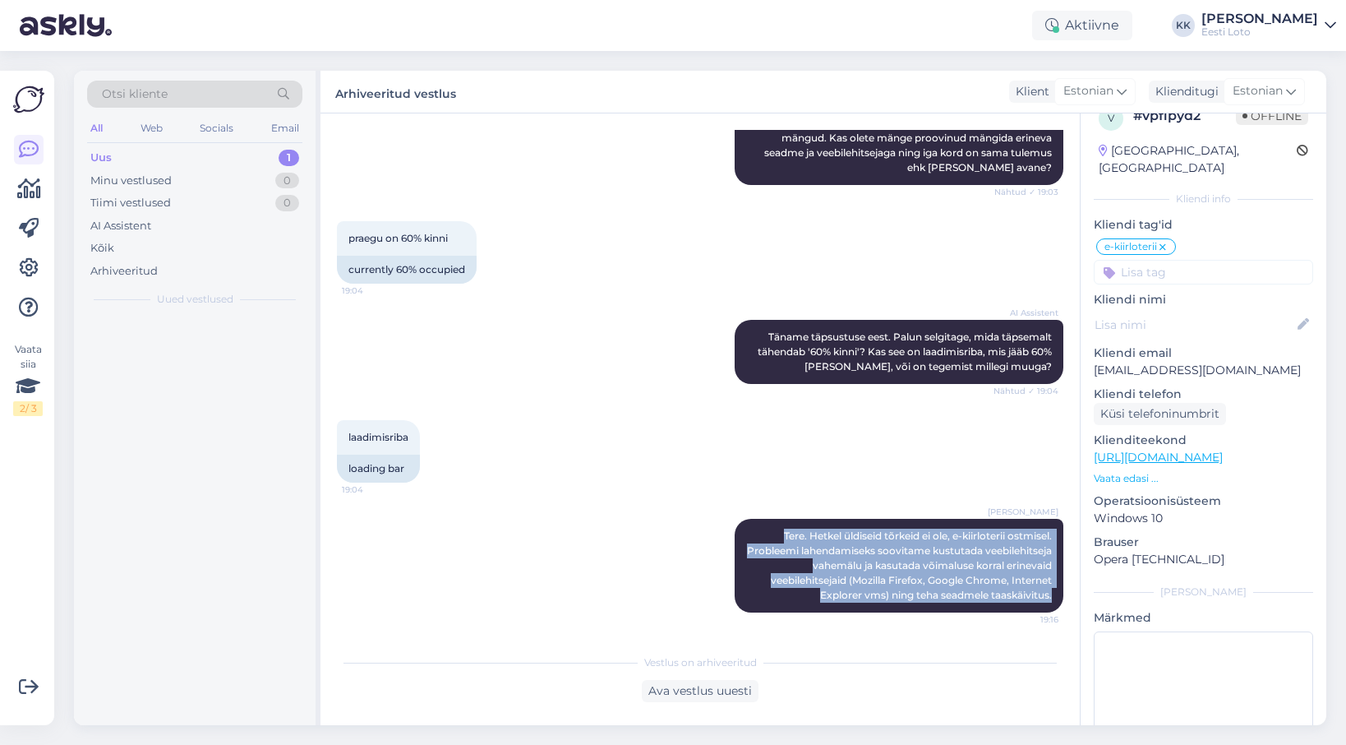
scroll to position [0, 0]
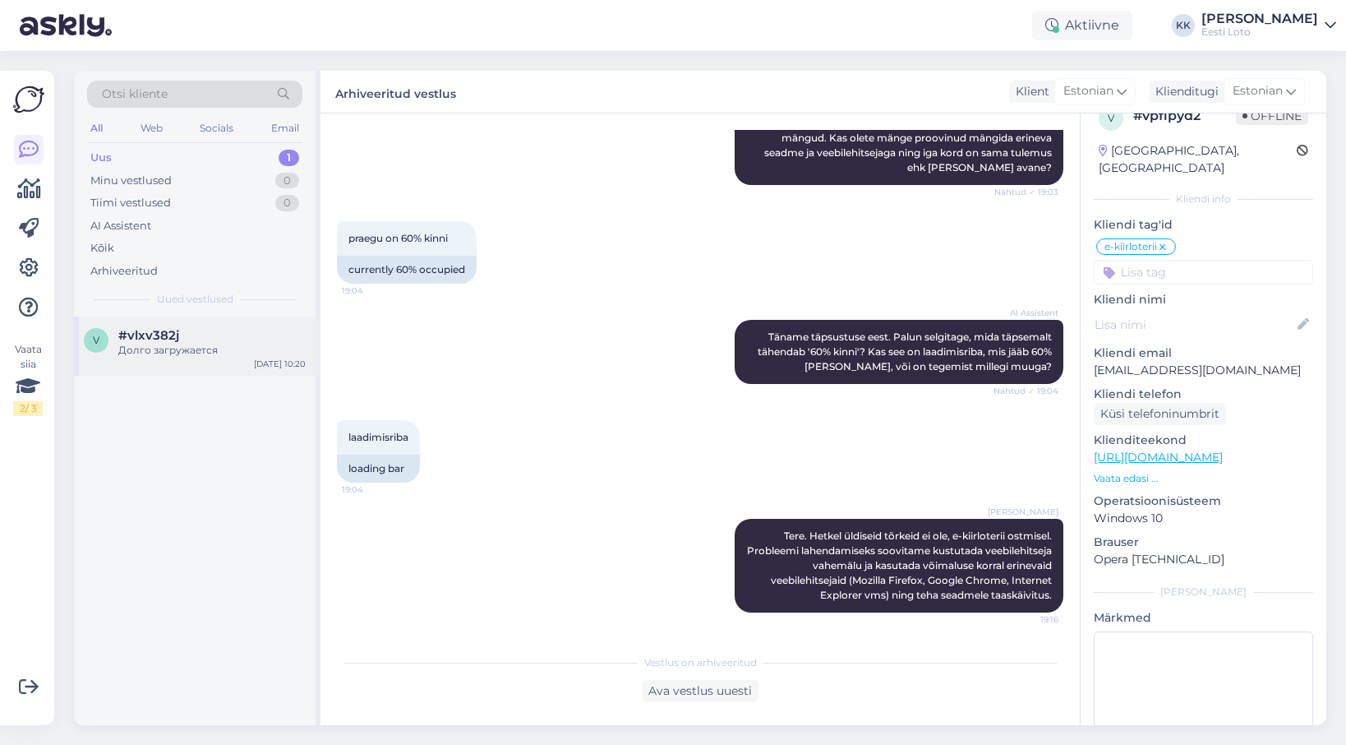
click at [144, 350] on div "Долго загружается" at bounding box center [211, 350] width 187 height 15
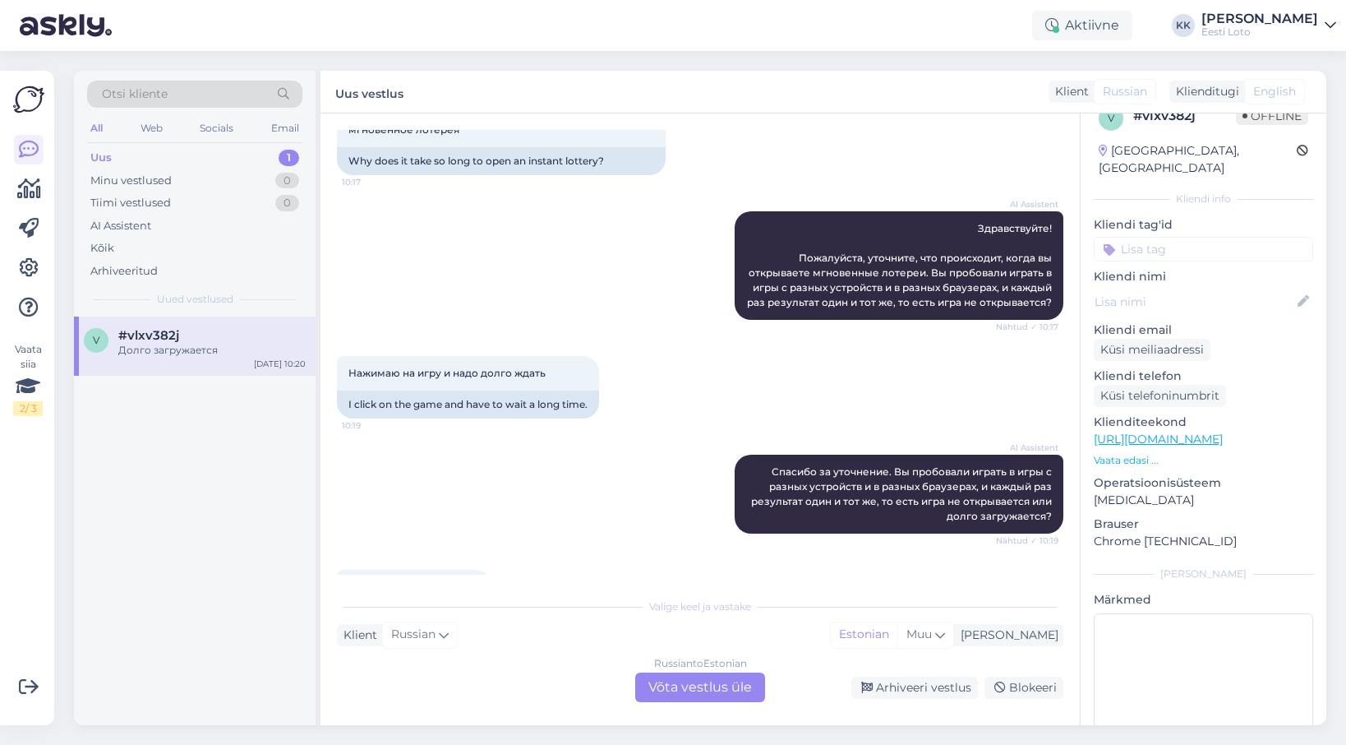
scroll to position [195, 0]
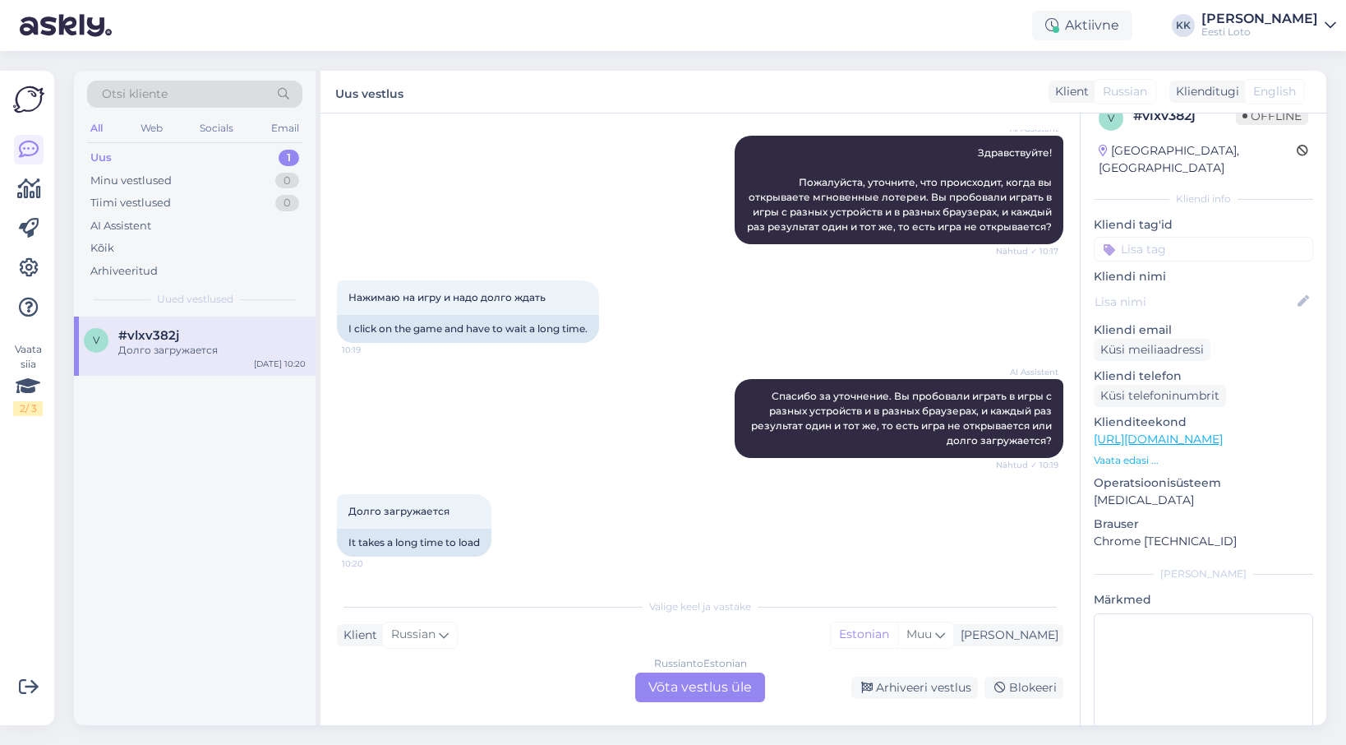
click at [713, 685] on div "Russian to Estonian Võta vestlus üle" at bounding box center [700, 687] width 130 height 30
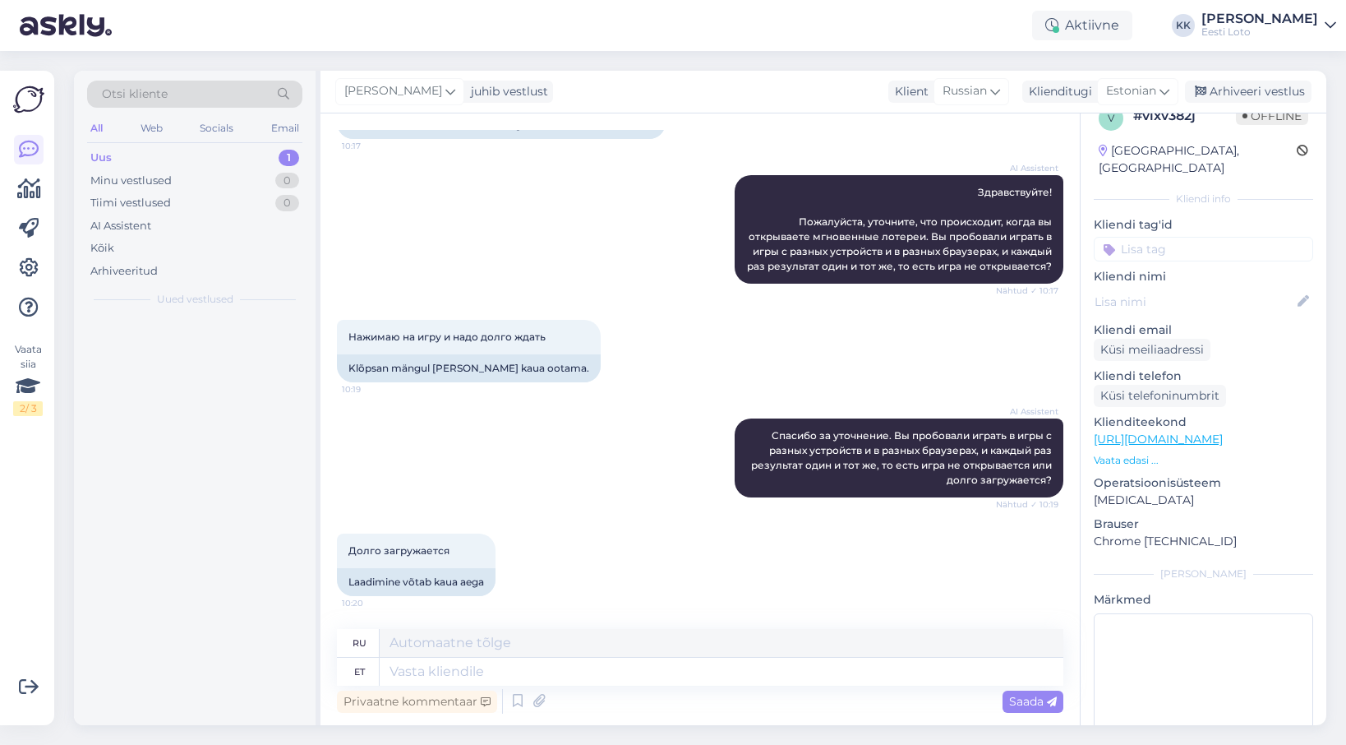
scroll to position [155, 0]
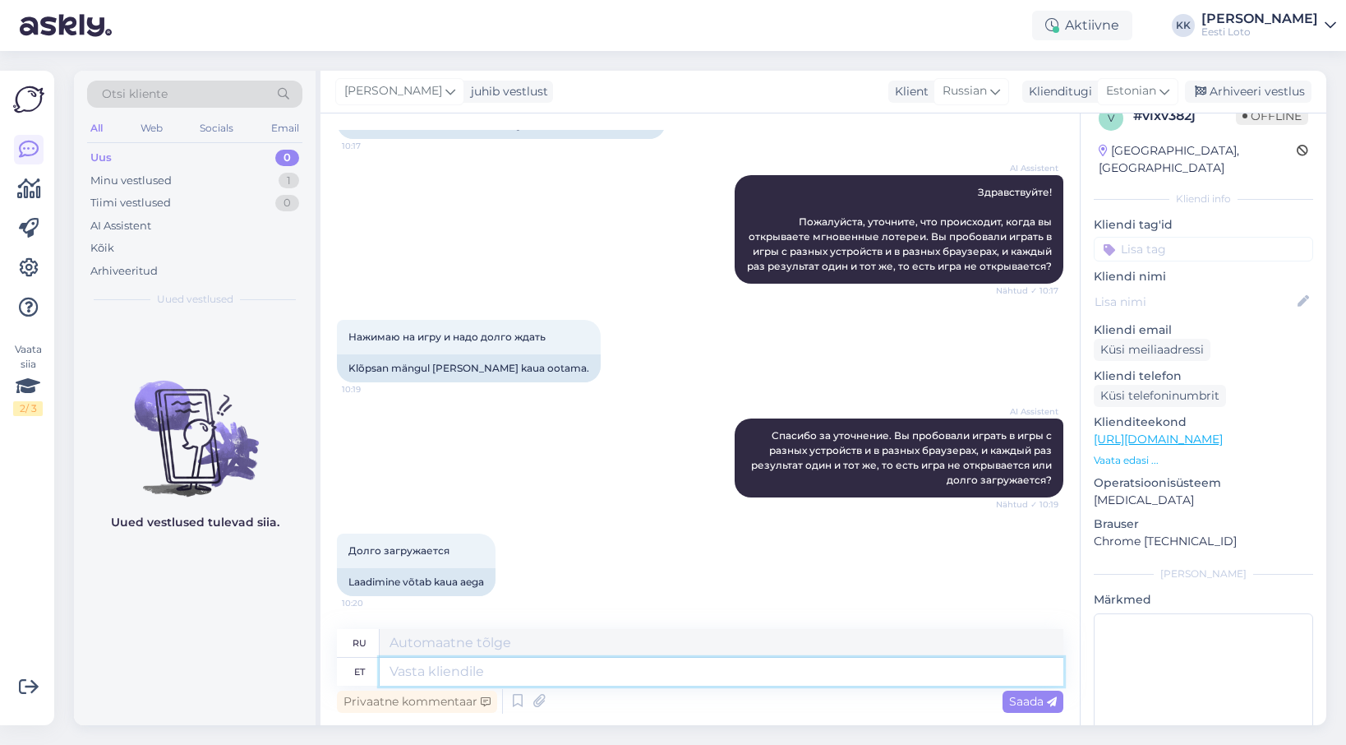
click at [575, 671] on textarea at bounding box center [722, 672] width 684 height 28
paste textarea "Tere. Hetkel üldiseid tõrkeid ei ole, e-kiirloterii ostmisel. Probleemi lahenda…"
type textarea "Tere. Hetkel üldiseid tõrkeid ei ole, e-kiirloterii ostmisel. Probleemi lahenda…"
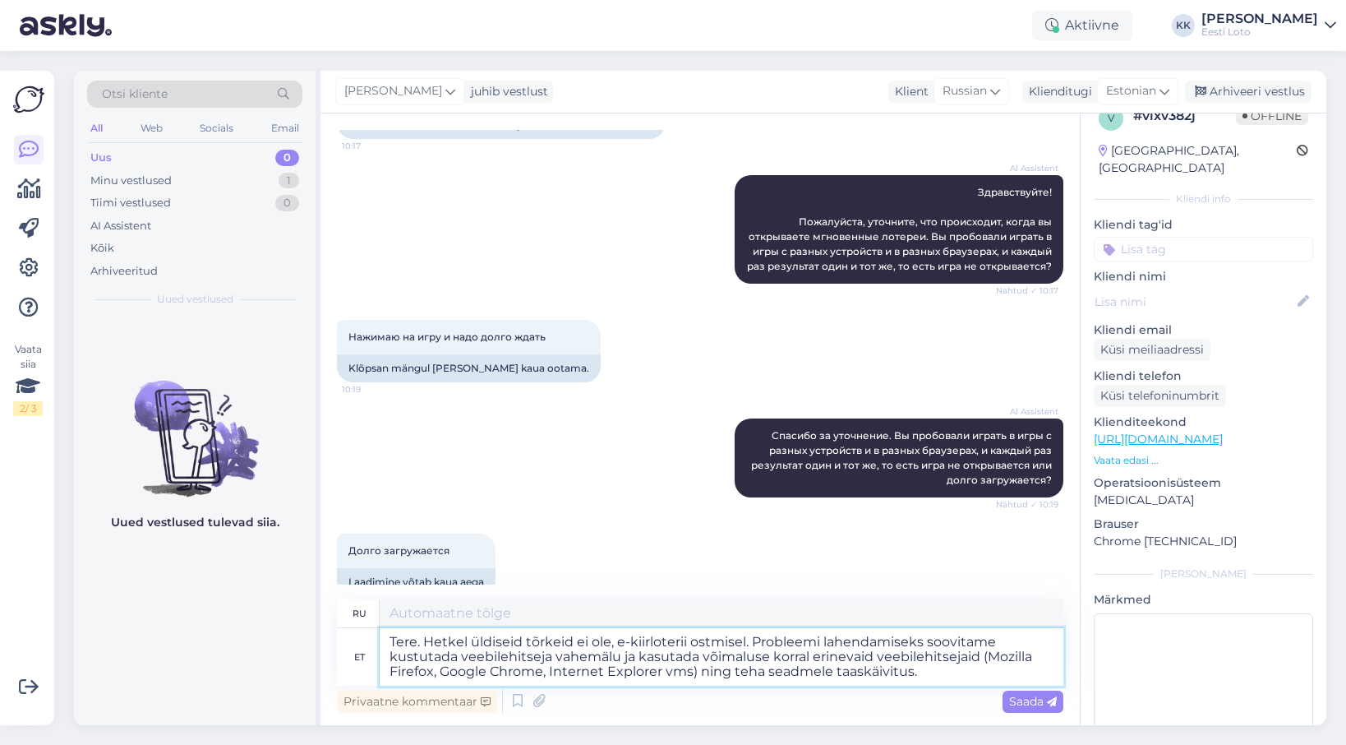
type textarea "Здравствуйте. В настоящее время общих ошибок при покупке лотерейных билетов e-q…"
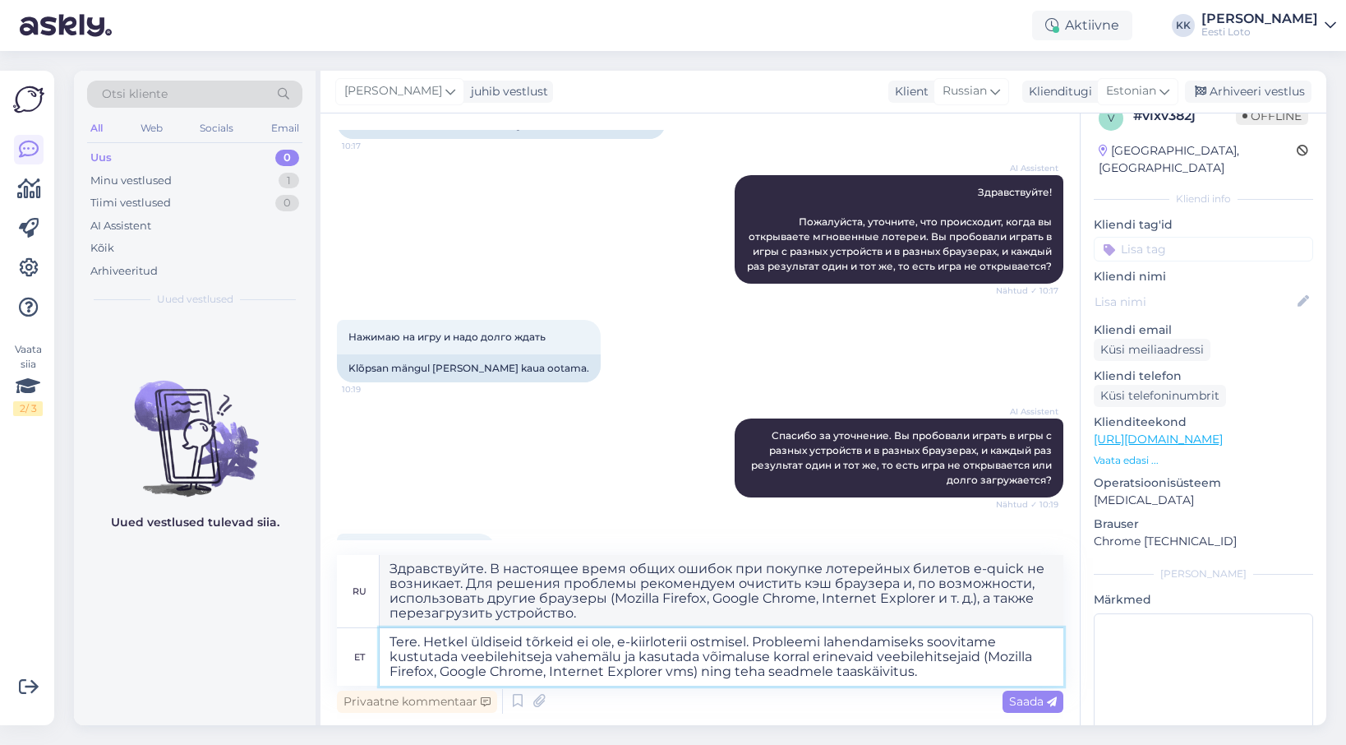
drag, startPoint x: 690, startPoint y: 643, endPoint x: 605, endPoint y: 641, distance: 84.7
click at [578, 643] on textarea "Tere. Hetkel üldiseid tõrkeid ei ole, e-kiirloterii ostmisel. Probleemi lahenda…" at bounding box center [722, 657] width 684 height 58
type textarea "Tere. Hetkel üldiseid tõrkeid piletite ostmisel. Probleemi lahendamiseks soovit…"
type textarea "Здравствуйте. В настоящее время наблюдаются общие ошибки при покупке билетов. Д…"
click at [680, 639] on textarea "Tere. Hetkel üldiseid tõrkeid piletite ostmisel. Probleemi lahendamiseks soovit…" at bounding box center [722, 657] width 684 height 58
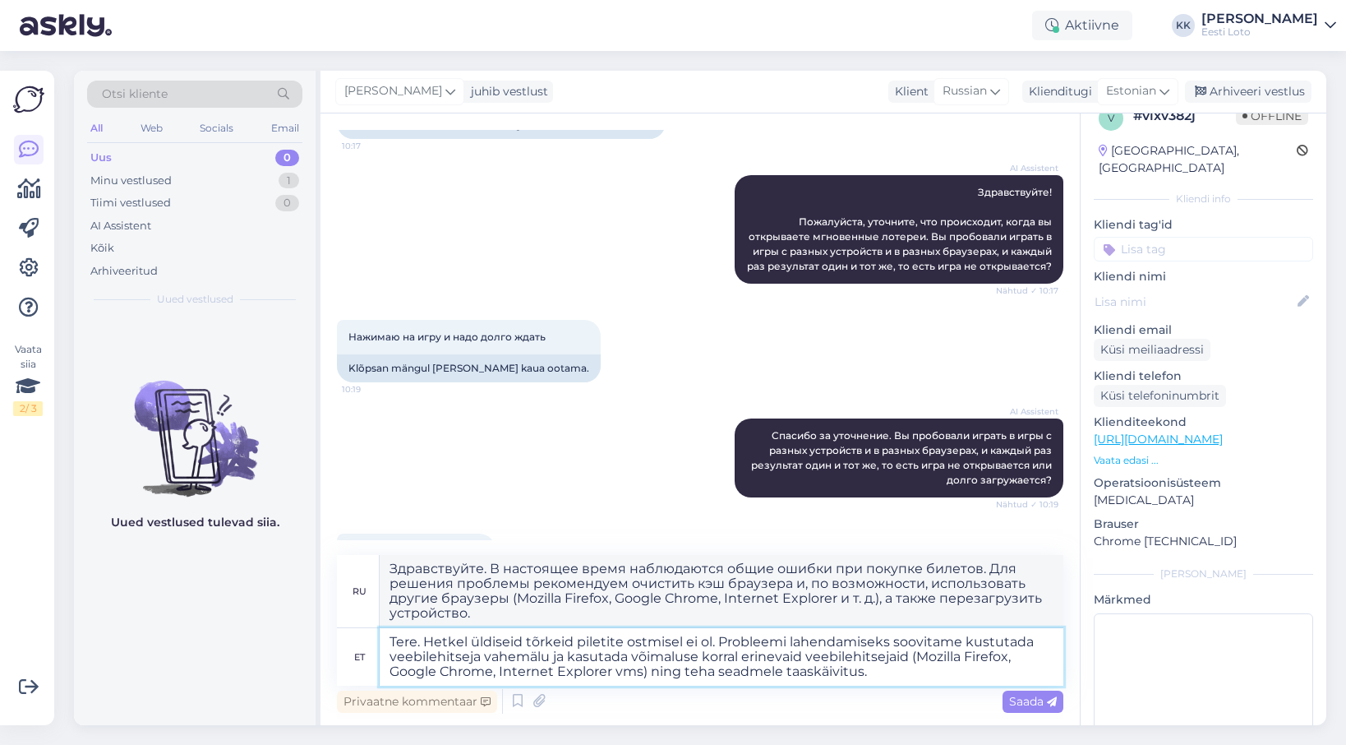
type textarea "Tere. Hetkel üldiseid tõrkeid piletite ostmisel ei ole. Probleemi lahendamiseks…"
type textarea "Здравствуйте. В настоящее время общих ошибок при покупке билетов не наблюдается…"
type textarea "Tere. Hetkel üldiseid tõrkeid piletite ostmisel ei ole. Probleemi lahendamiseks…"
click at [1024, 699] on span "Saada" at bounding box center [1033, 701] width 48 height 15
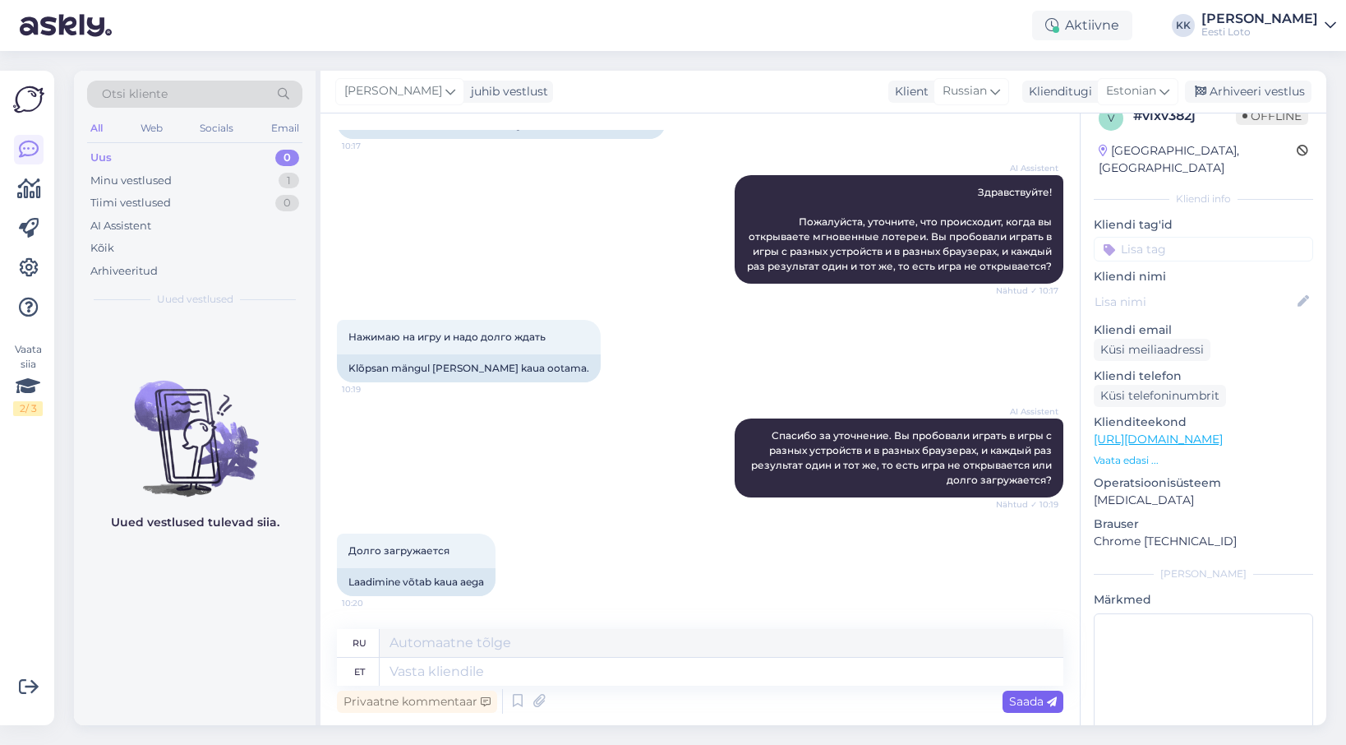
scroll to position [387, 0]
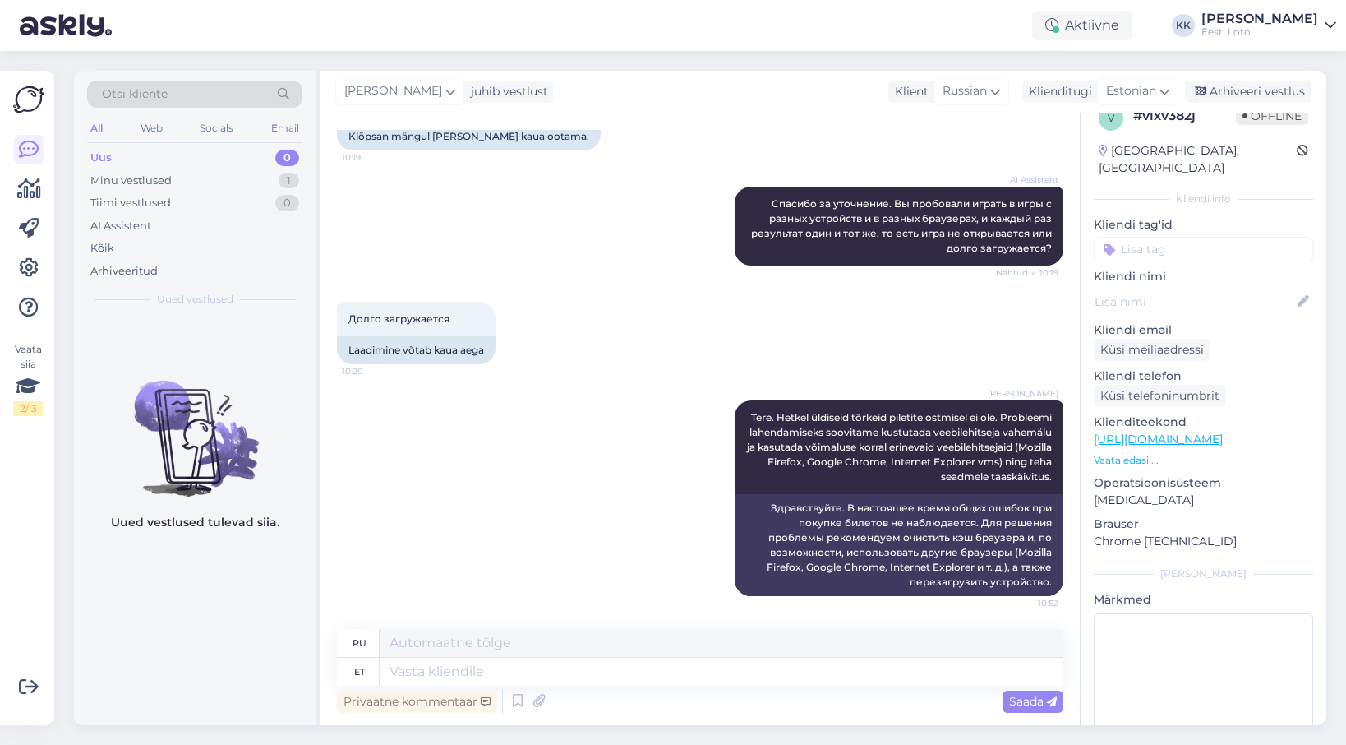
click at [1216, 237] on input at bounding box center [1203, 249] width 219 height 25
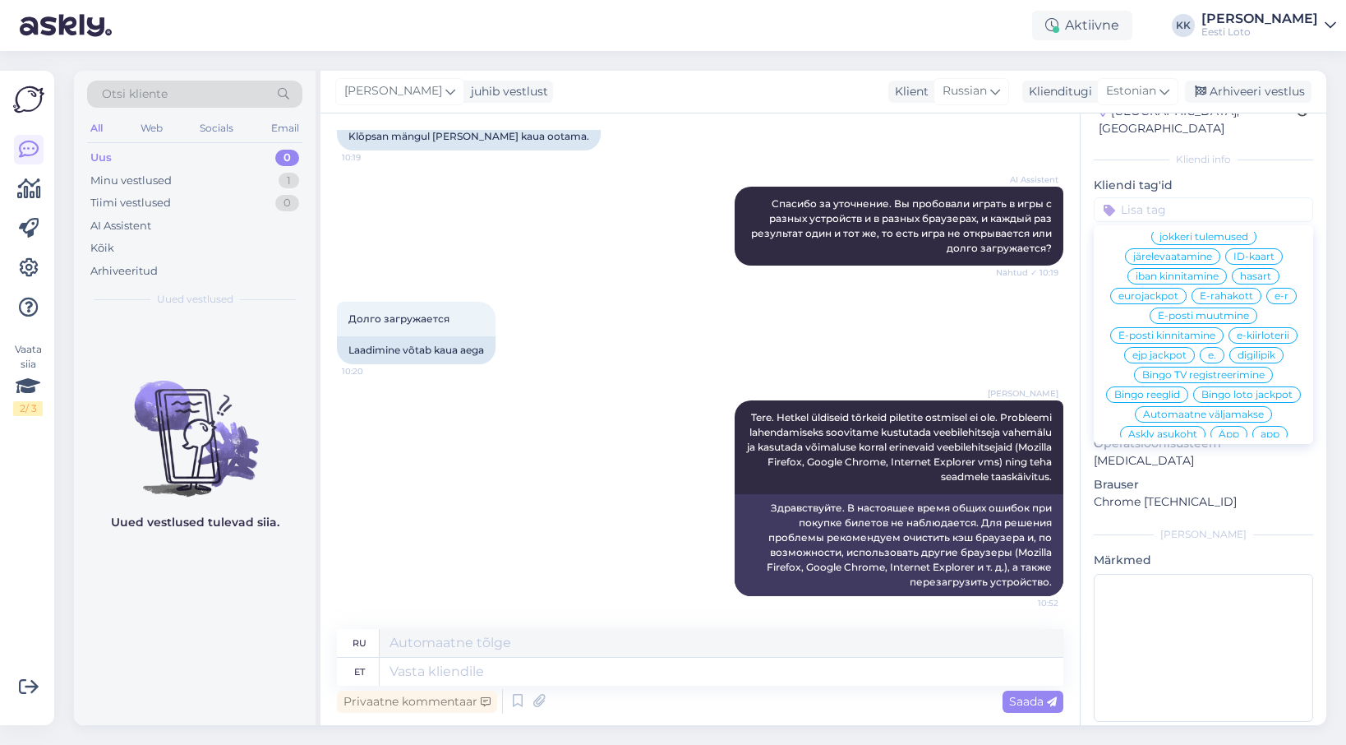
scroll to position [762, 0]
click at [1262, 336] on span "e-kiirloterii" at bounding box center [1263, 341] width 53 height 10
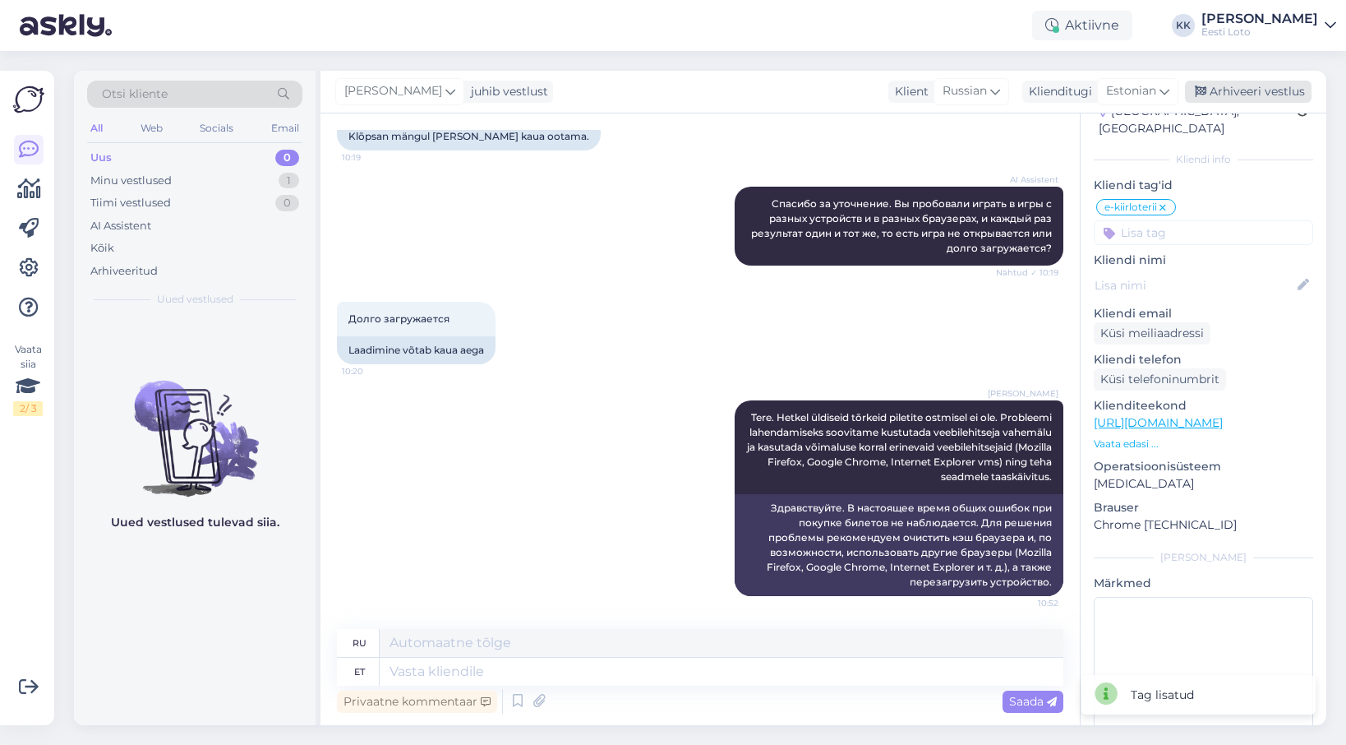
click at [1276, 98] on div "Arhiveeri vestlus" at bounding box center [1248, 92] width 127 height 22
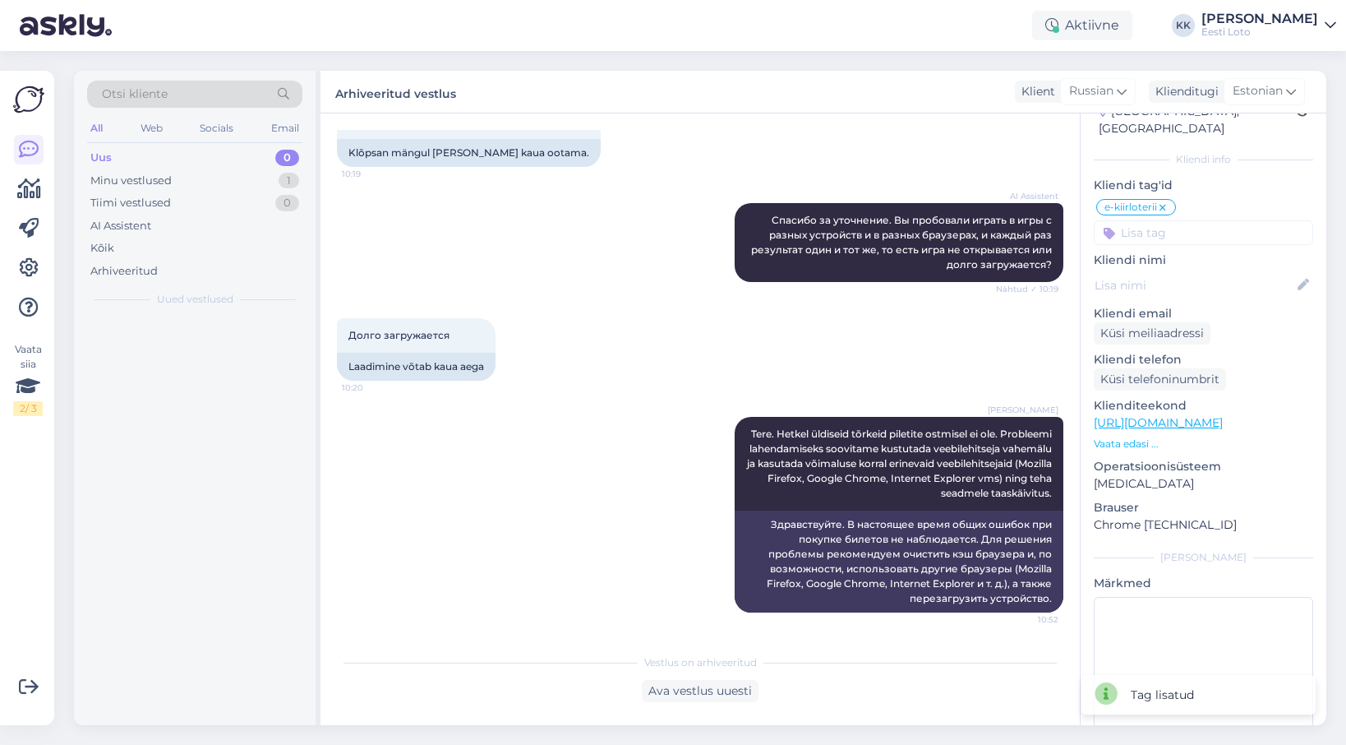
scroll to position [371, 0]
